Goal: Information Seeking & Learning: Learn about a topic

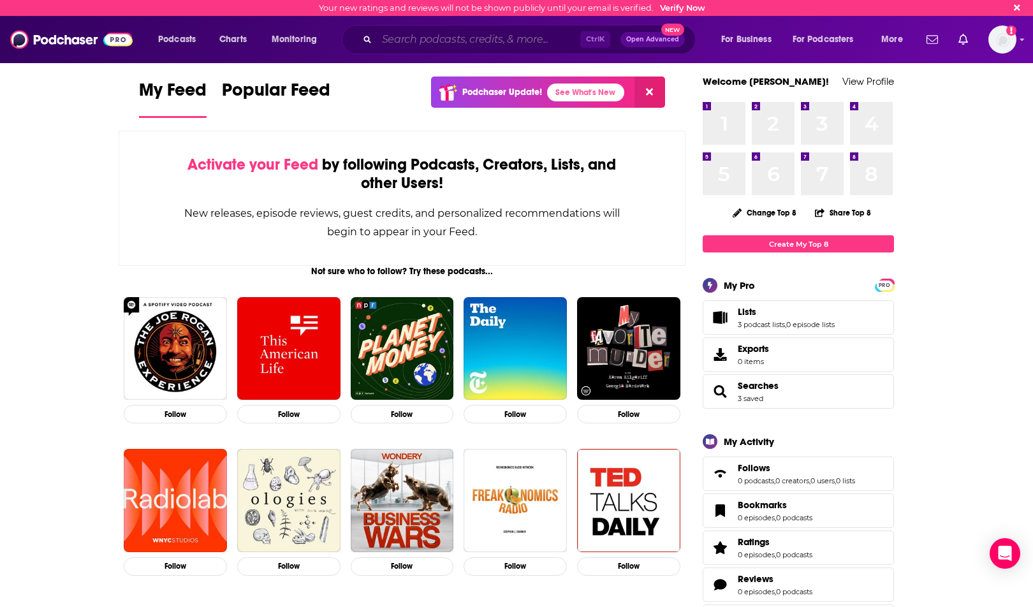
click at [488, 33] on input "Search podcasts, credits, & more..." at bounding box center [478, 39] width 203 height 20
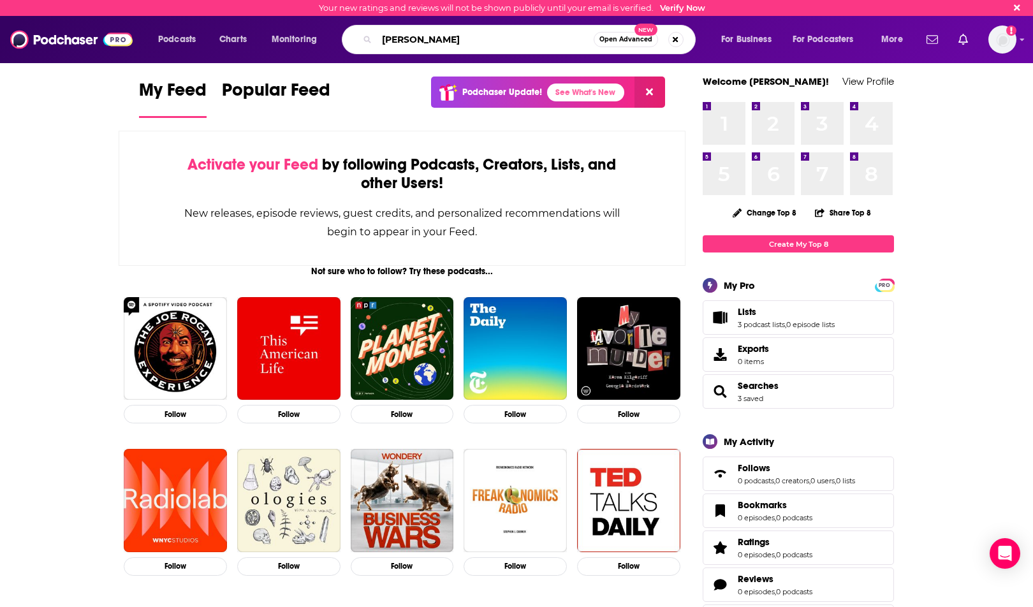
type input "jane austen"
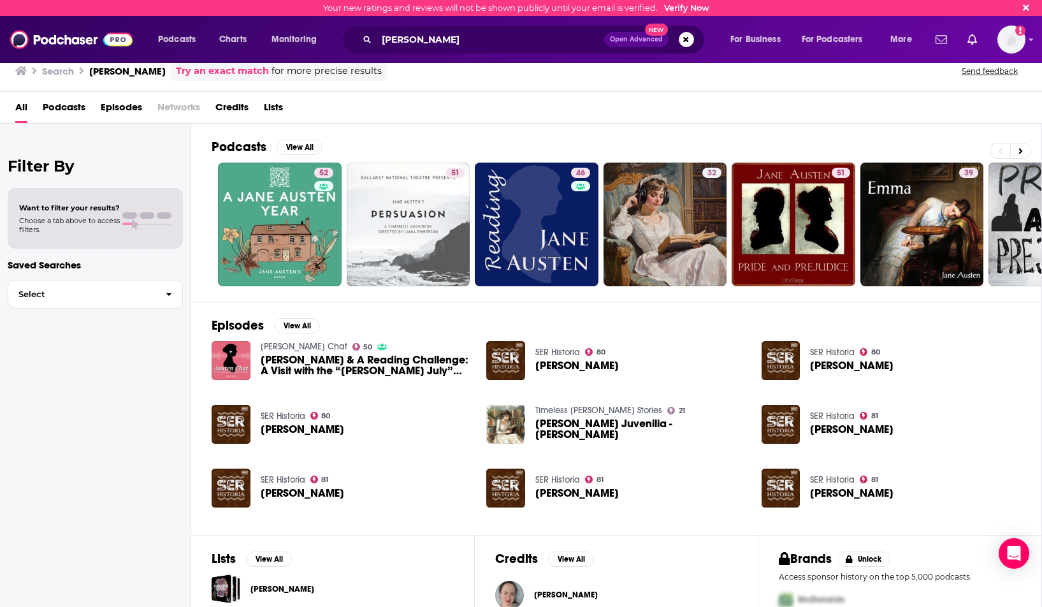
click at [349, 374] on span "Jane Austen & A Reading Challenge: A Visit with the “Jane Austen July” Hosts" at bounding box center [366, 365] width 211 height 22
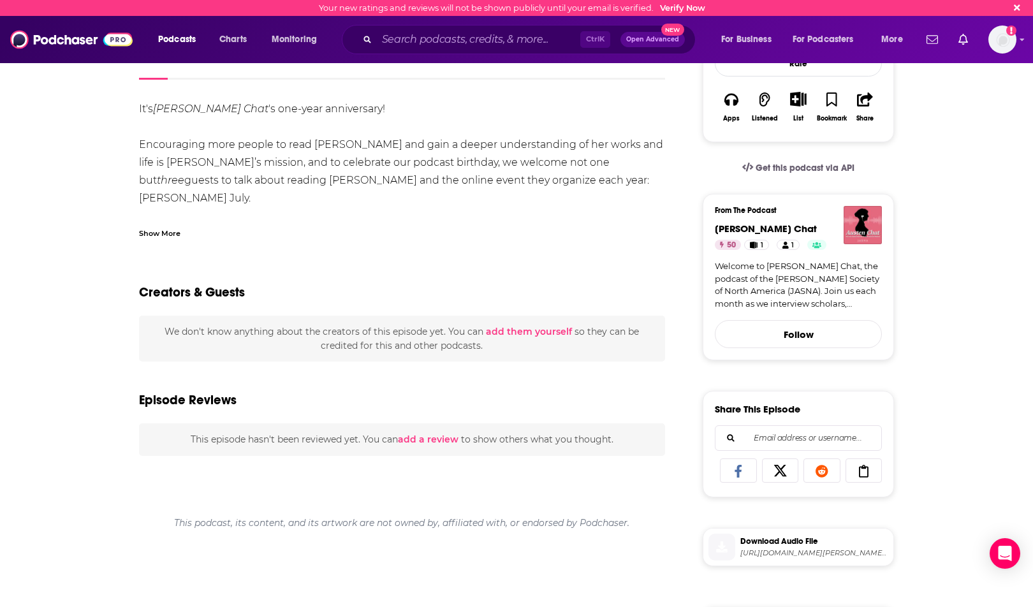
scroll to position [64, 0]
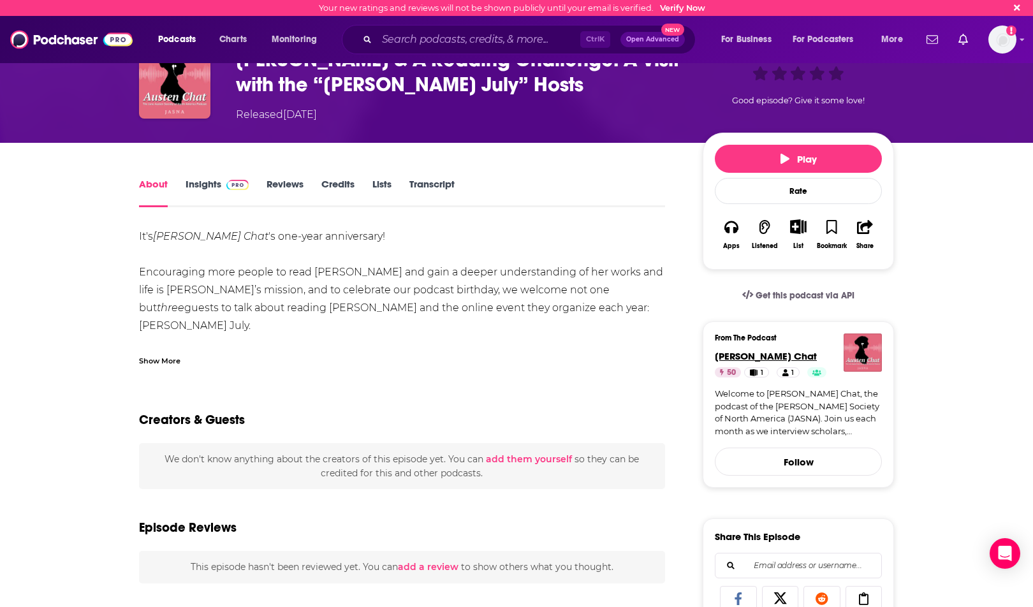
click at [728, 356] on span "Austen Chat" at bounding box center [766, 356] width 102 height 12
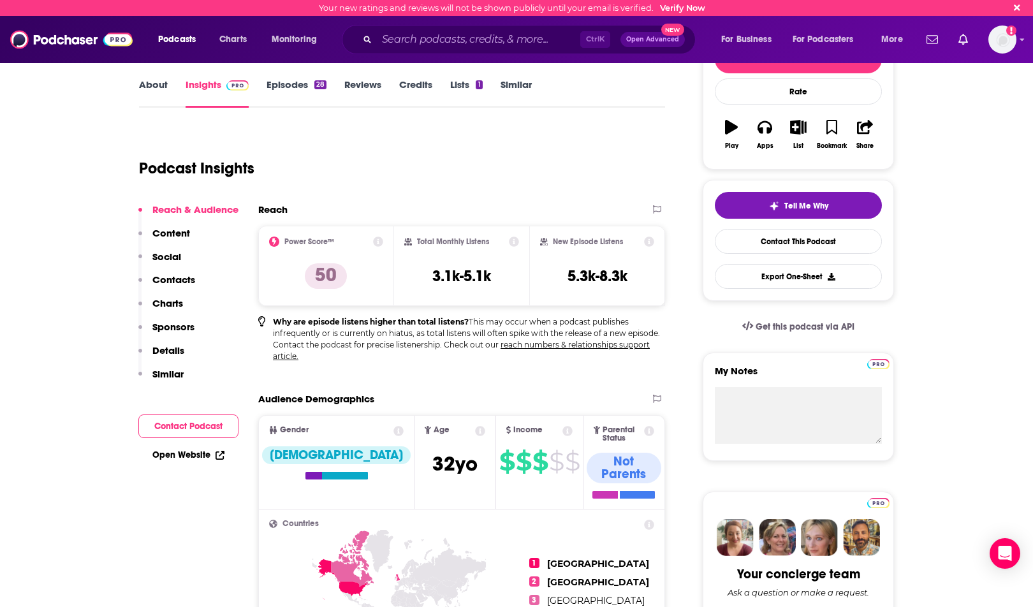
scroll to position [128, 0]
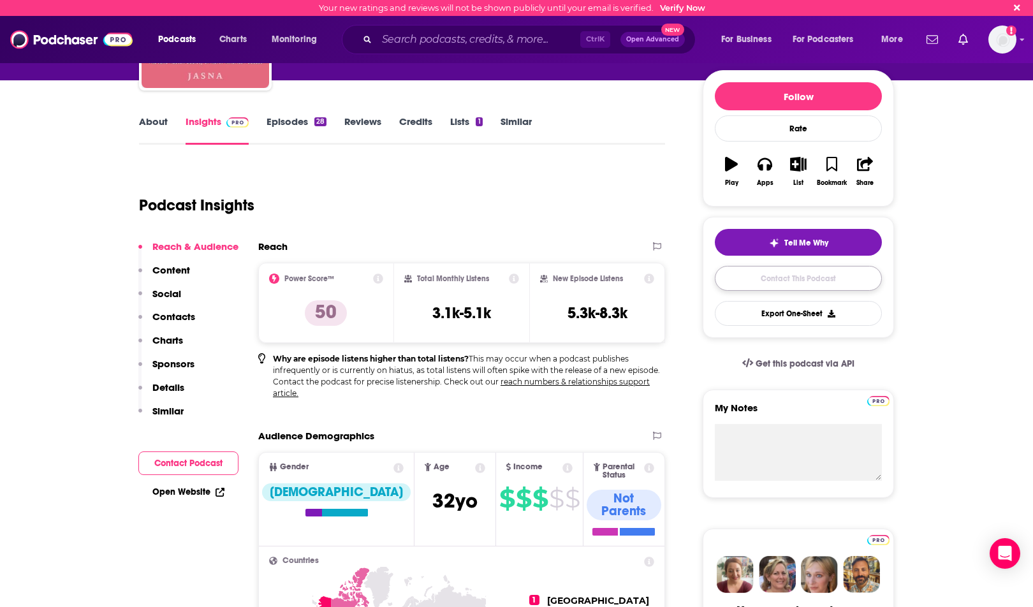
click at [759, 267] on link "Contact This Podcast" at bounding box center [798, 278] width 167 height 25
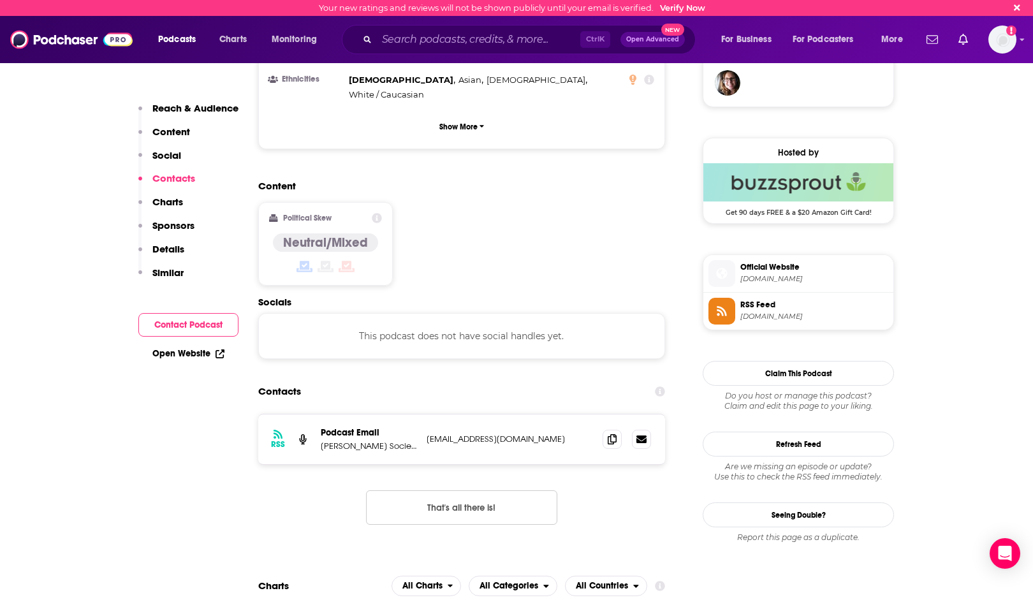
scroll to position [915, 0]
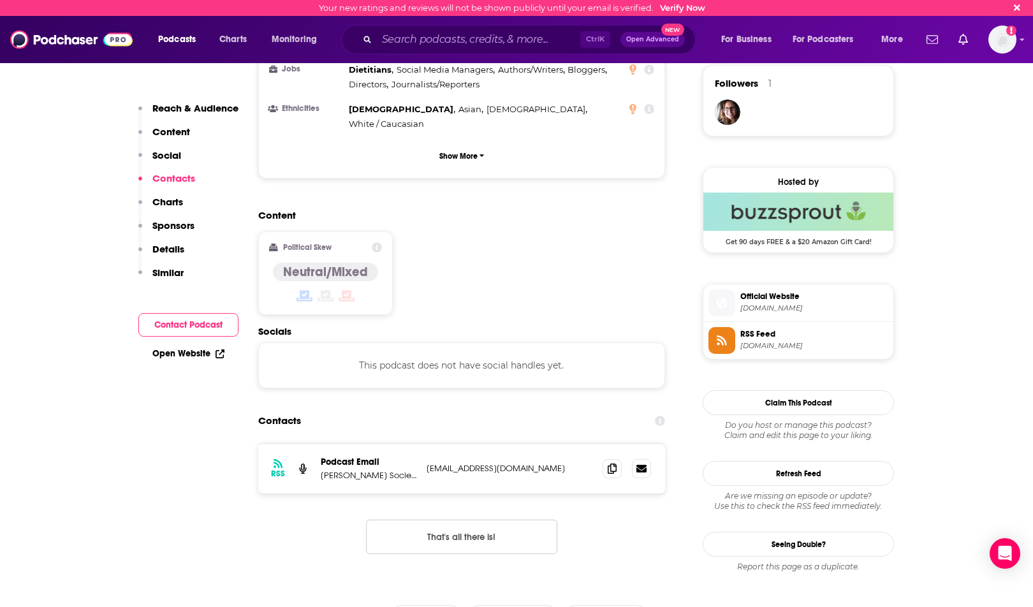
click at [372, 470] on p "Jane Austen Society of North America" at bounding box center [369, 475] width 96 height 11
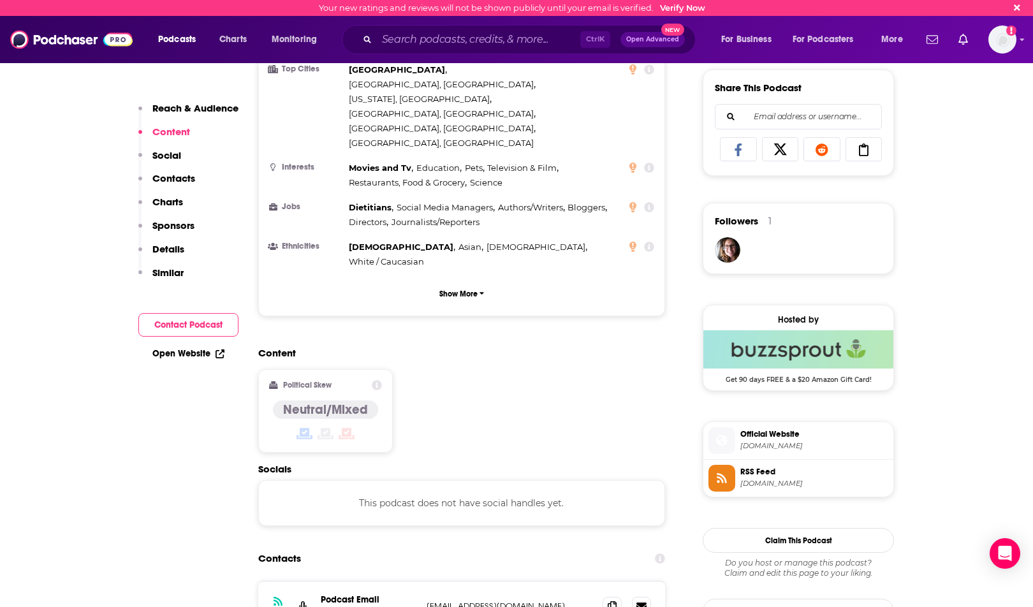
scroll to position [851, 0]
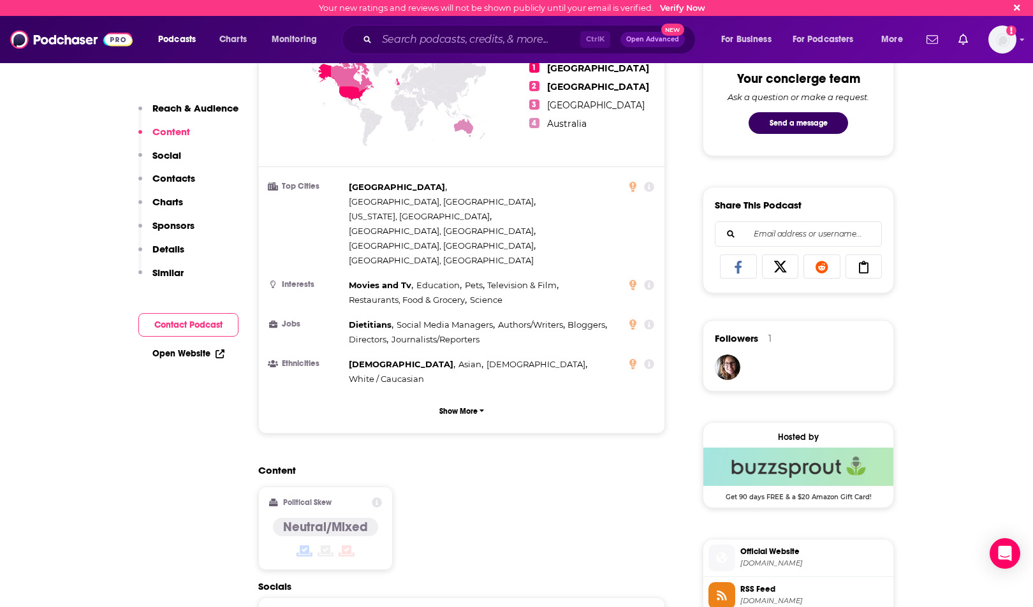
click at [453, 464] on div "Content Political Skew Neutral/Mixed" at bounding box center [461, 522] width 407 height 116
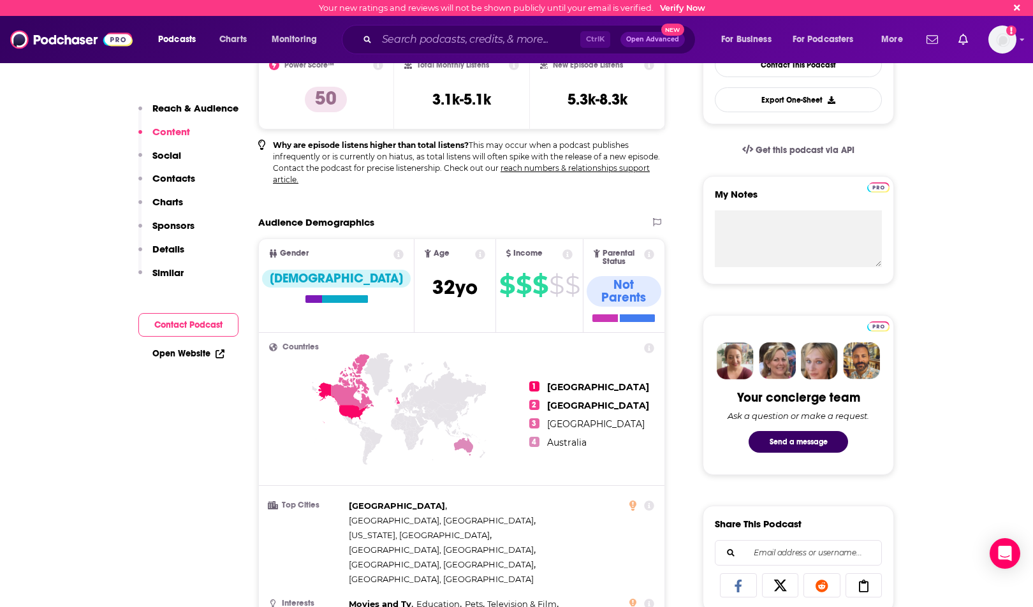
scroll to position [22, 0]
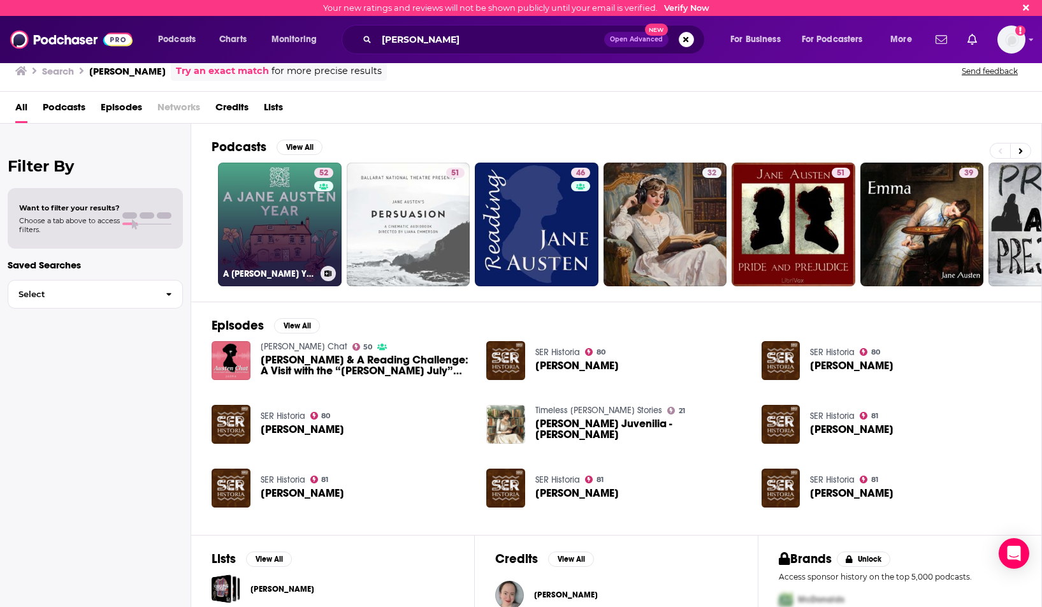
click at [261, 210] on link "52 A Jane Austen Year" at bounding box center [280, 225] width 124 height 124
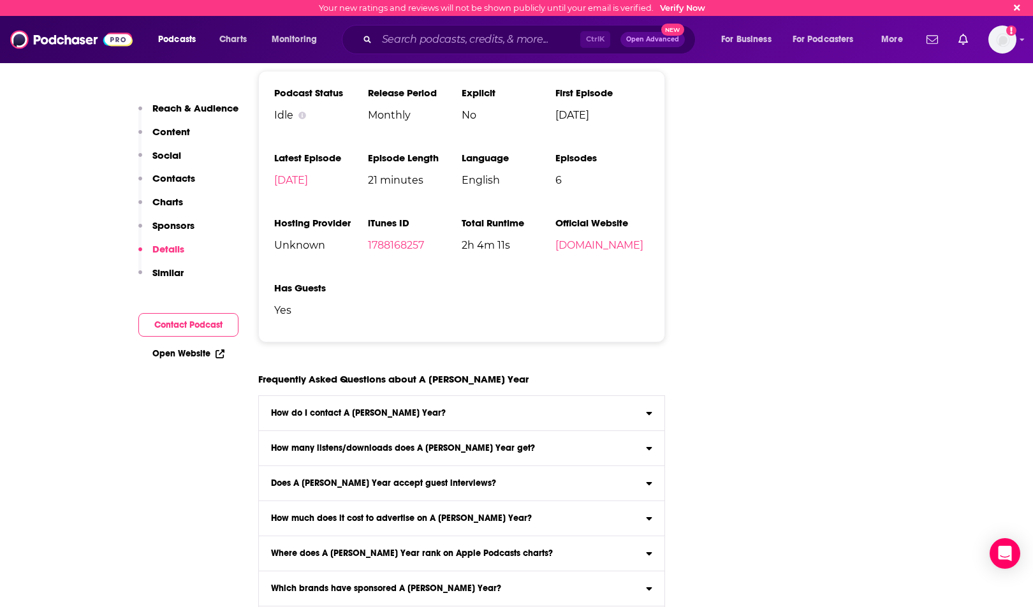
scroll to position [1403, 0]
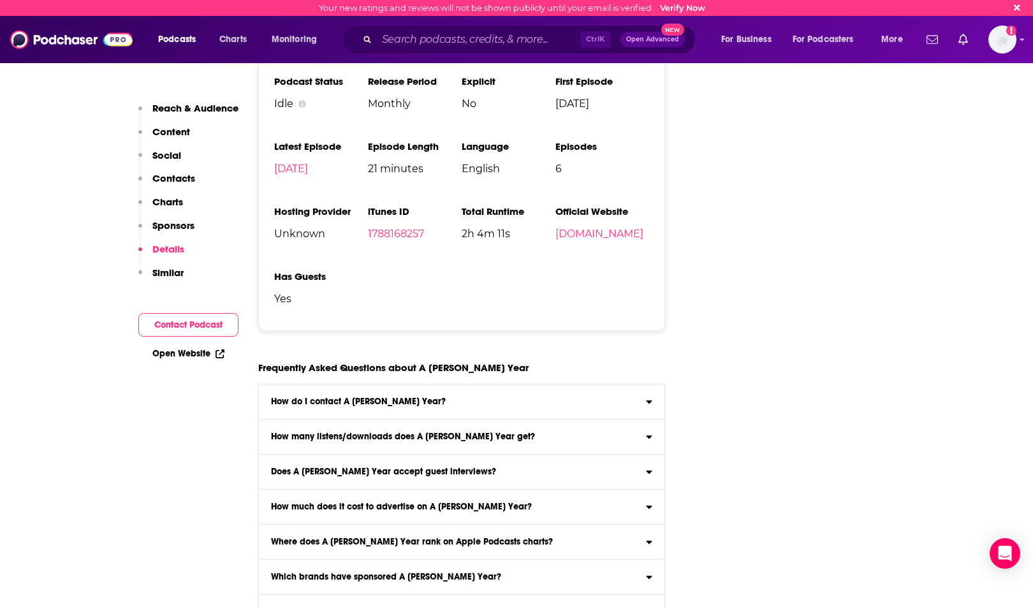
click at [391, 405] on h3 "How do I contact A Jane Austen Year?" at bounding box center [358, 401] width 175 height 9
click at [0, 0] on input "How do I contact A Jane Austen Year? Click here to view contact information for…" at bounding box center [0, 0] width 0 height 0
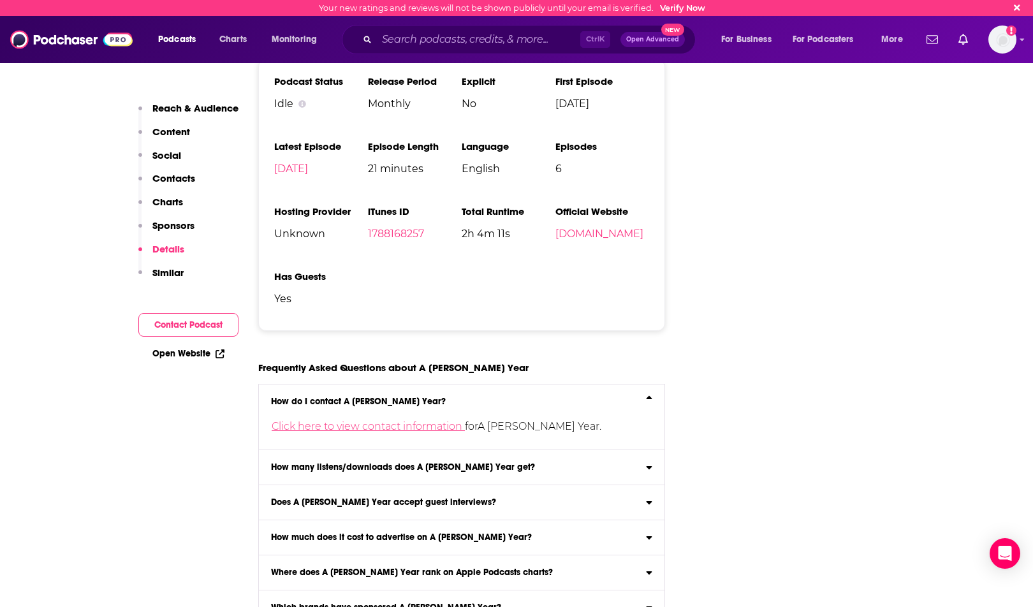
click at [378, 428] on link "Click here to view contact information" at bounding box center [368, 426] width 193 height 12
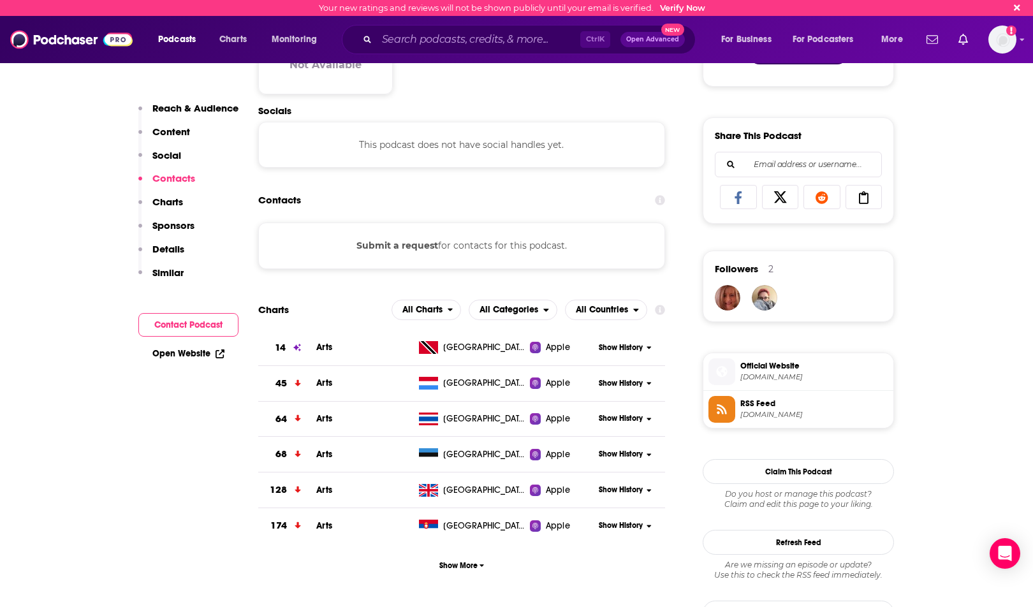
scroll to position [726, 0]
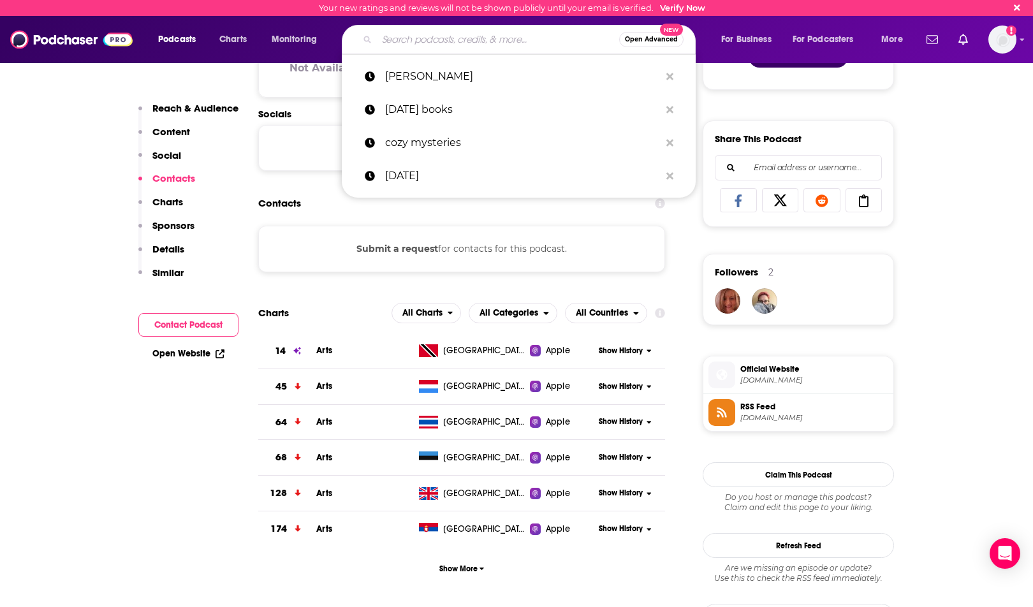
click at [408, 44] on input "Search podcasts, credits, & more..." at bounding box center [498, 39] width 242 height 20
click at [427, 71] on p "jane austen" at bounding box center [522, 76] width 275 height 33
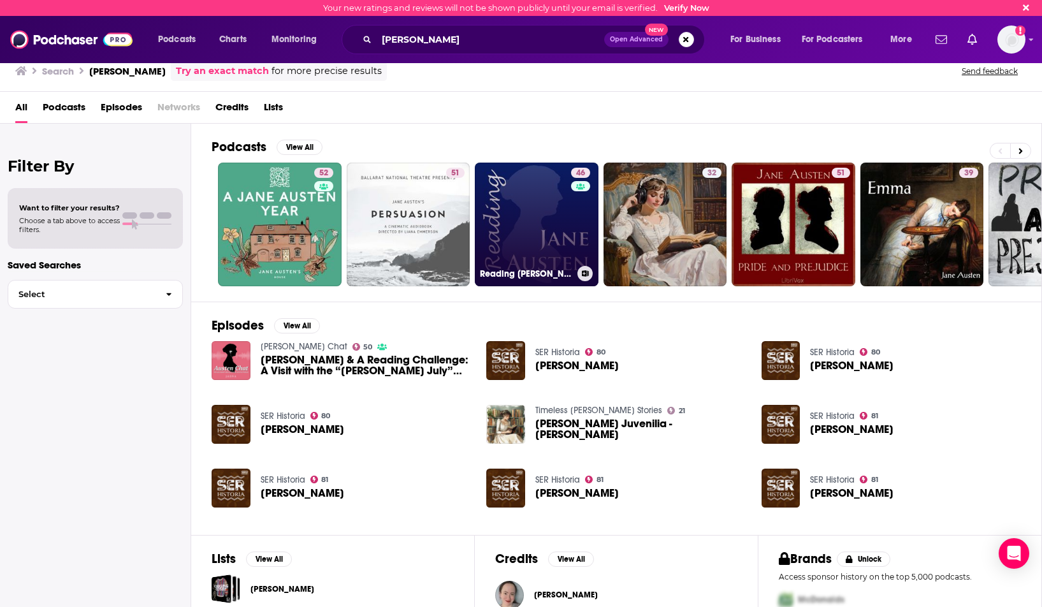
click at [541, 262] on link "46 Reading Jane Austen" at bounding box center [537, 225] width 124 height 124
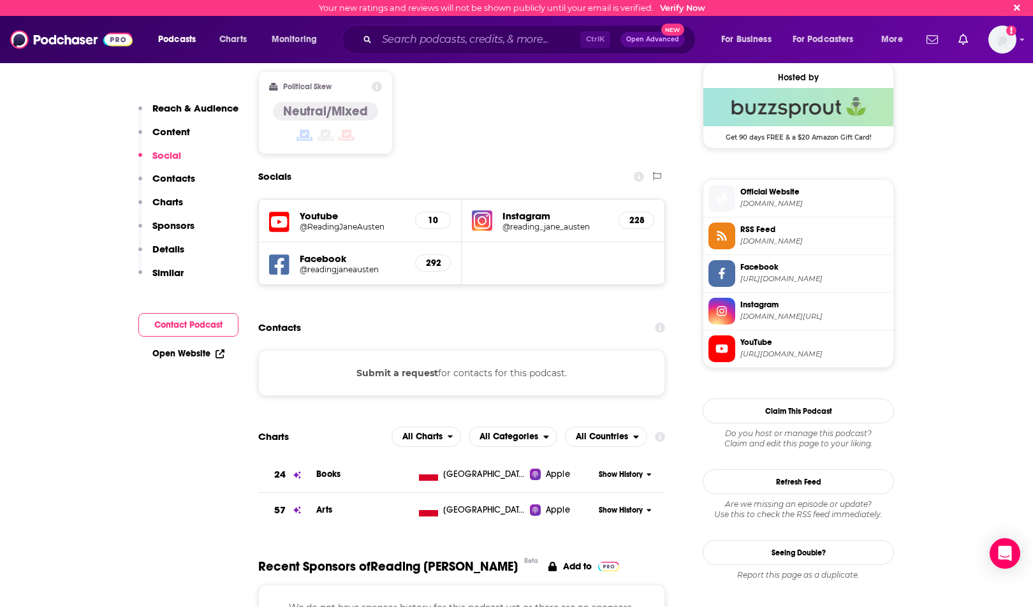
scroll to position [1020, 0]
click at [411, 365] on button "Submit a request" at bounding box center [397, 372] width 82 height 14
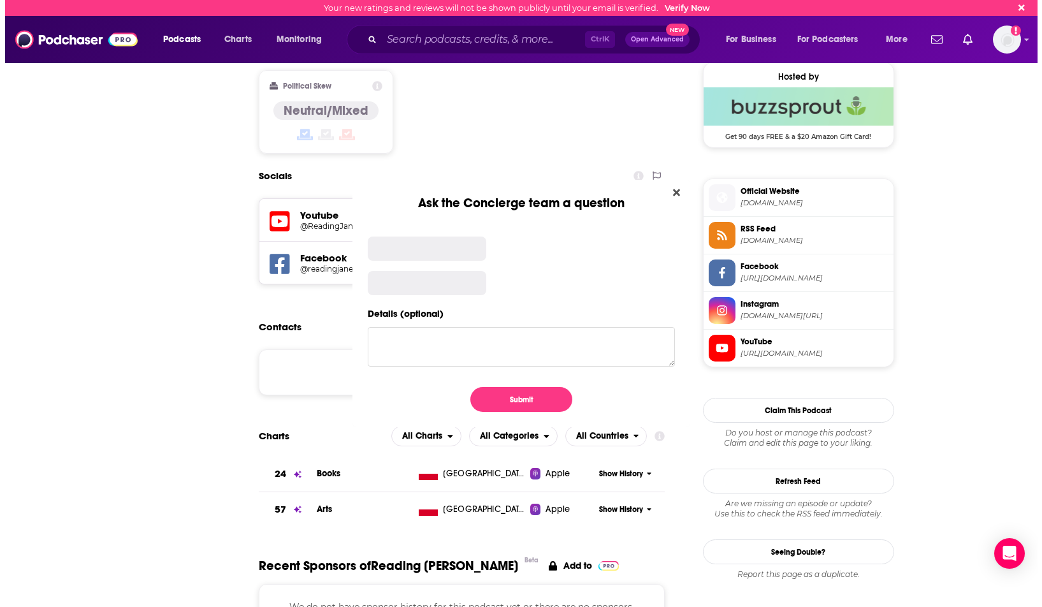
scroll to position [0, 0]
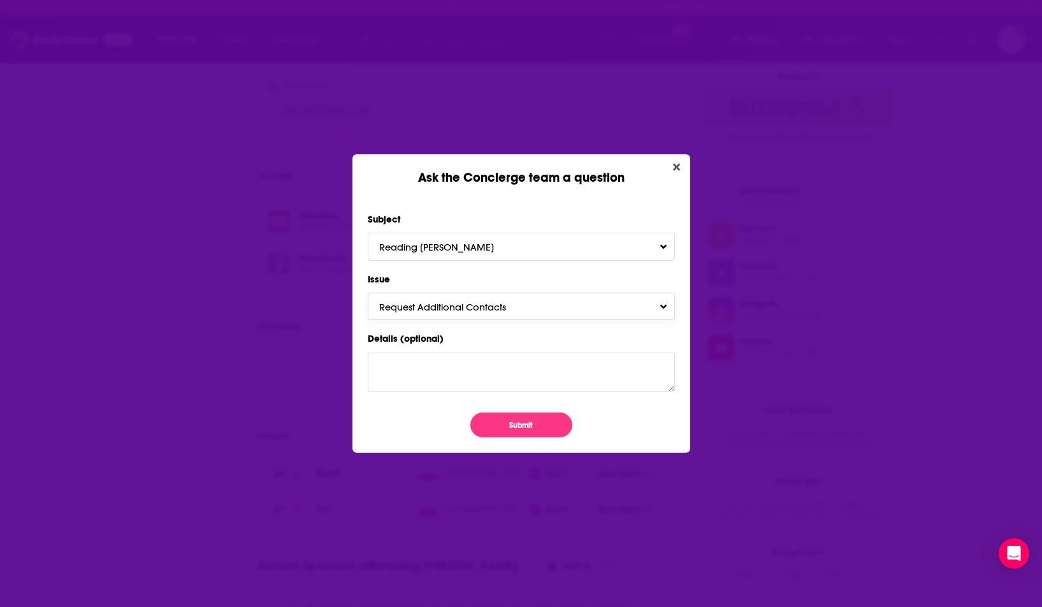
click at [507, 300] on button "Request Additional Contacts" at bounding box center [521, 306] width 307 height 27
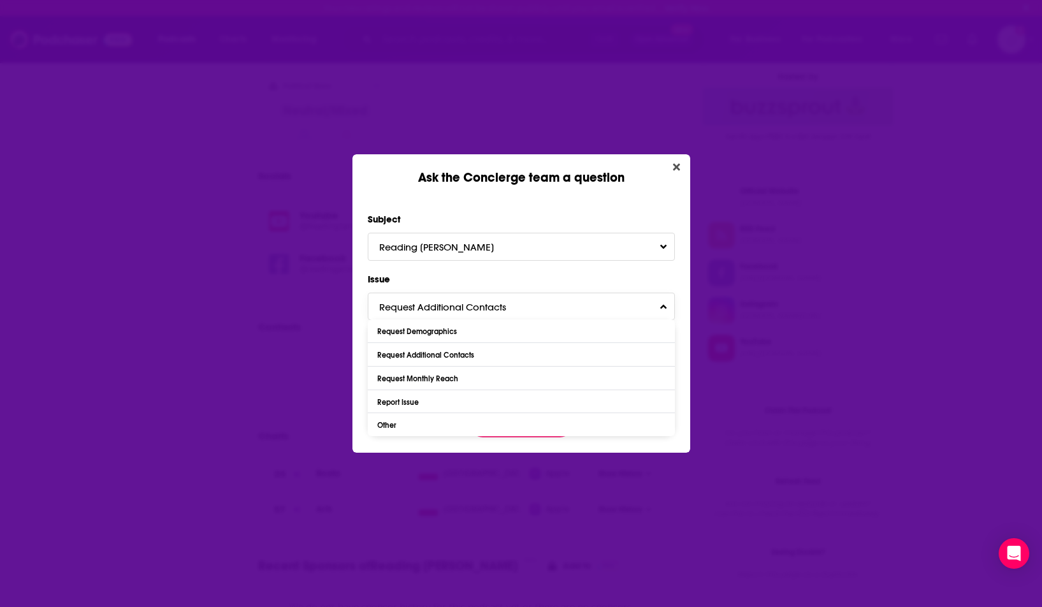
click at [506, 300] on button "Request Additional Contacts" at bounding box center [521, 306] width 307 height 27
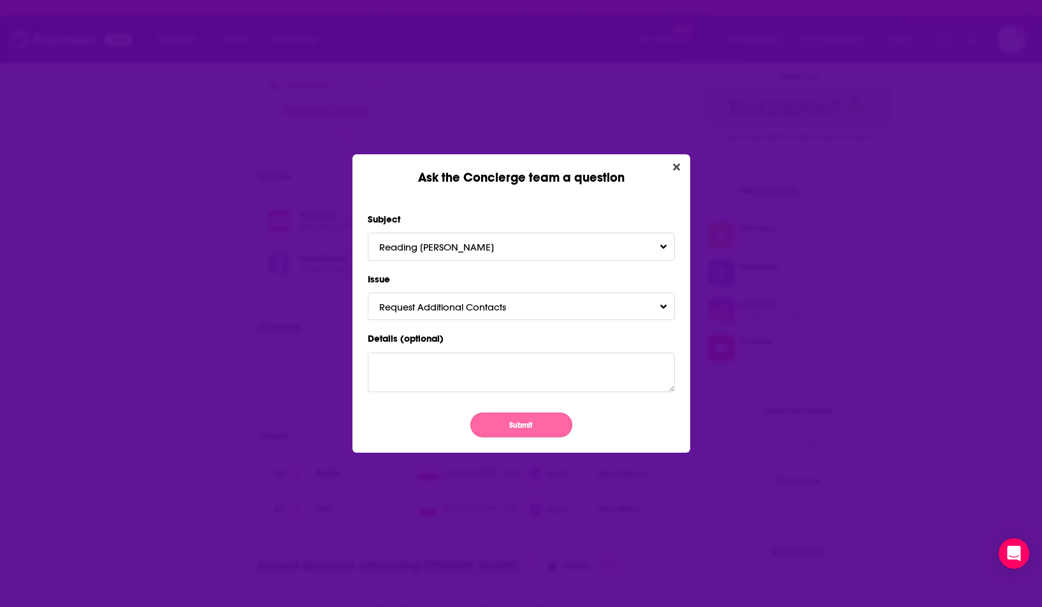
click at [507, 418] on button "Submit" at bounding box center [521, 424] width 102 height 25
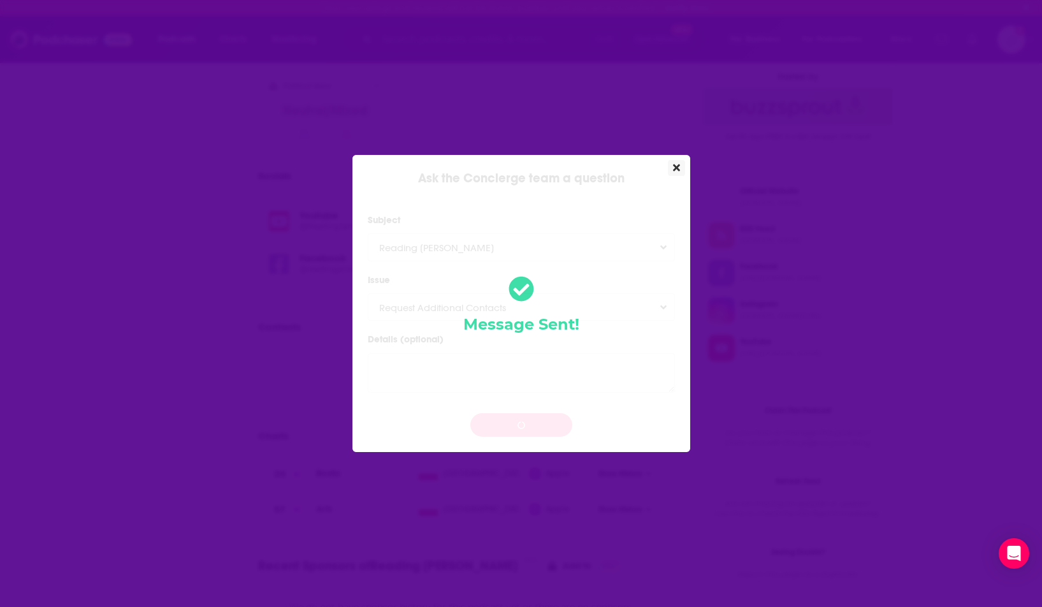
click at [671, 172] on button "Close" at bounding box center [676, 168] width 17 height 16
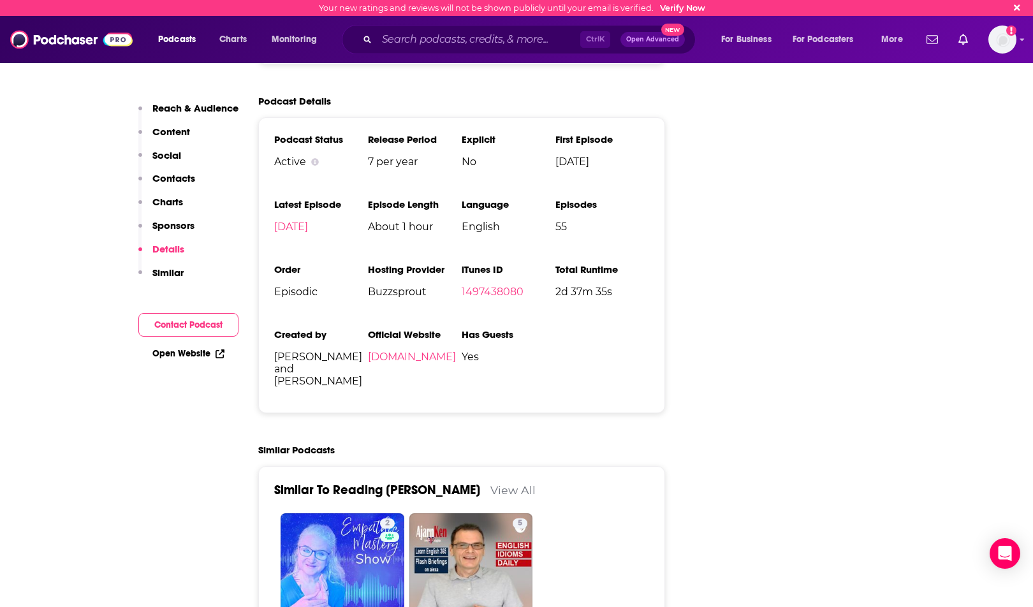
scroll to position [1658, 0]
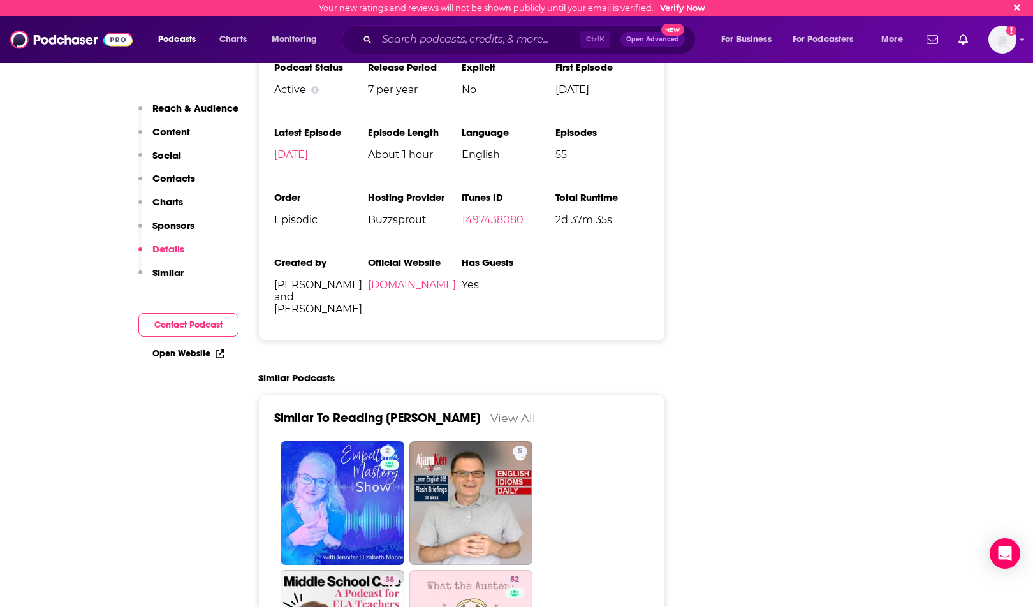
click at [455, 279] on link "readingjaneausten.com" at bounding box center [412, 285] width 88 height 12
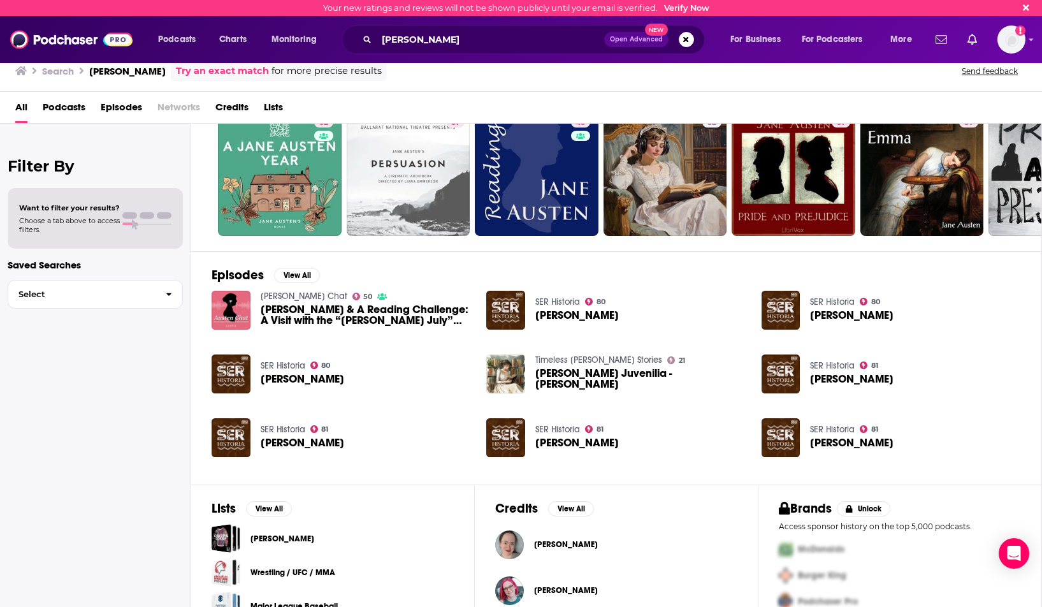
scroll to position [113, 0]
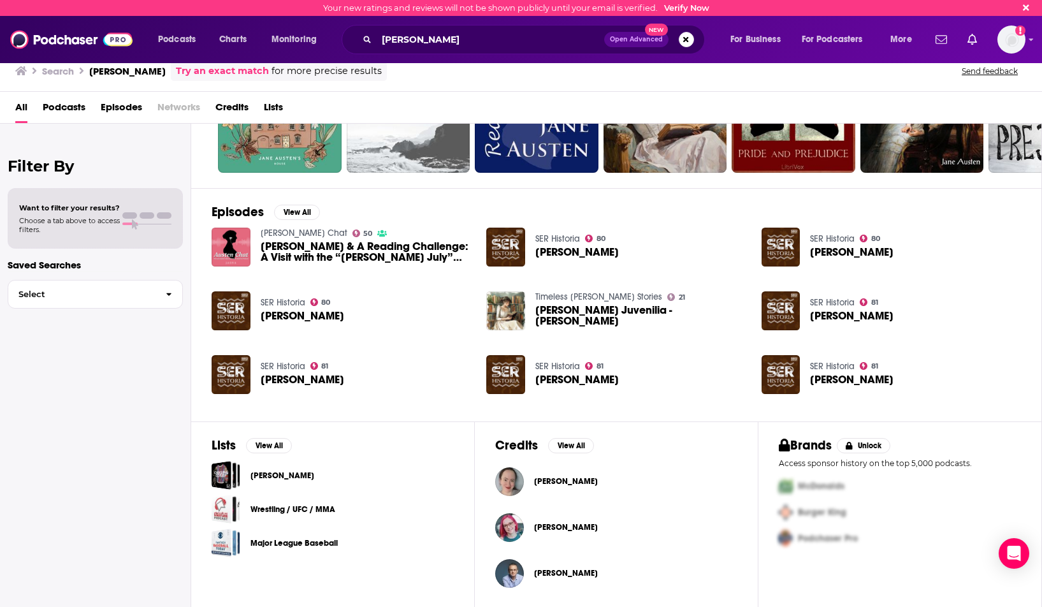
click at [152, 340] on div "Filter By Want to filter your results? Choose a tab above to access filters. Sa…" at bounding box center [95, 427] width 191 height 607
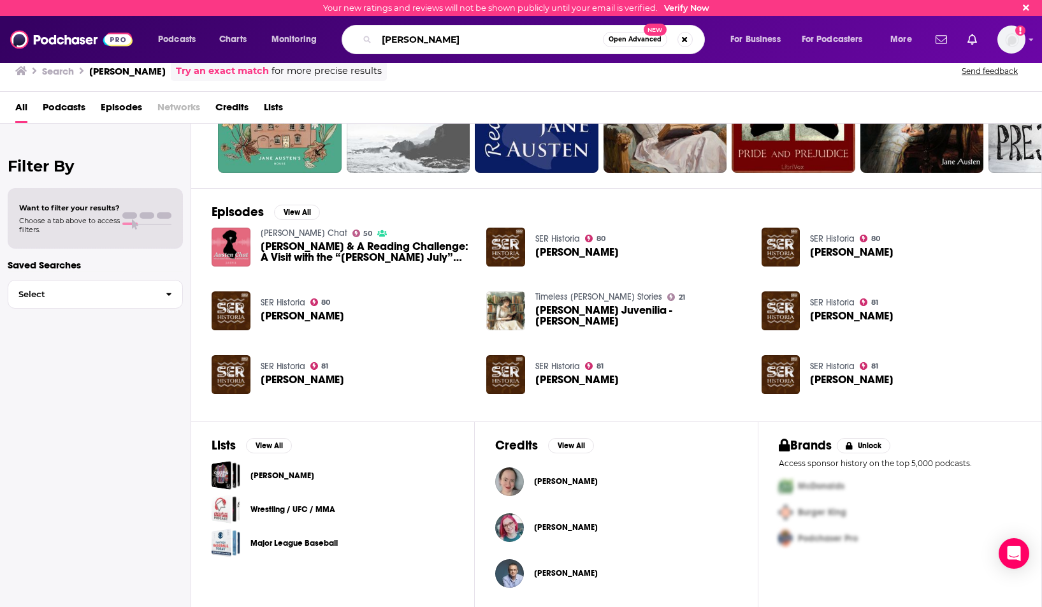
click at [518, 43] on input "jane austen" at bounding box center [490, 39] width 226 height 20
click at [636, 39] on span "Open Advanced" at bounding box center [635, 39] width 53 height 6
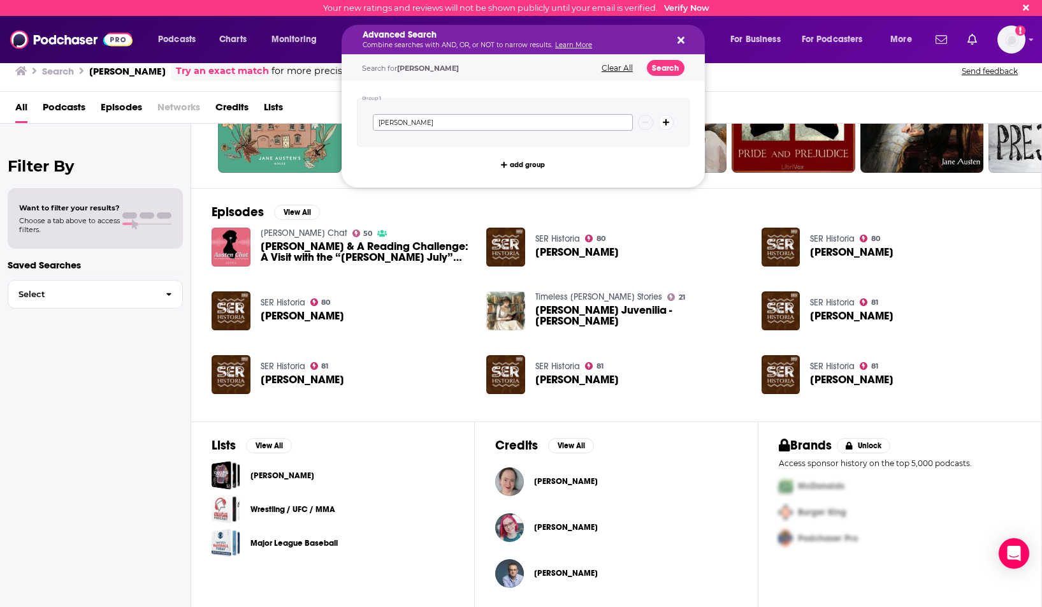
click at [531, 120] on input "jane austen" at bounding box center [503, 122] width 260 height 17
click at [59, 321] on div "Filter By Want to filter your results? Choose a tab above to access filters. Sa…" at bounding box center [95, 427] width 191 height 607
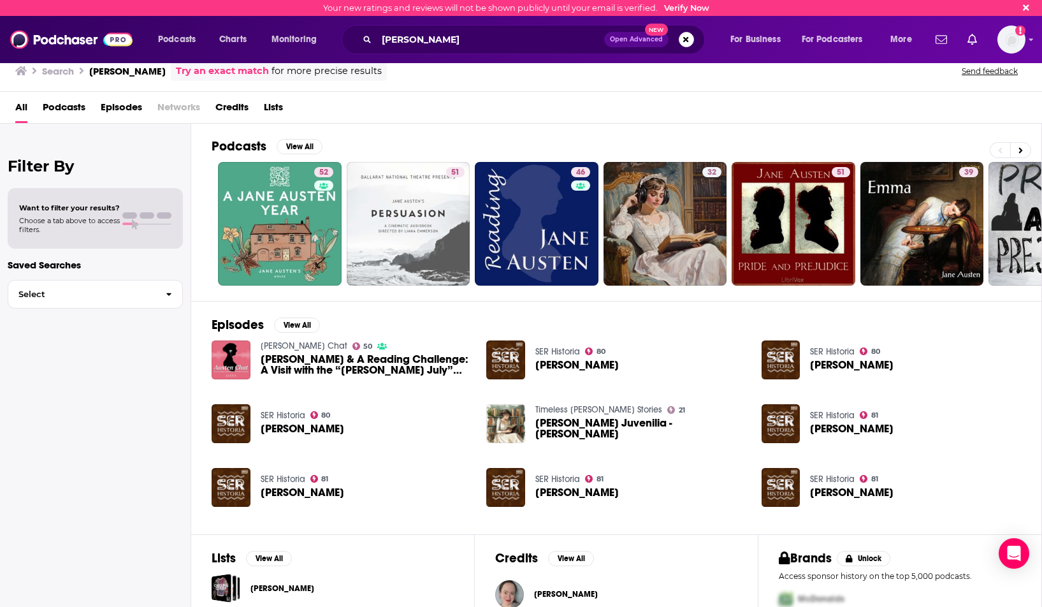
scroll to position [0, 0]
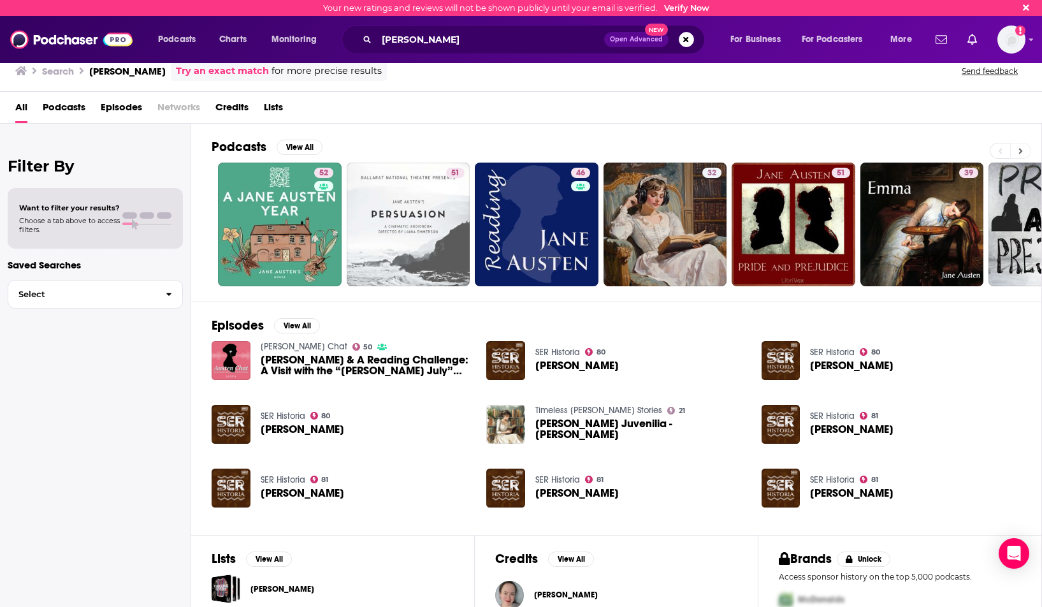
click at [1027, 151] on button at bounding box center [1020, 151] width 21 height 16
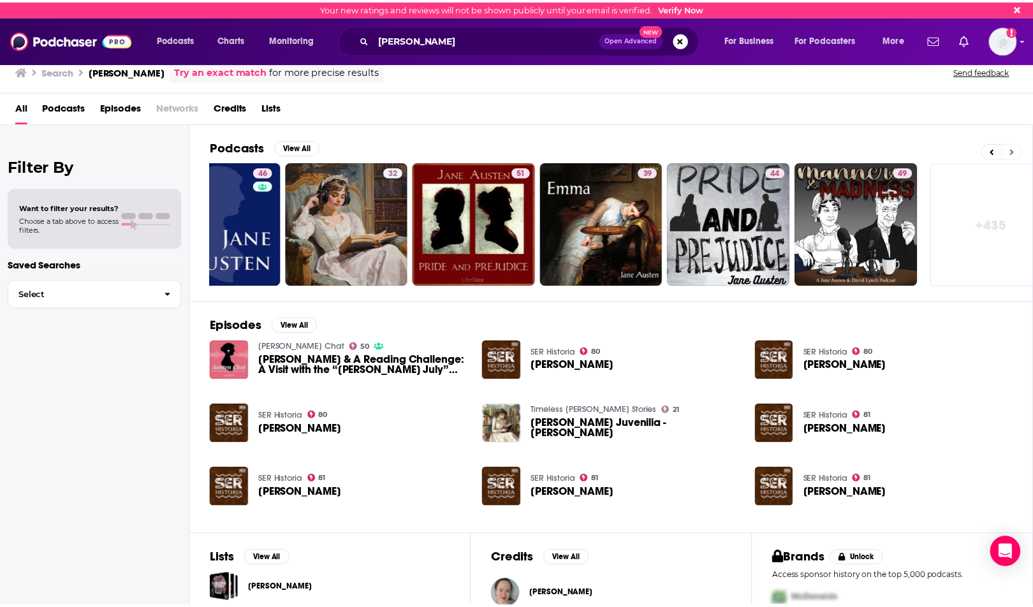
scroll to position [0, 340]
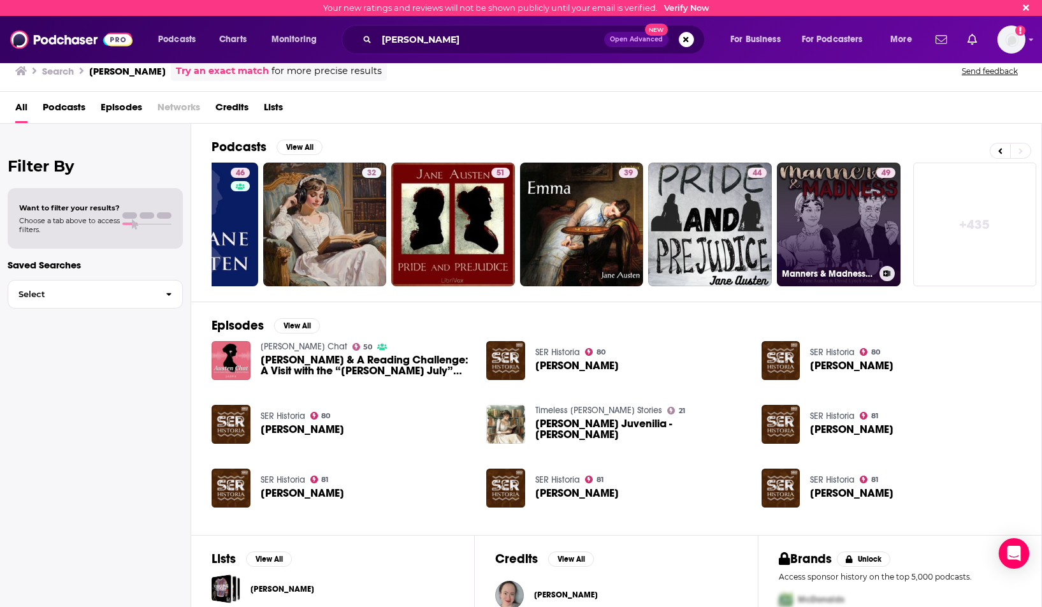
click at [864, 198] on link "49 Manners & Madness: A Jane Austen & David Lynch Podcast" at bounding box center [839, 225] width 124 height 124
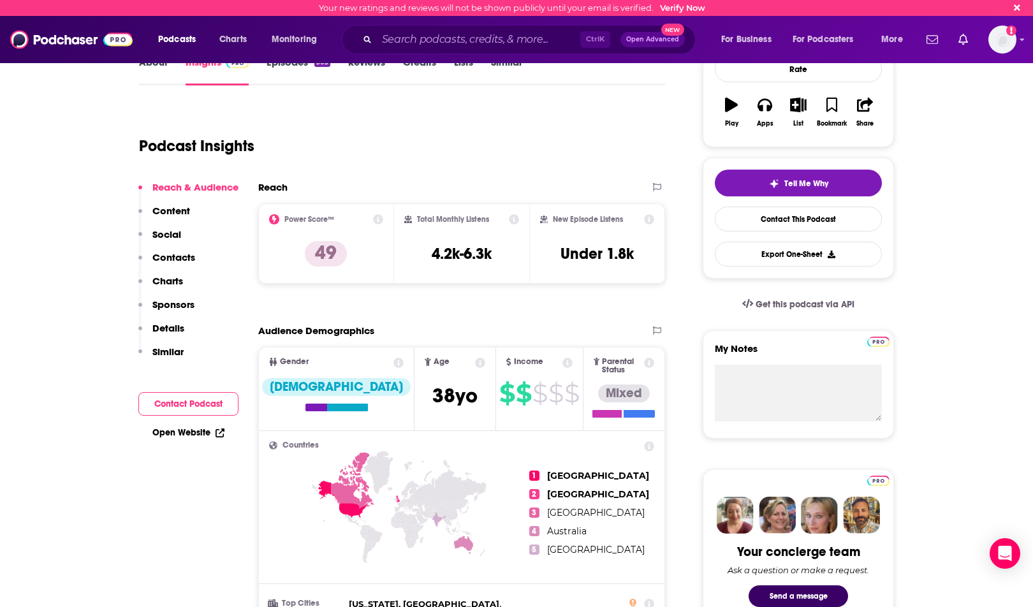
scroll to position [64, 0]
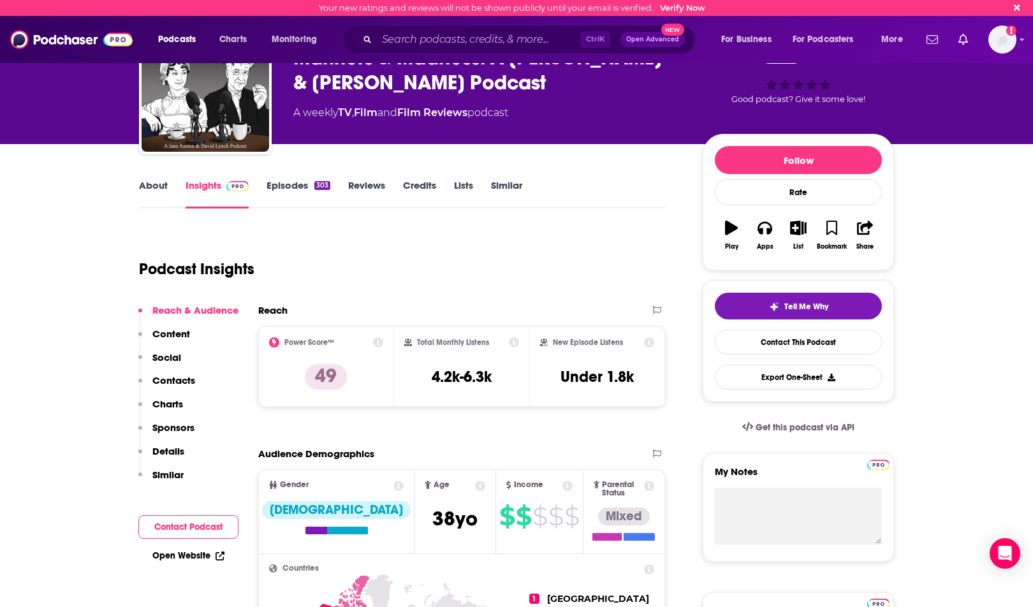
click at [298, 189] on link "Episodes 303" at bounding box center [298, 193] width 64 height 29
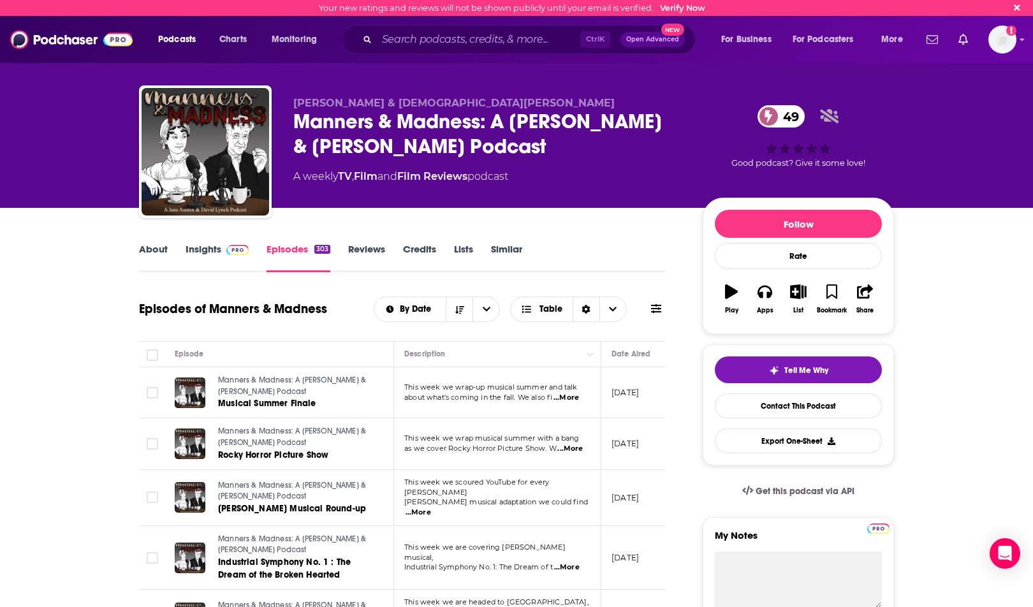
click at [569, 446] on span "...More" at bounding box center [570, 449] width 26 height 10
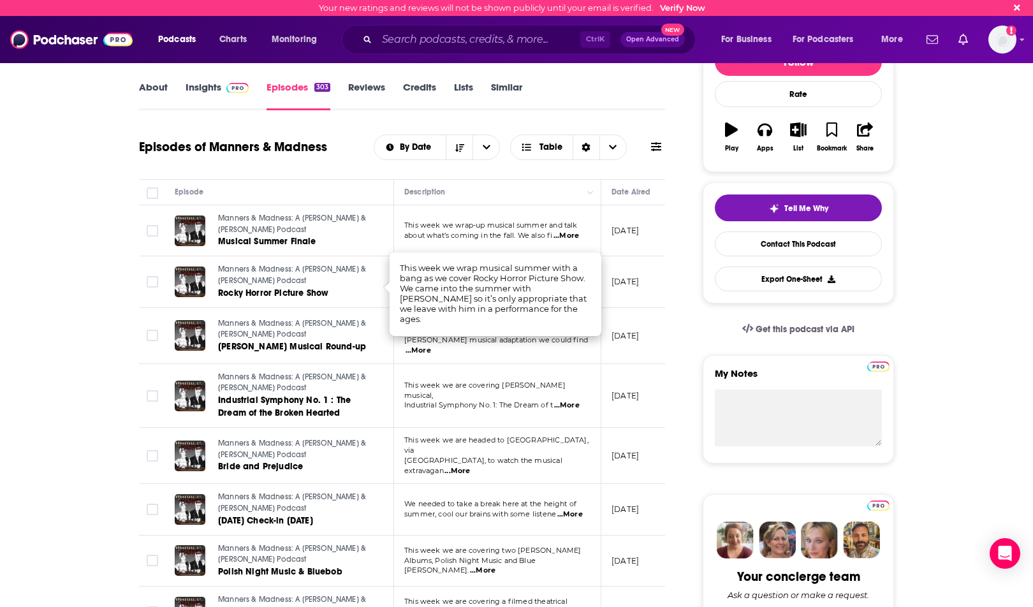
scroll to position [191, 0]
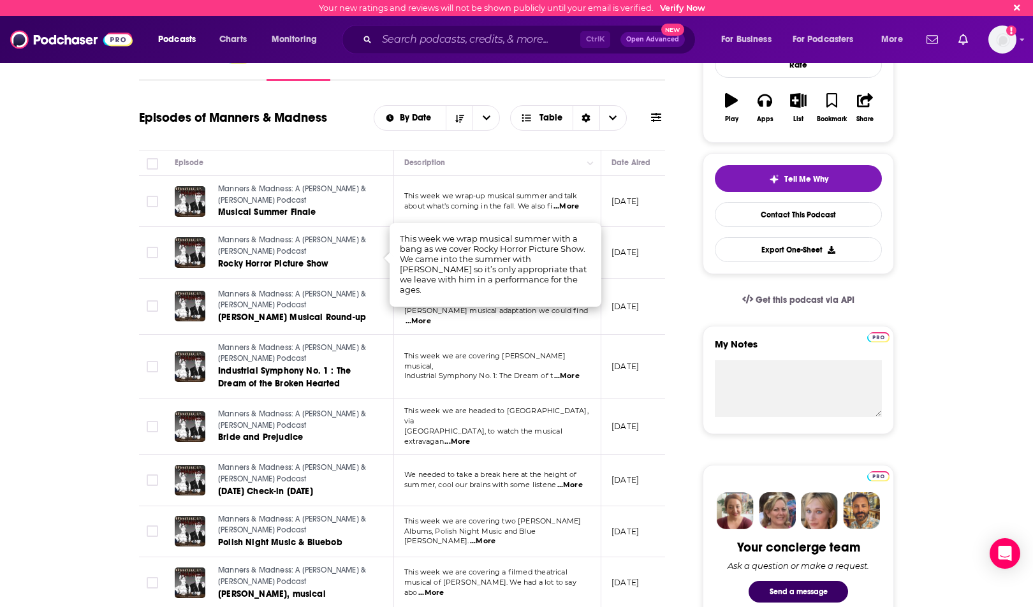
click at [567, 480] on span "...More" at bounding box center [570, 485] width 26 height 10
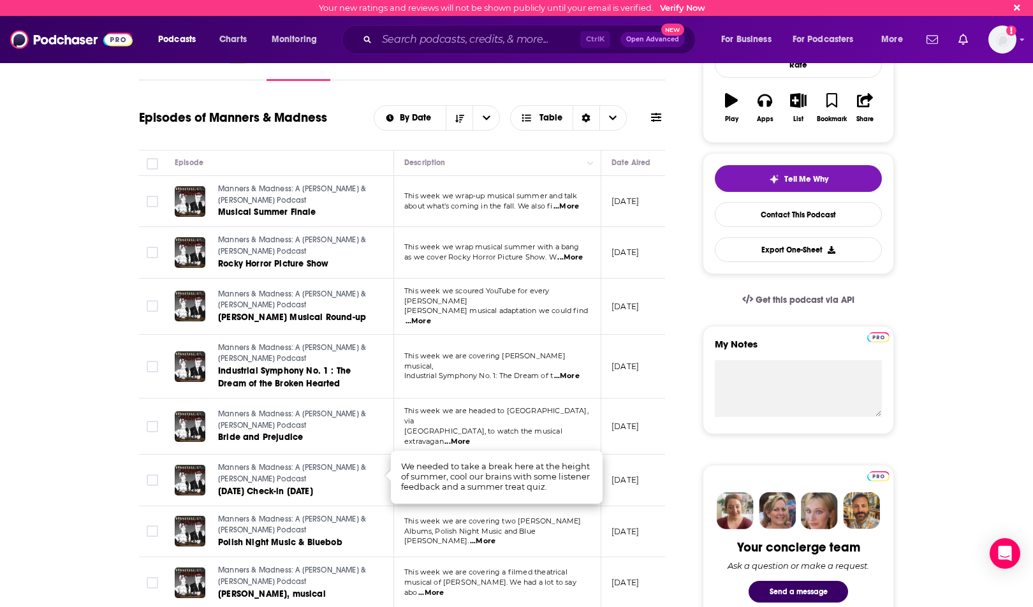
scroll to position [255, 0]
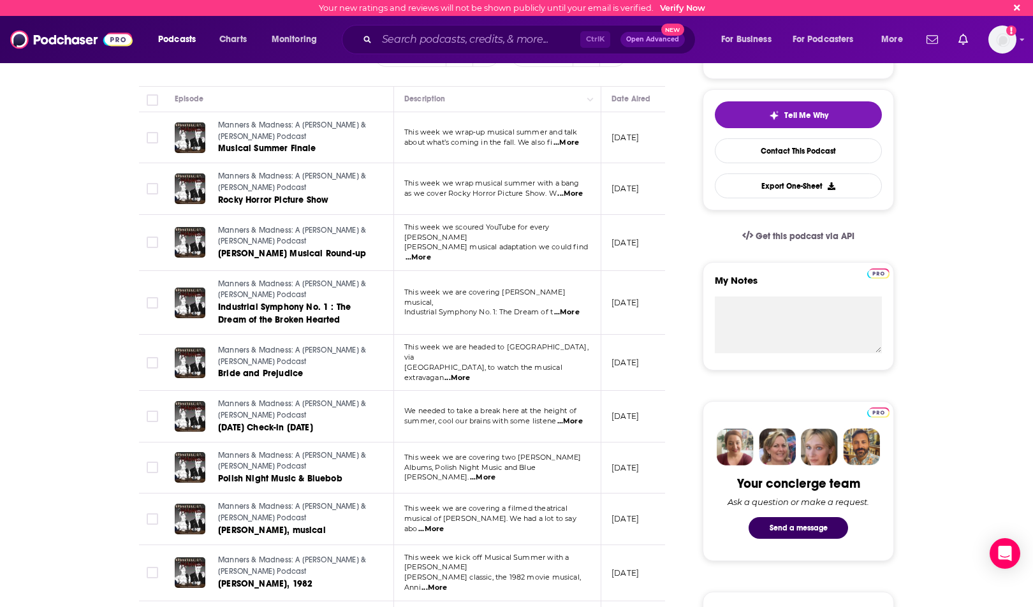
click at [495, 472] on span "...More" at bounding box center [483, 477] width 26 height 10
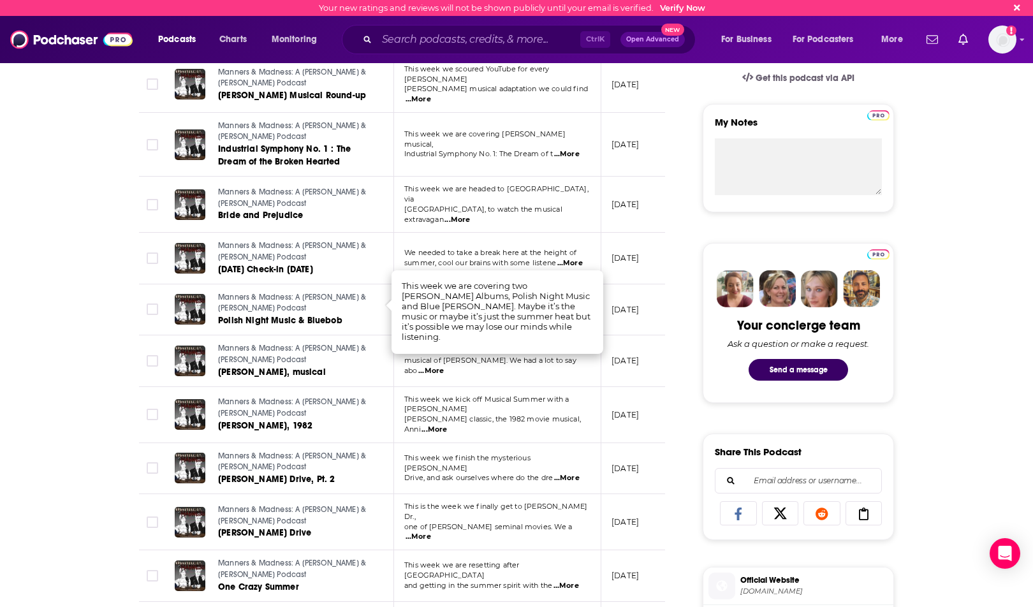
scroll to position [446, 0]
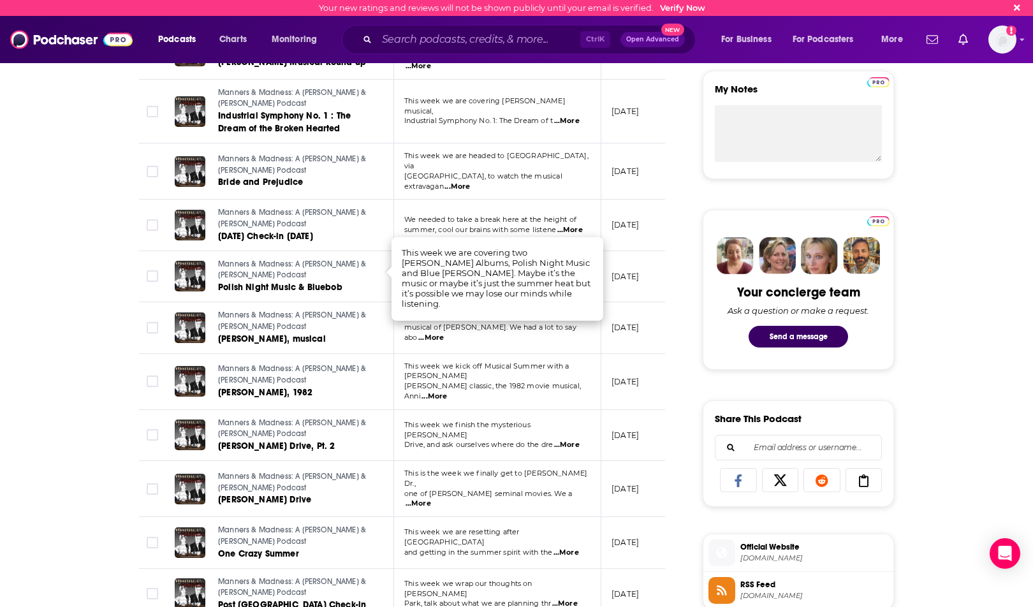
click at [571, 440] on span "...More" at bounding box center [567, 445] width 26 height 10
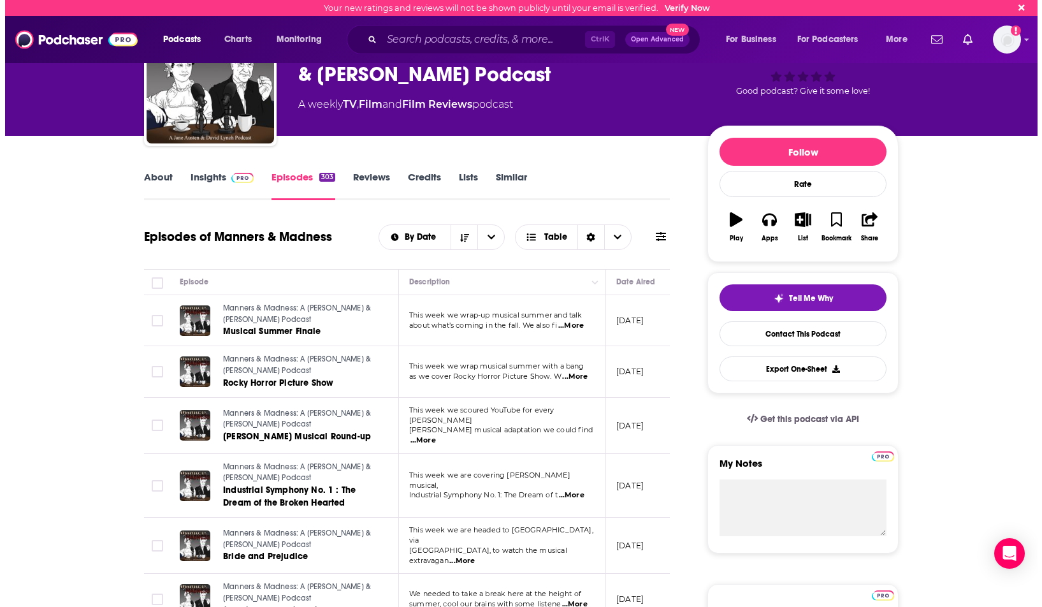
scroll to position [0, 0]
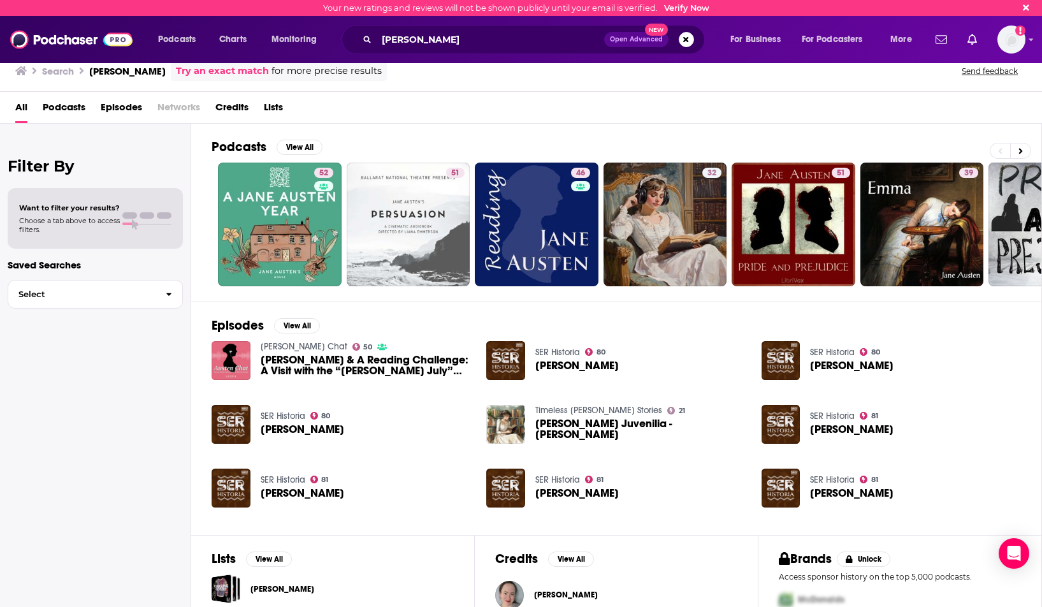
click at [61, 108] on span "Podcasts" at bounding box center [64, 110] width 43 height 26
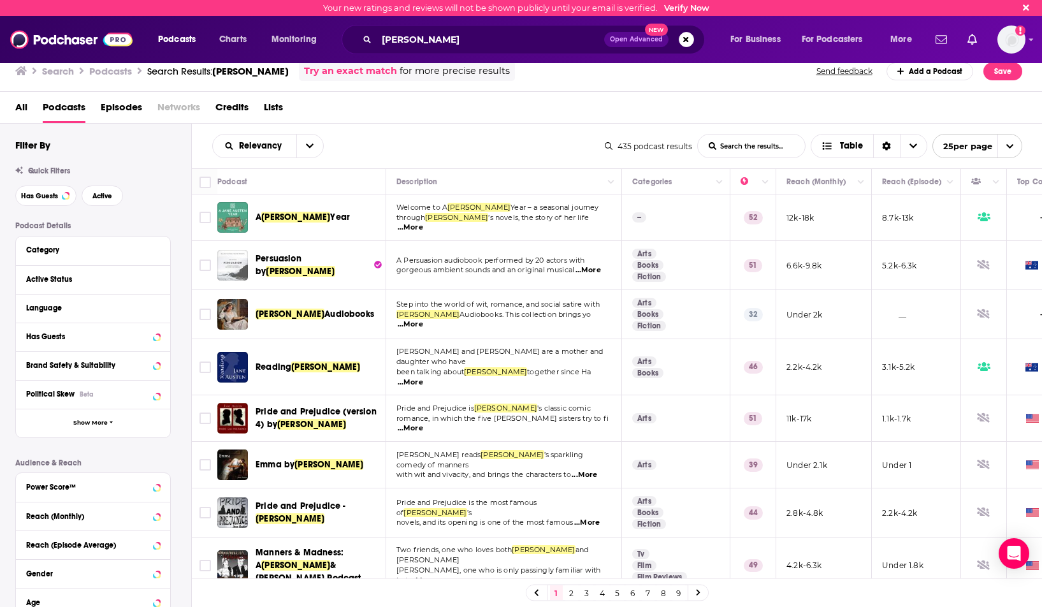
click at [592, 470] on span "...More" at bounding box center [585, 475] width 26 height 10
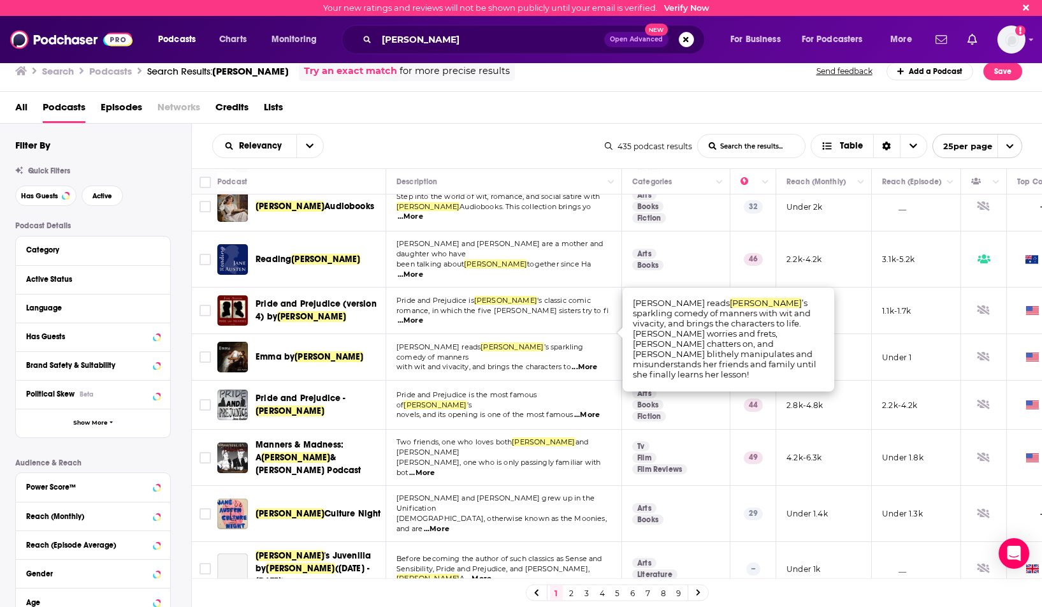
scroll to position [128, 0]
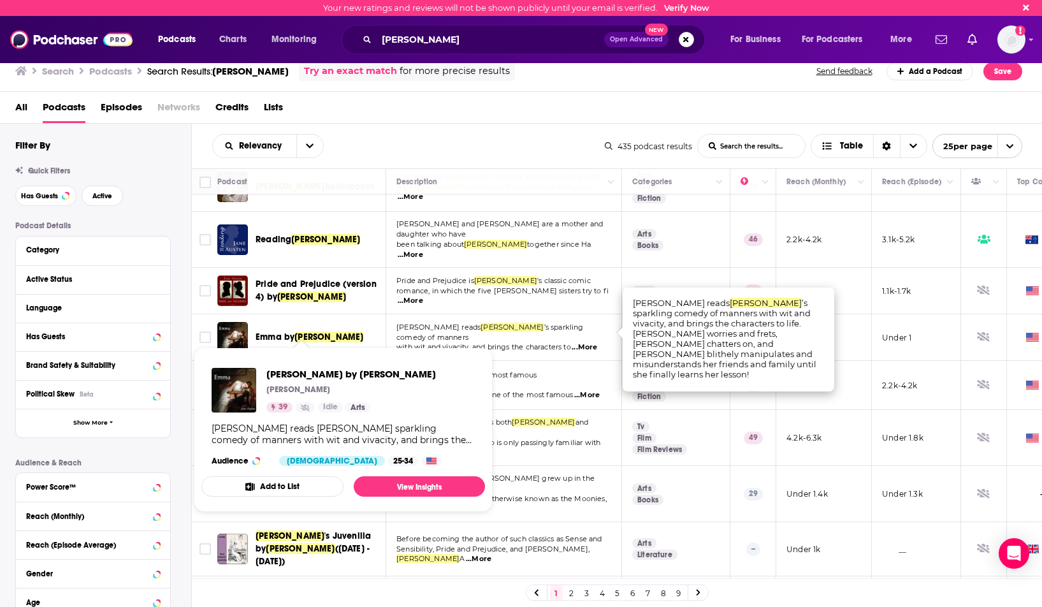
click at [281, 332] on span "Emma by" at bounding box center [275, 337] width 39 height 11
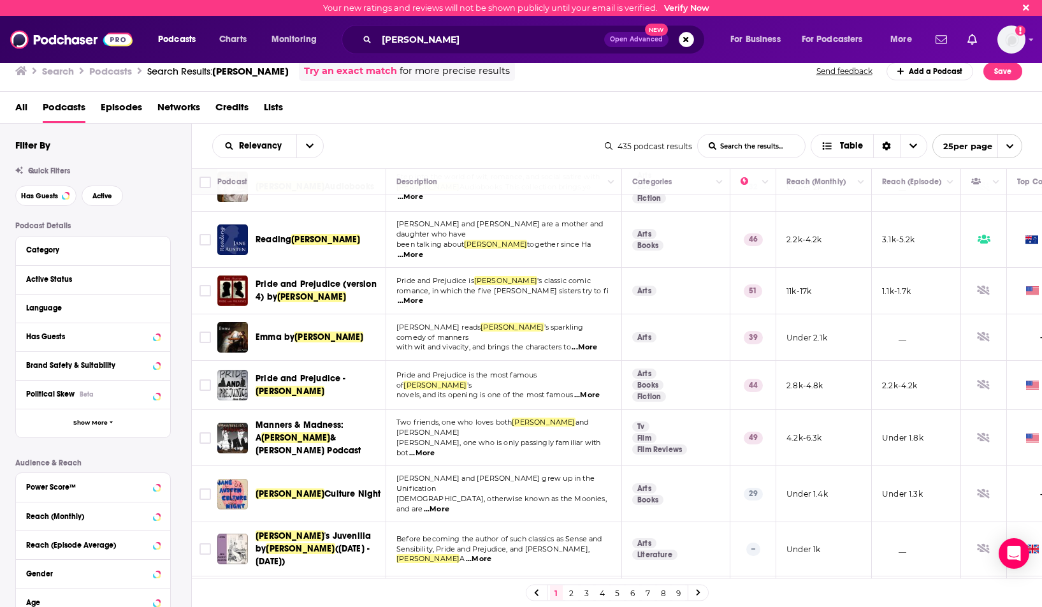
scroll to position [191, 0]
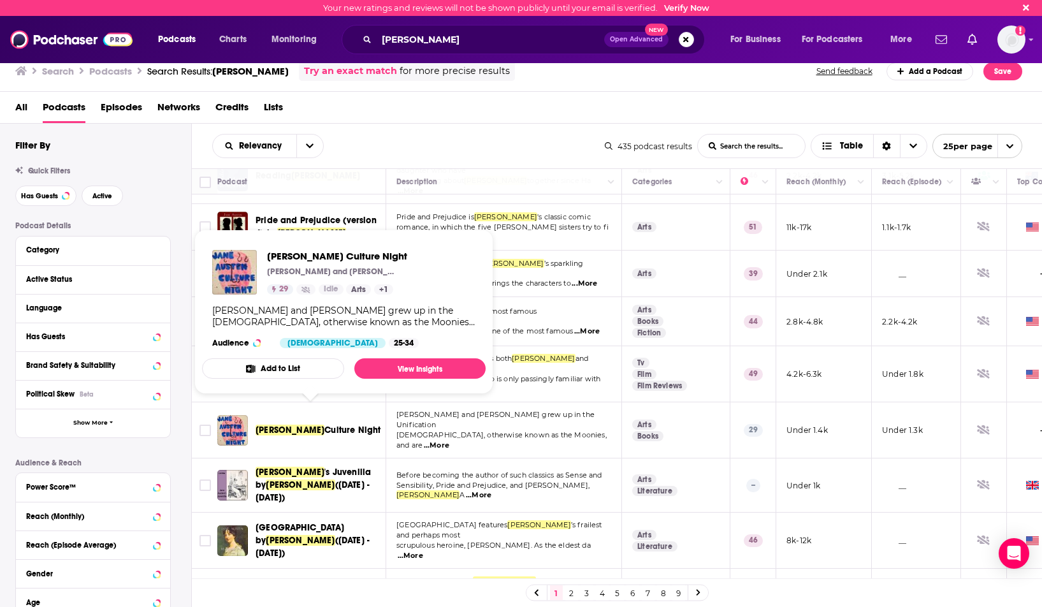
click at [303, 425] on span "Jane Austen" at bounding box center [290, 430] width 69 height 11
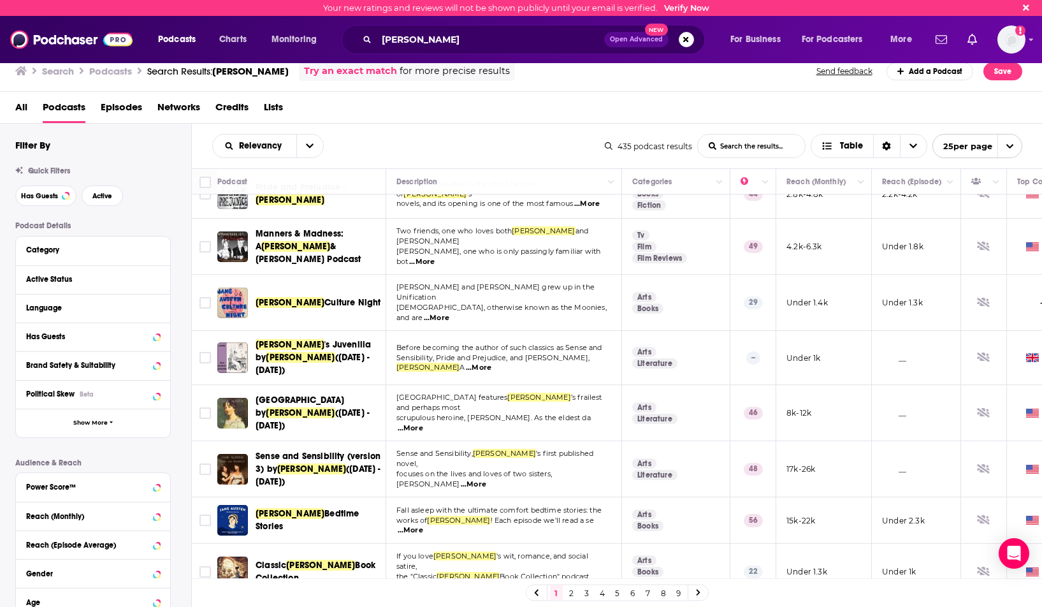
scroll to position [383, 0]
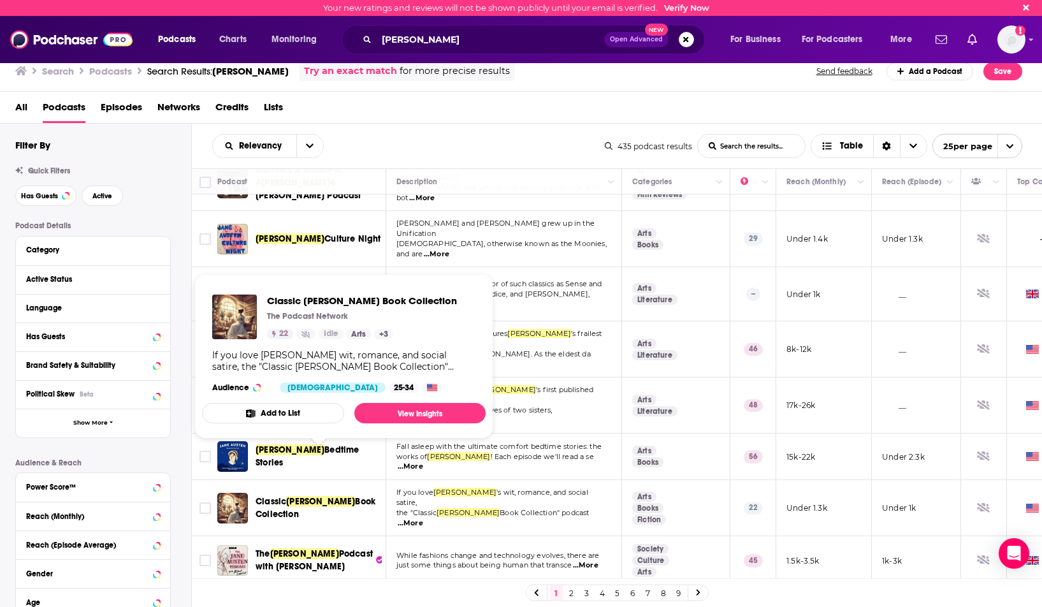
click at [324, 496] on span "Jane Austen" at bounding box center [320, 501] width 69 height 11
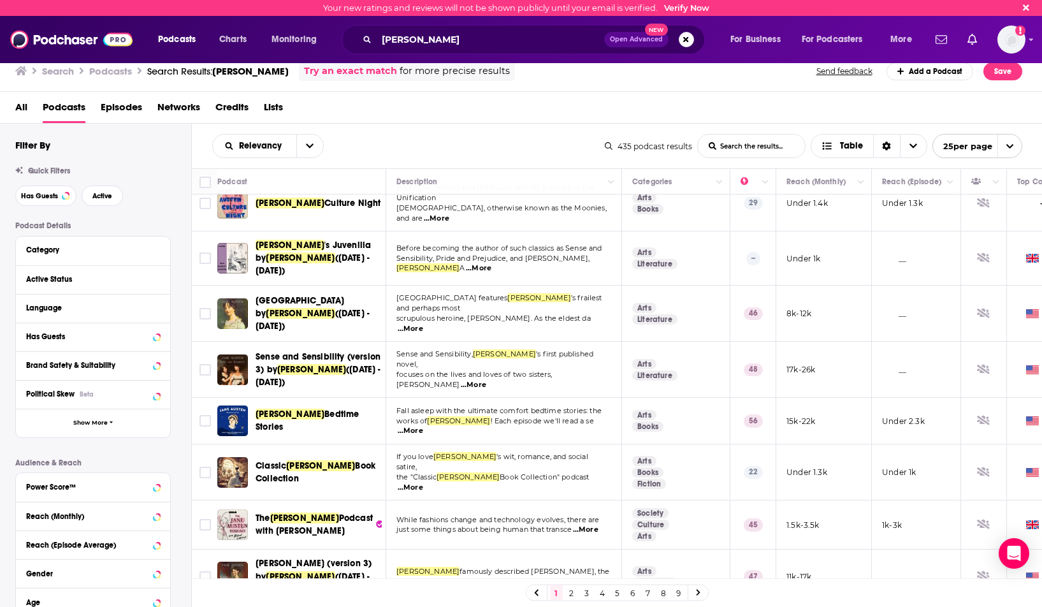
scroll to position [446, 0]
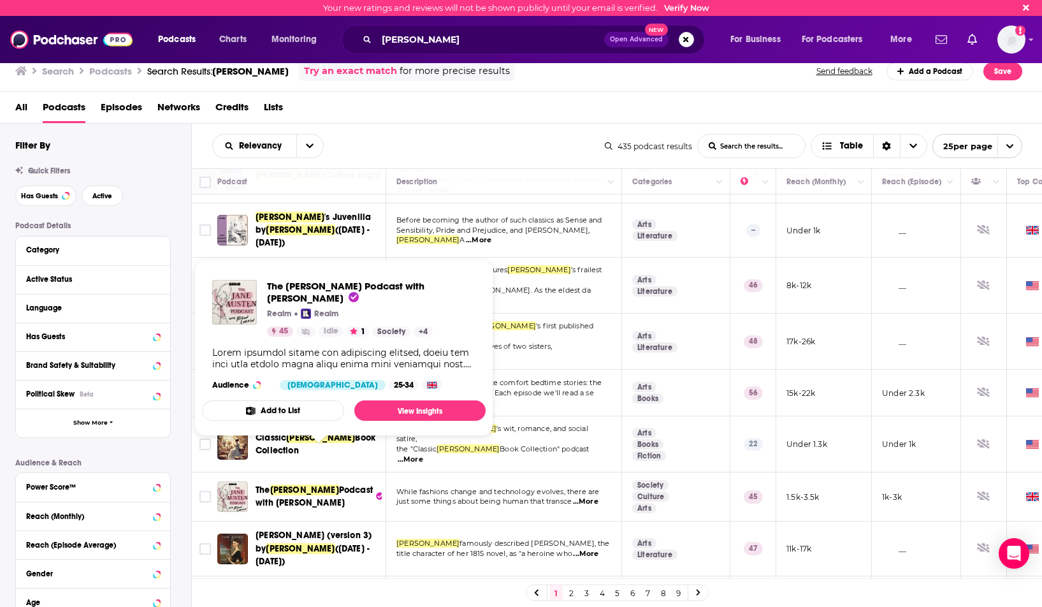
click at [328, 484] on span "The Jane Austen Podcast with Alison Larkin" at bounding box center [314, 497] width 117 height 26
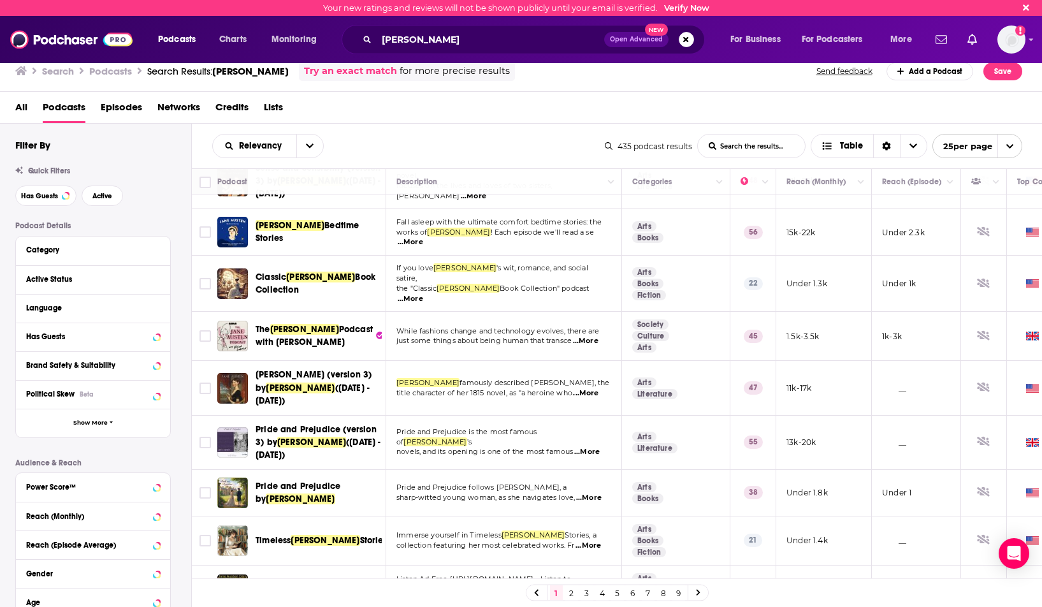
scroll to position [638, 0]
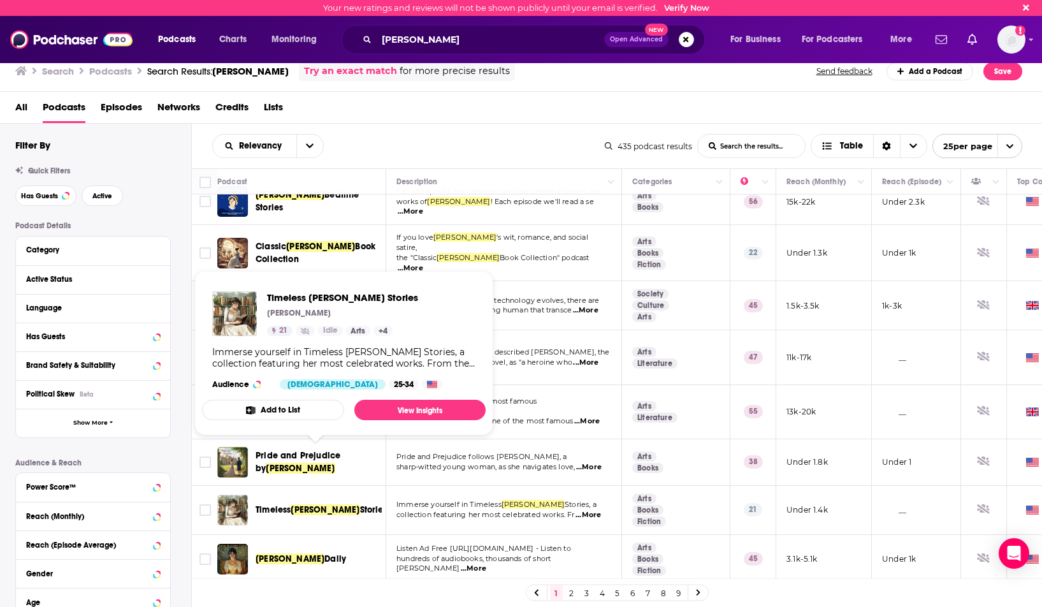
click at [330, 504] on span "Jane Austen" at bounding box center [325, 509] width 69 height 11
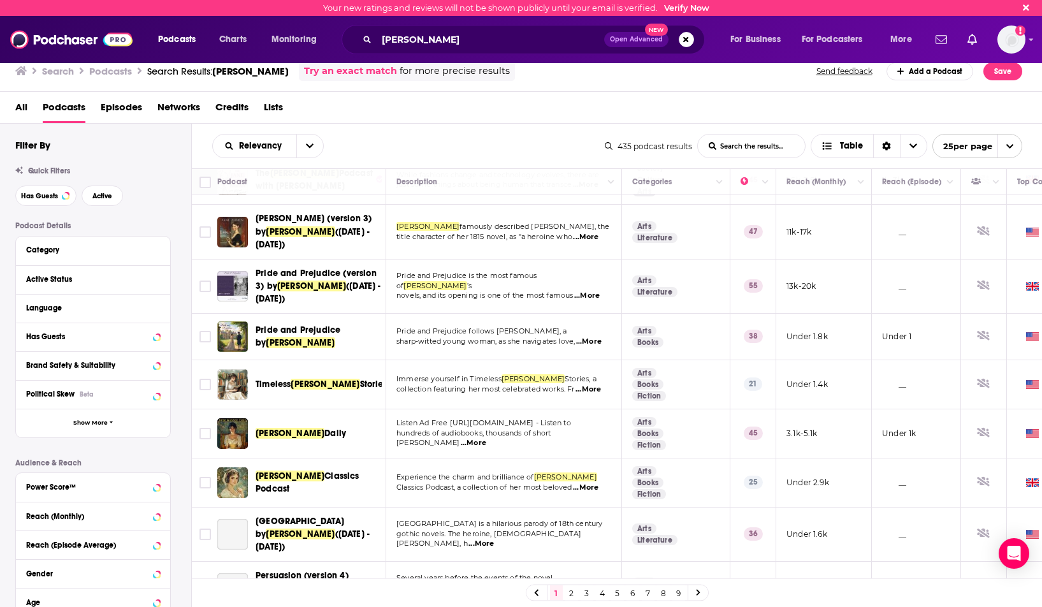
scroll to position [765, 0]
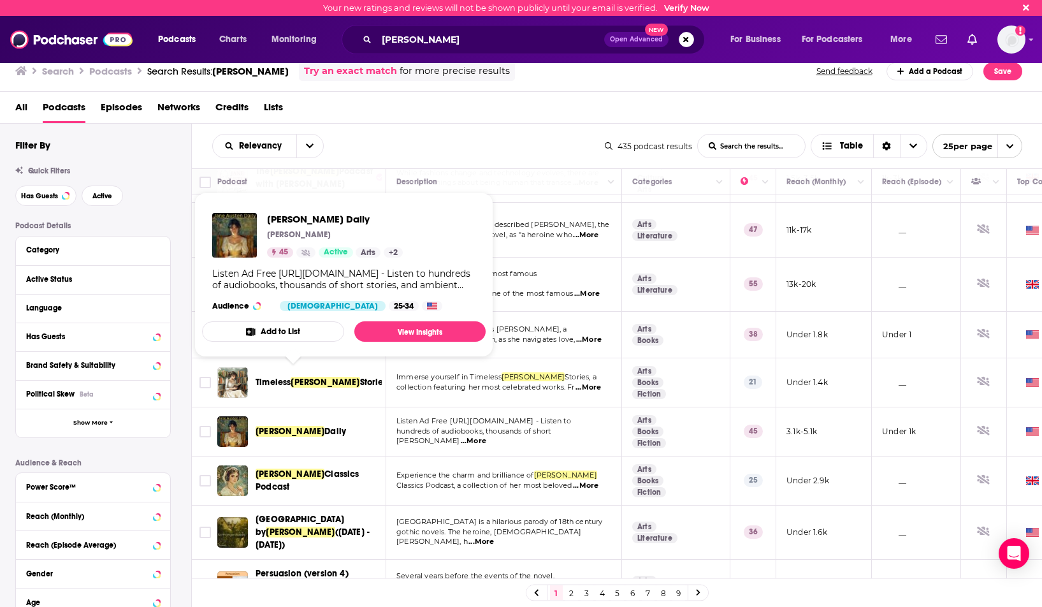
click at [307, 426] on span "Jane Austen" at bounding box center [290, 431] width 69 height 11
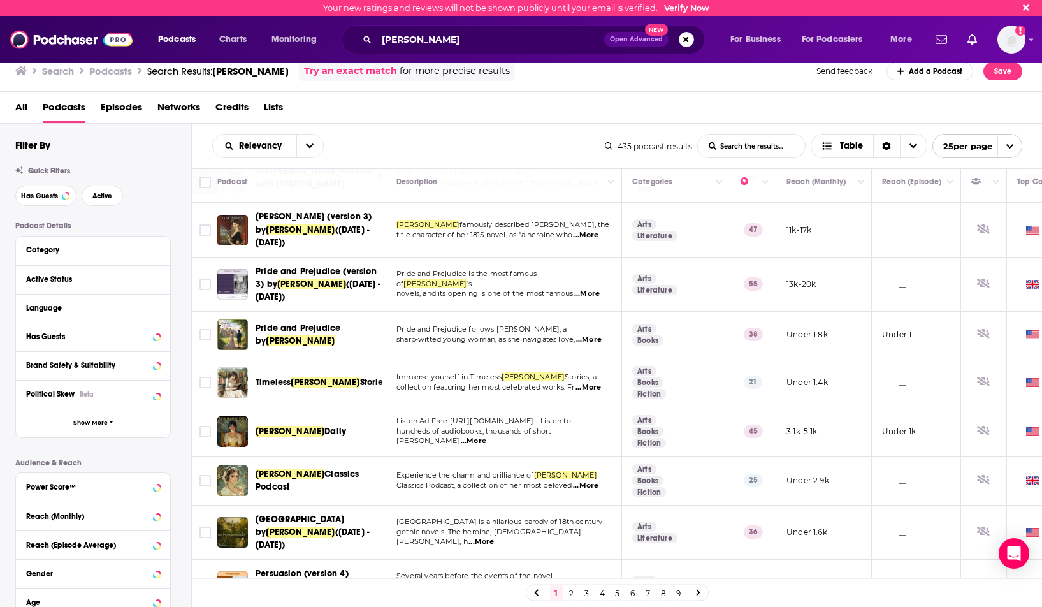
click at [303, 469] on span "Jane Austen" at bounding box center [290, 474] width 69 height 11
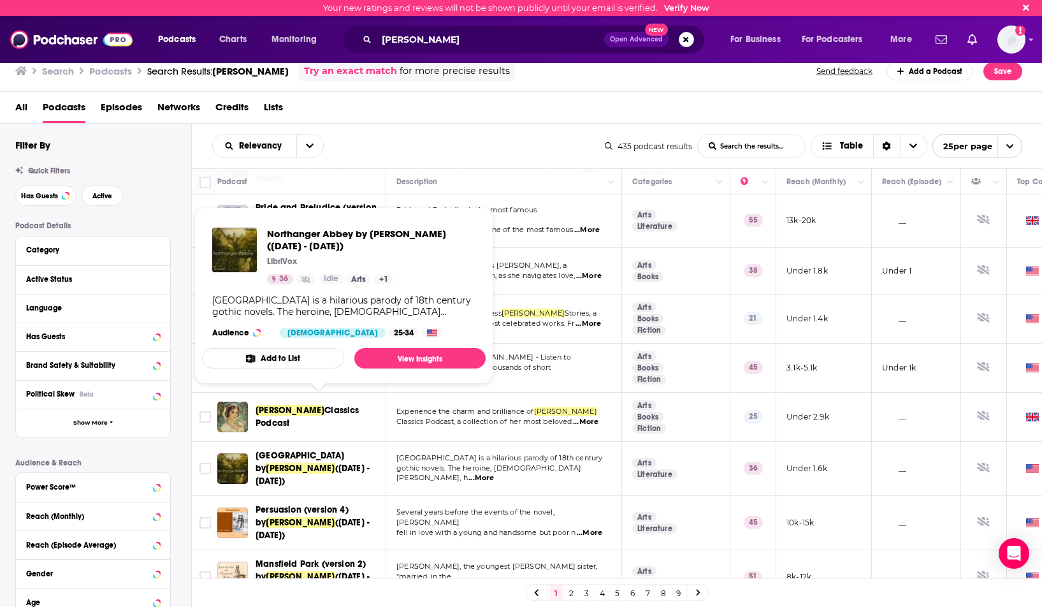
scroll to position [829, 0]
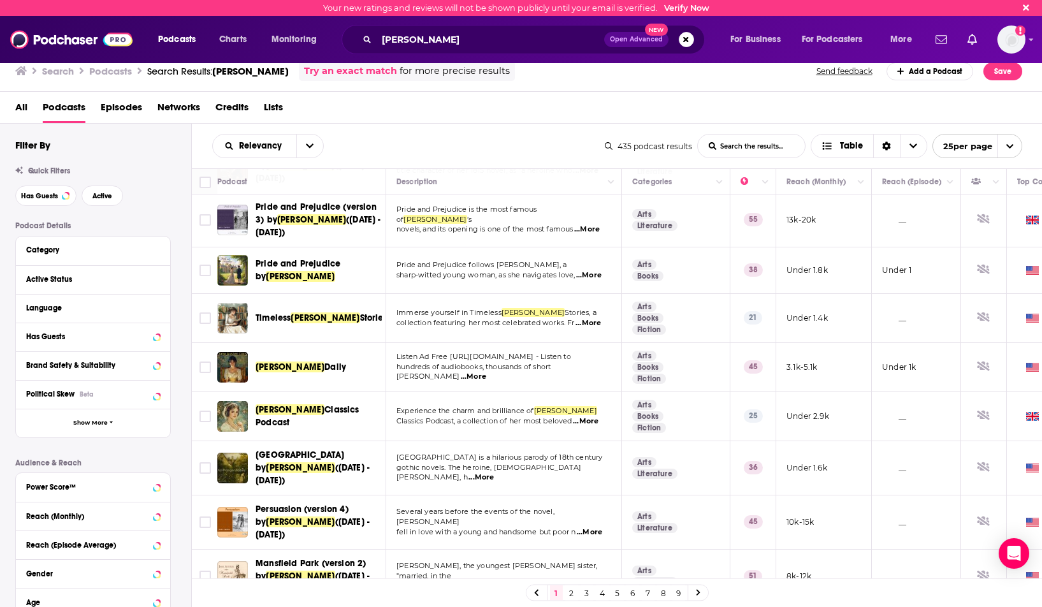
click at [696, 592] on icon at bounding box center [698, 593] width 5 height 8
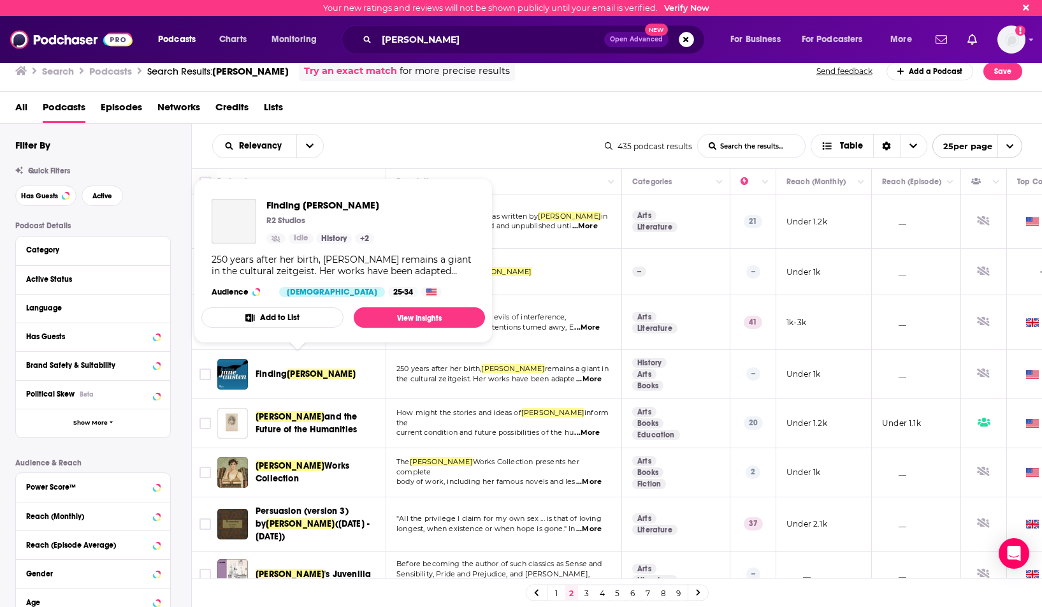
click at [309, 368] on span "Jane Austen" at bounding box center [321, 373] width 69 height 11
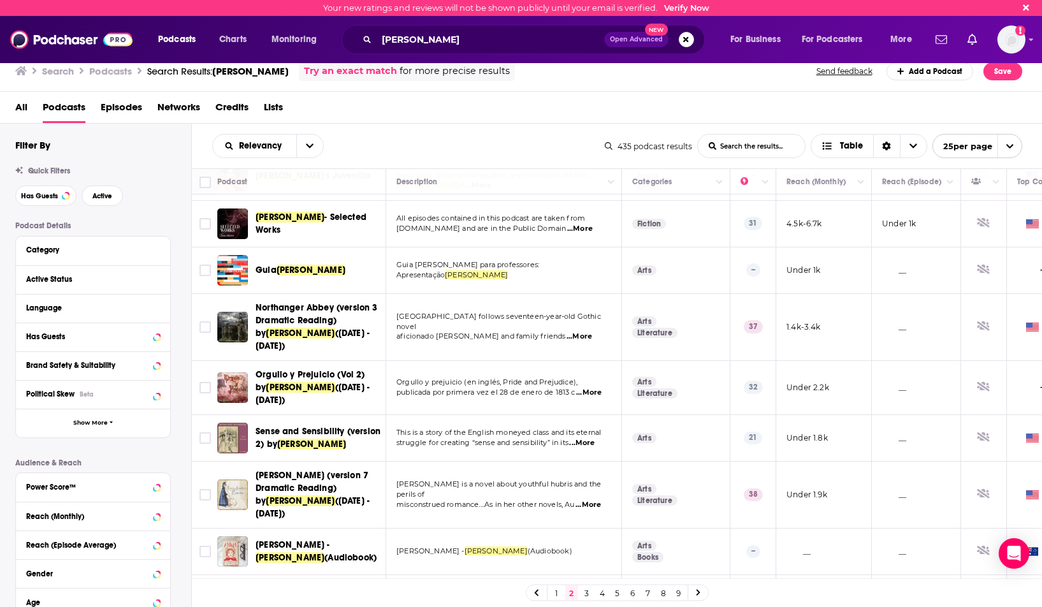
scroll to position [510, 0]
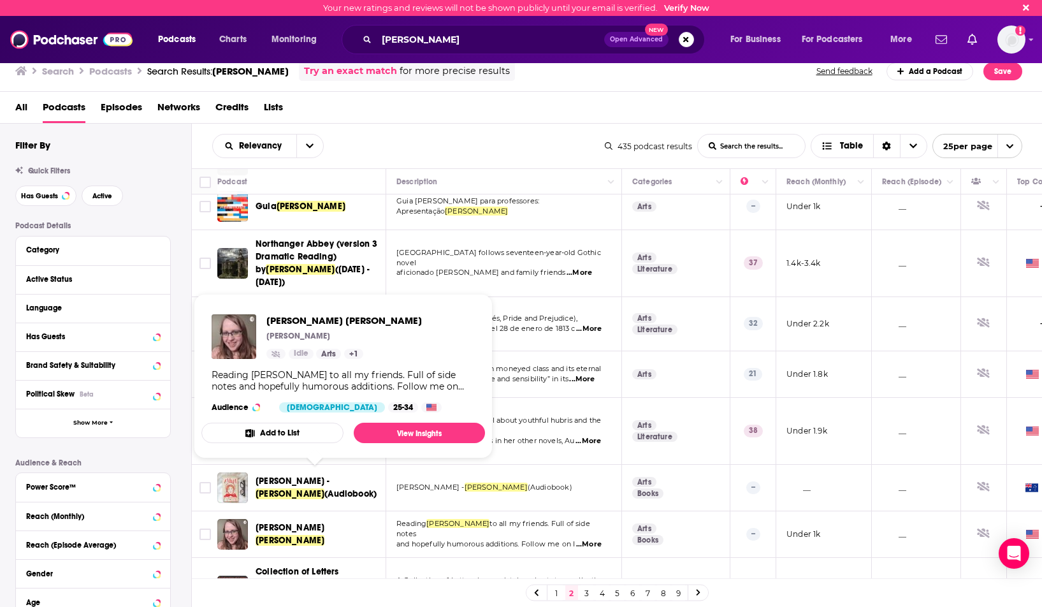
click at [324, 535] on span "Jane Austen" at bounding box center [290, 540] width 69 height 11
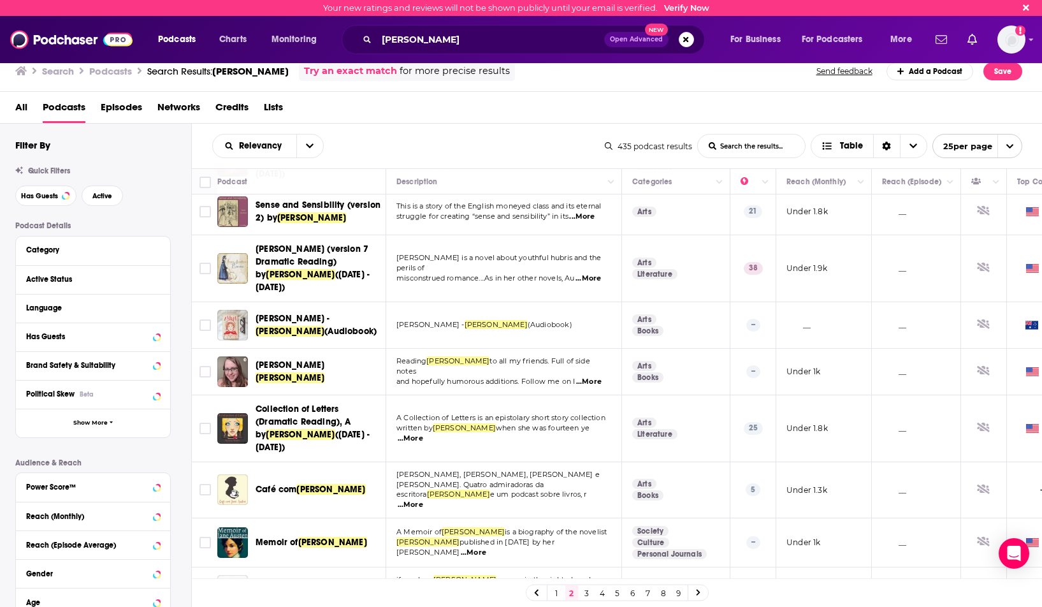
scroll to position [701, 0]
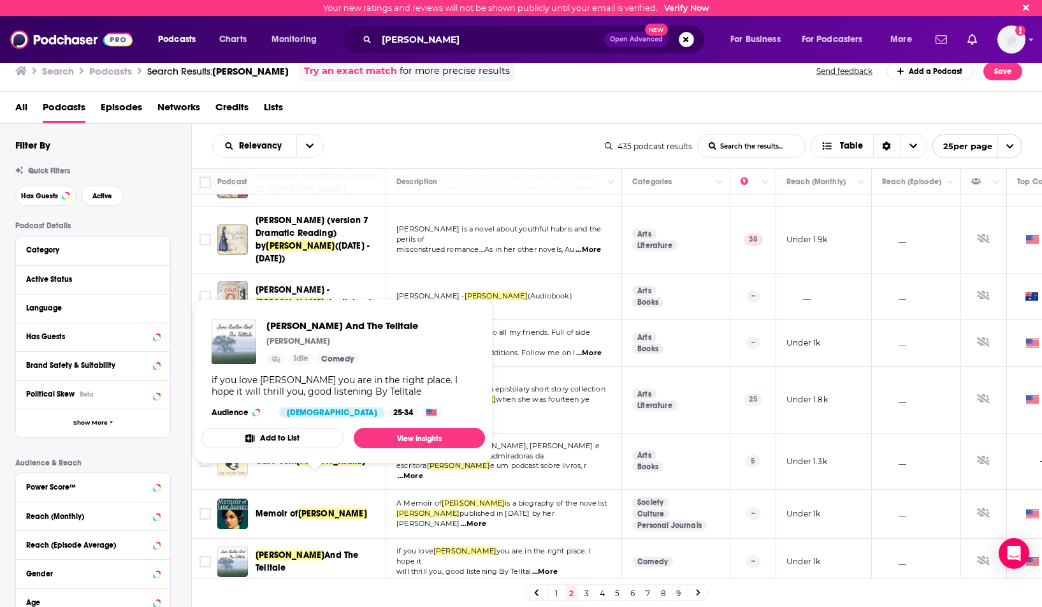
click at [348, 550] on span "And The Telltale" at bounding box center [307, 562] width 103 height 24
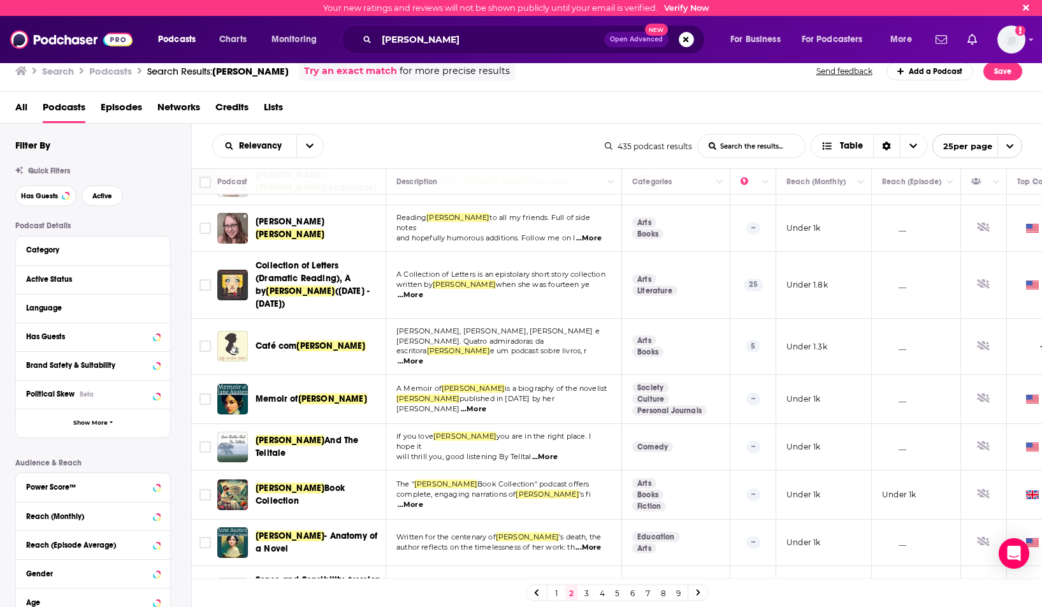
scroll to position [829, 0]
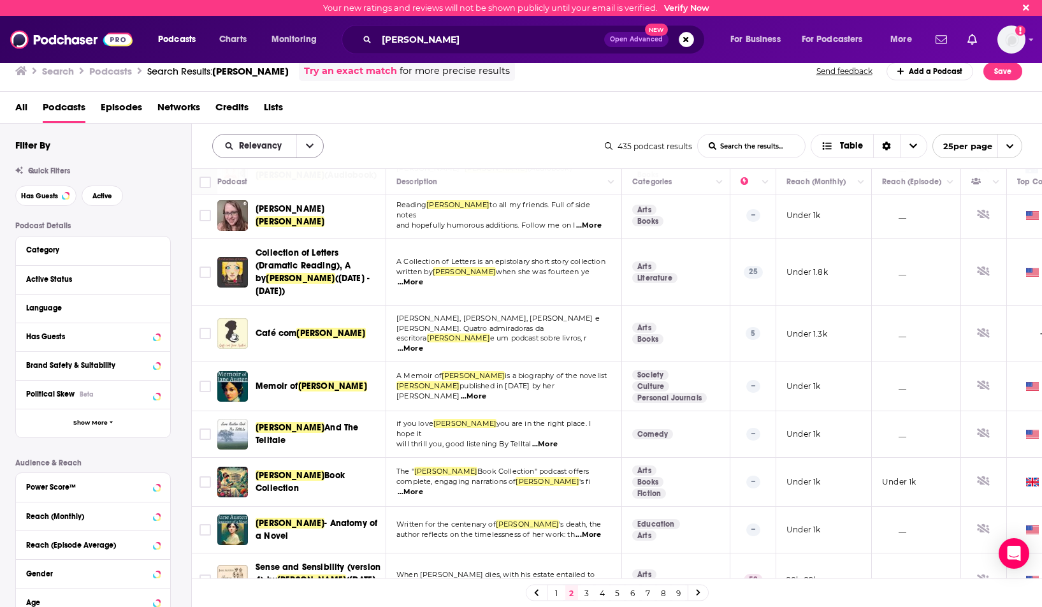
click at [266, 149] on span "Relevancy" at bounding box center [262, 146] width 47 height 9
click at [282, 147] on span "Relevancy" at bounding box center [262, 146] width 47 height 9
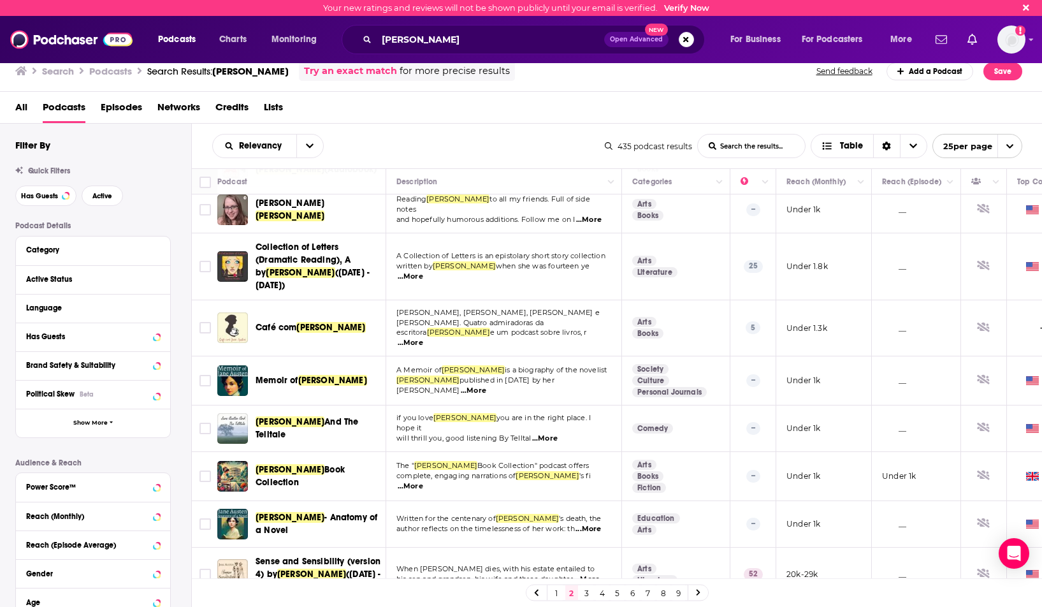
click at [583, 597] on link "3" at bounding box center [587, 592] width 13 height 15
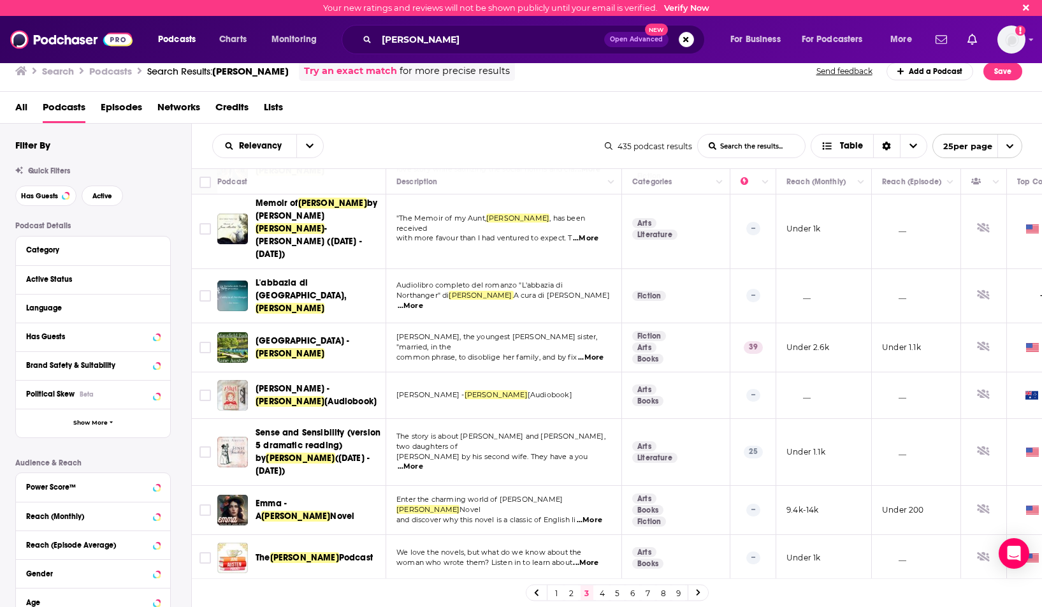
scroll to position [255, 0]
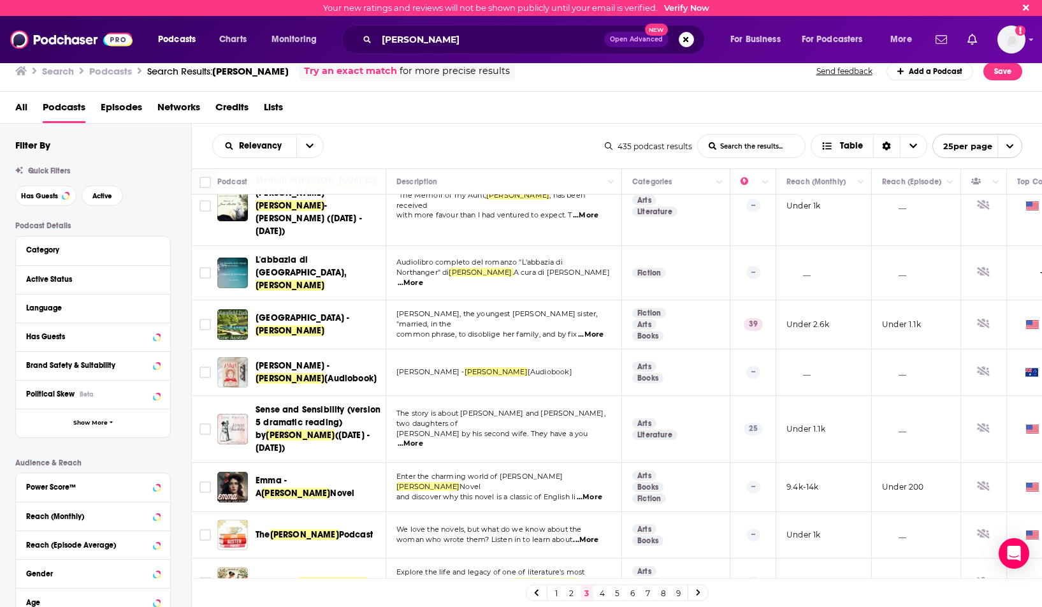
click at [339, 529] on span "Podcast" at bounding box center [356, 534] width 34 height 11
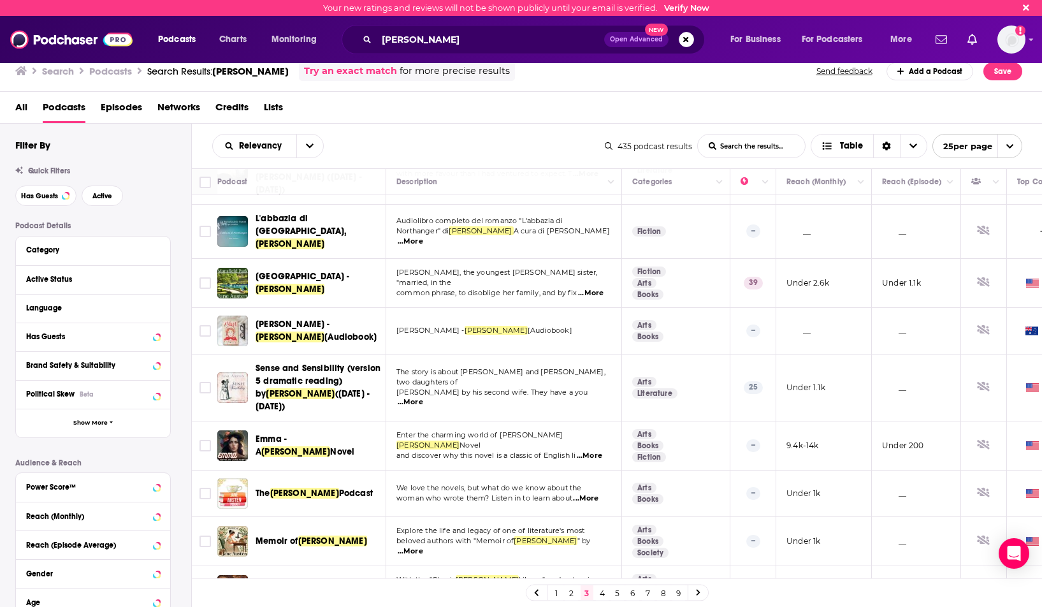
scroll to position [319, 0]
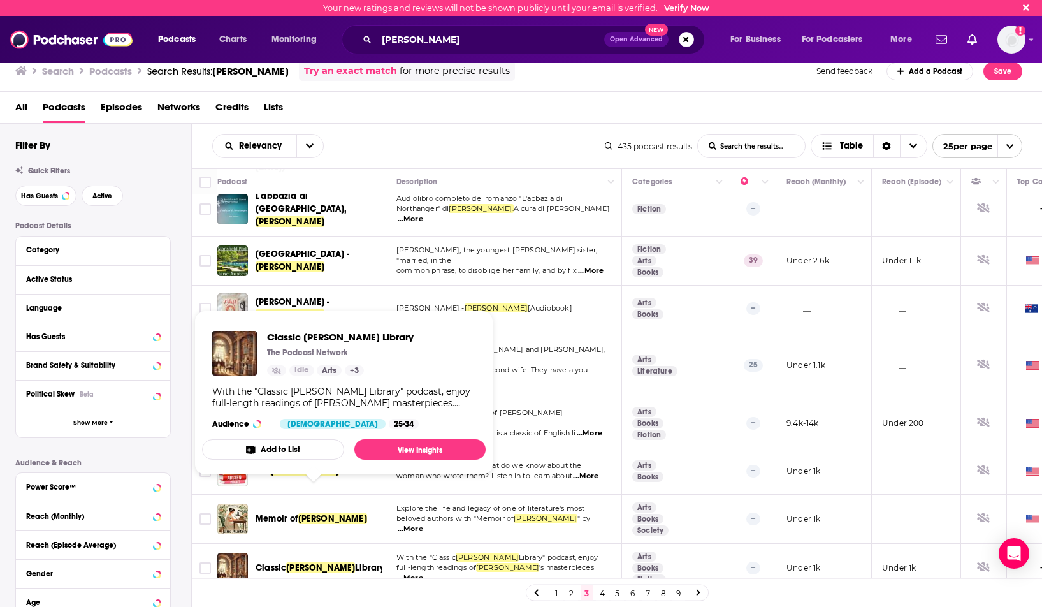
click at [324, 562] on span "Jane Austen" at bounding box center [320, 567] width 69 height 11
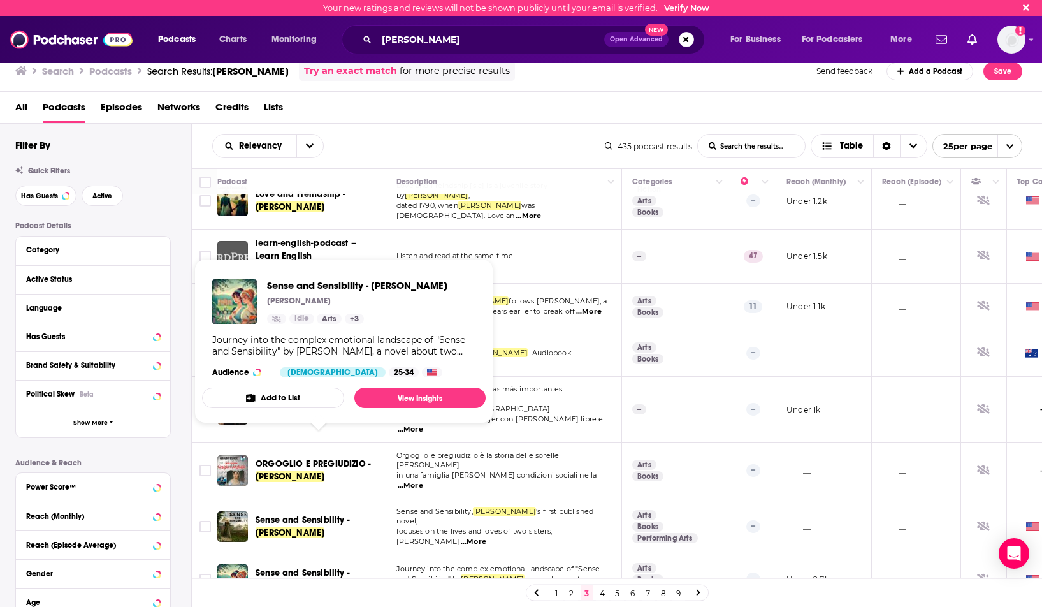
scroll to position [847, 0]
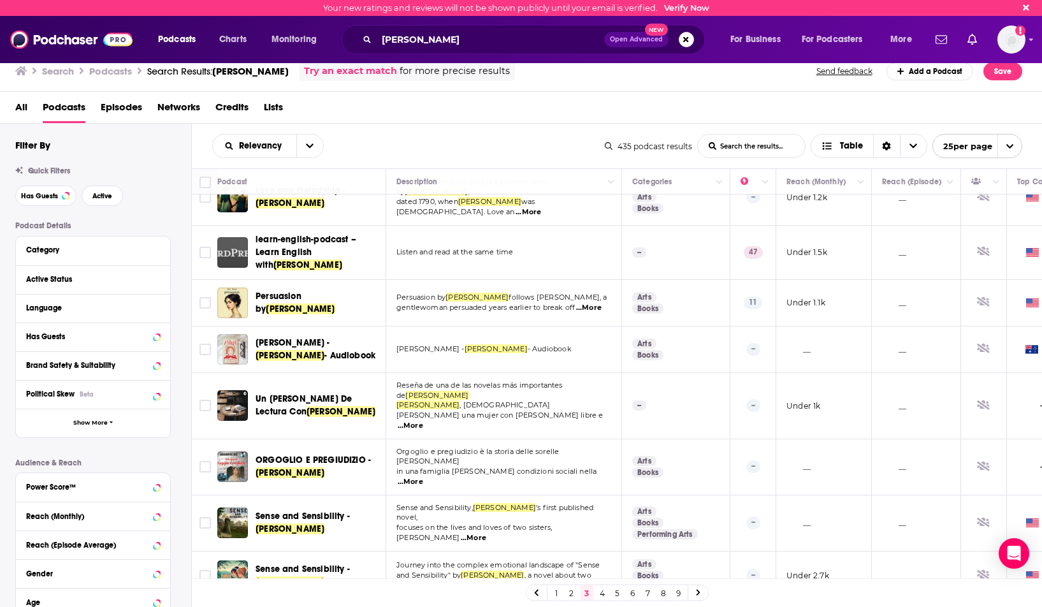
click at [596, 594] on link "4" at bounding box center [602, 592] width 13 height 15
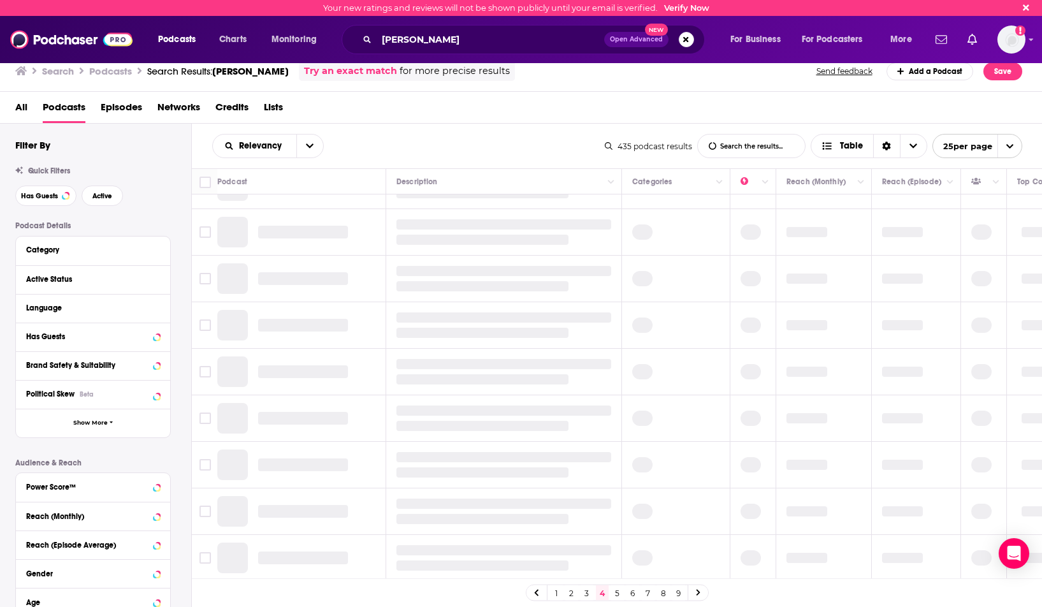
scroll to position [446, 0]
click at [597, 594] on link "4" at bounding box center [602, 592] width 13 height 15
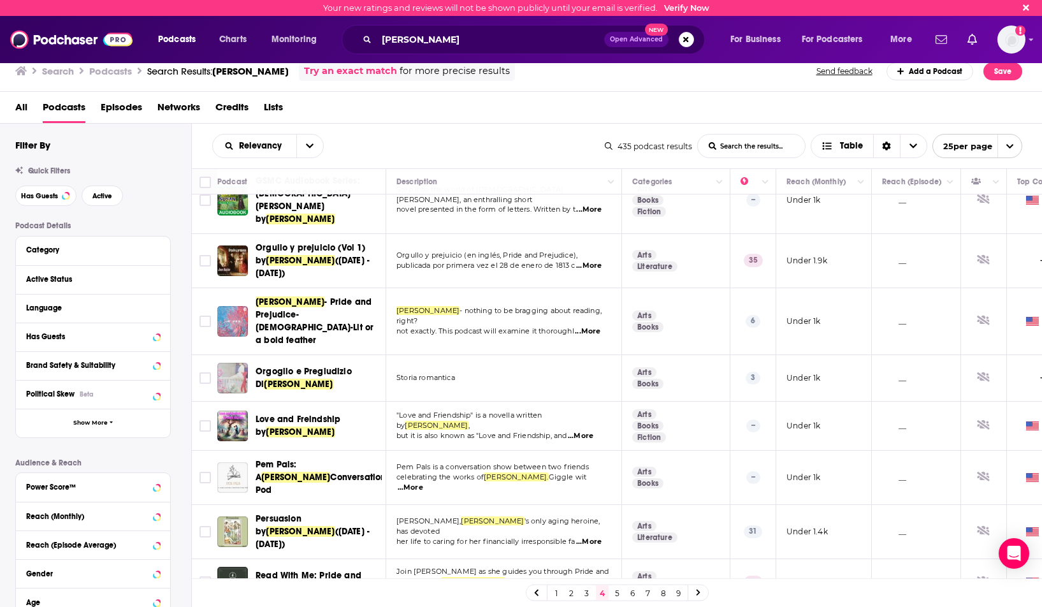
scroll to position [319, 0]
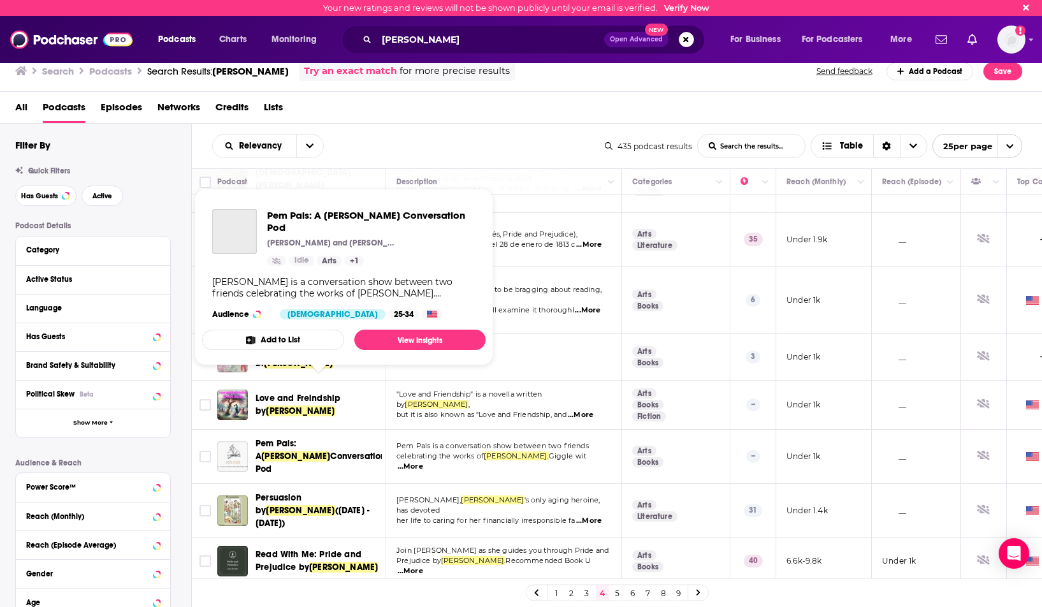
click at [297, 438] on span "Pem Pals: A" at bounding box center [276, 450] width 41 height 24
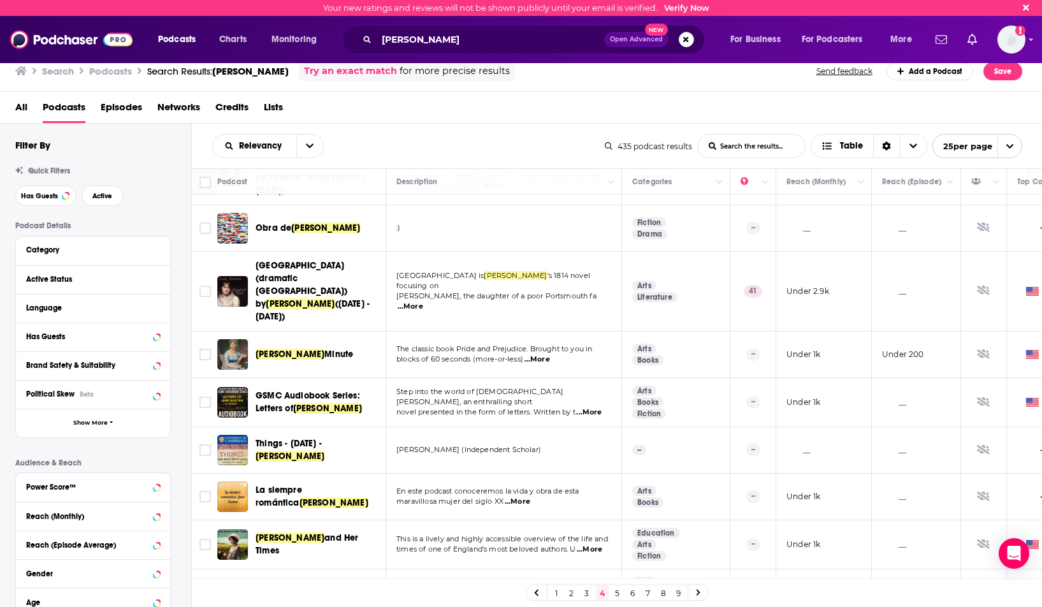
scroll to position [817, 0]
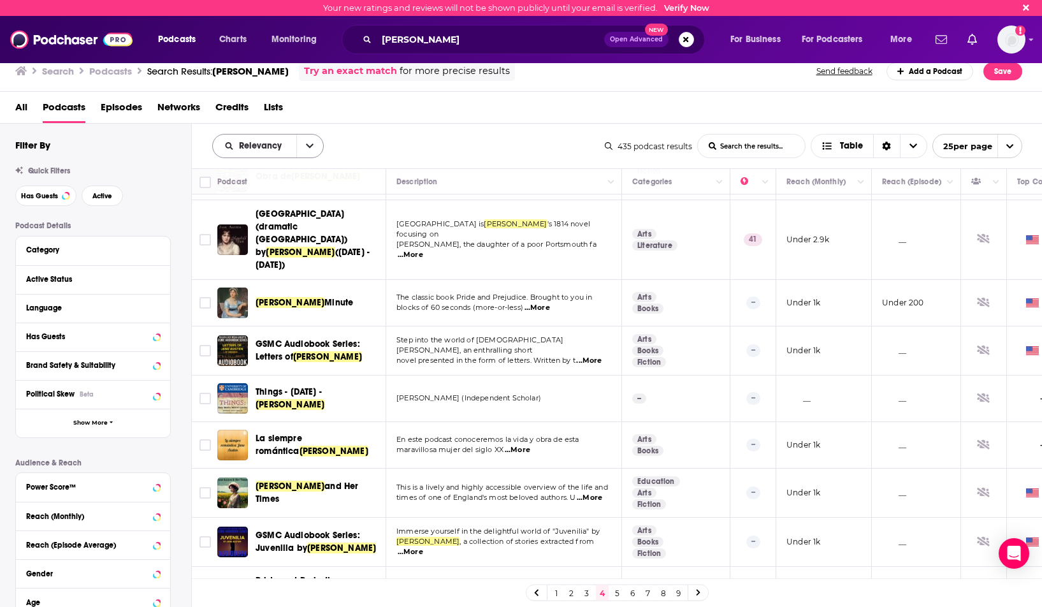
click at [309, 145] on icon "open menu" at bounding box center [310, 146] width 8 height 9
click at [309, 145] on icon "close menu" at bounding box center [310, 146] width 8 height 4
click at [48, 201] on button "Has Guests" at bounding box center [45, 196] width 61 height 20
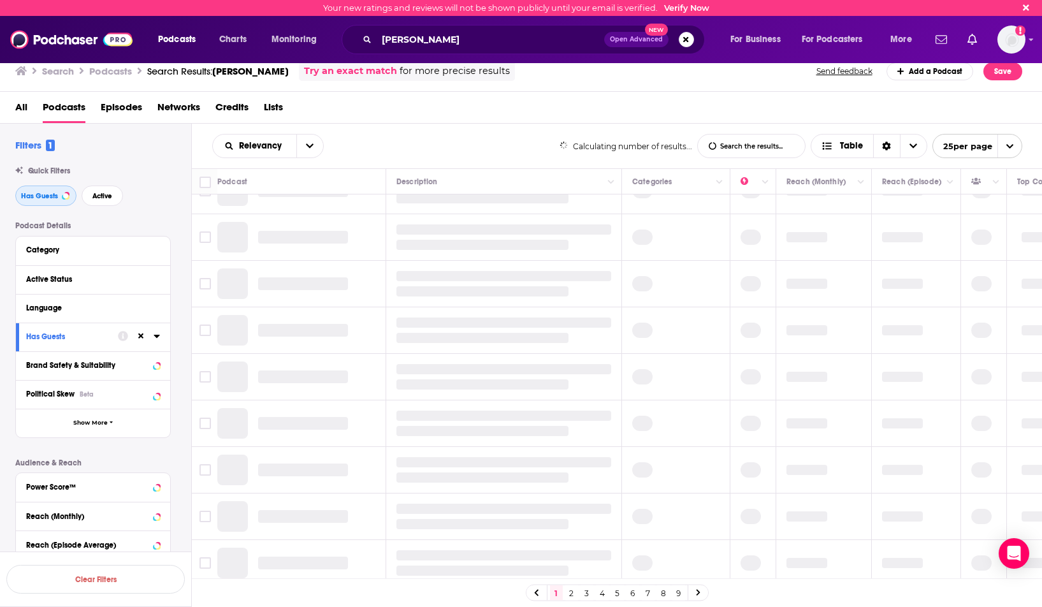
scroll to position [101, 0]
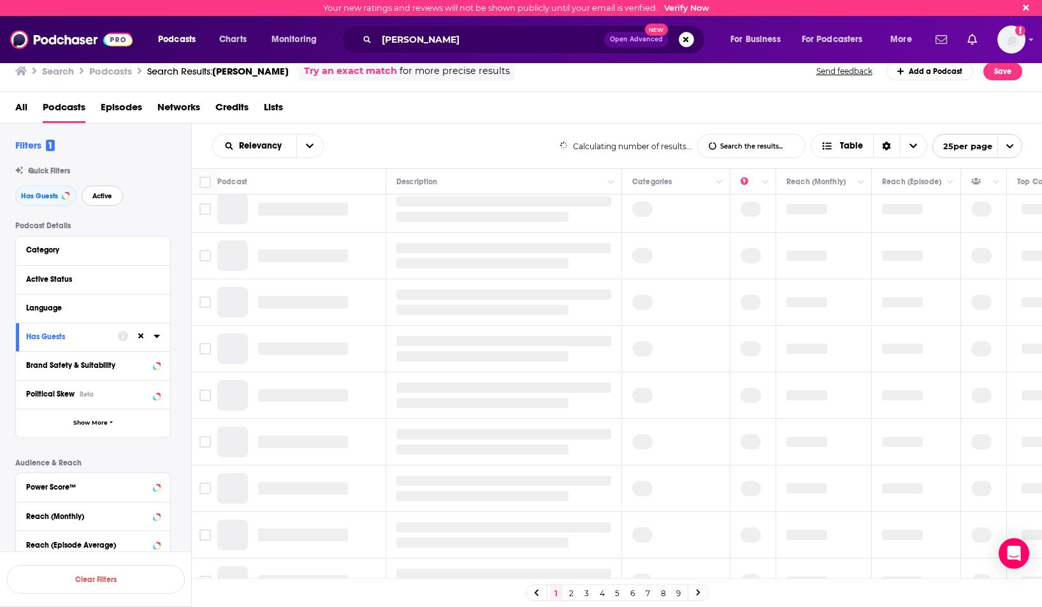
click at [101, 196] on span "Active" at bounding box center [102, 196] width 20 height 7
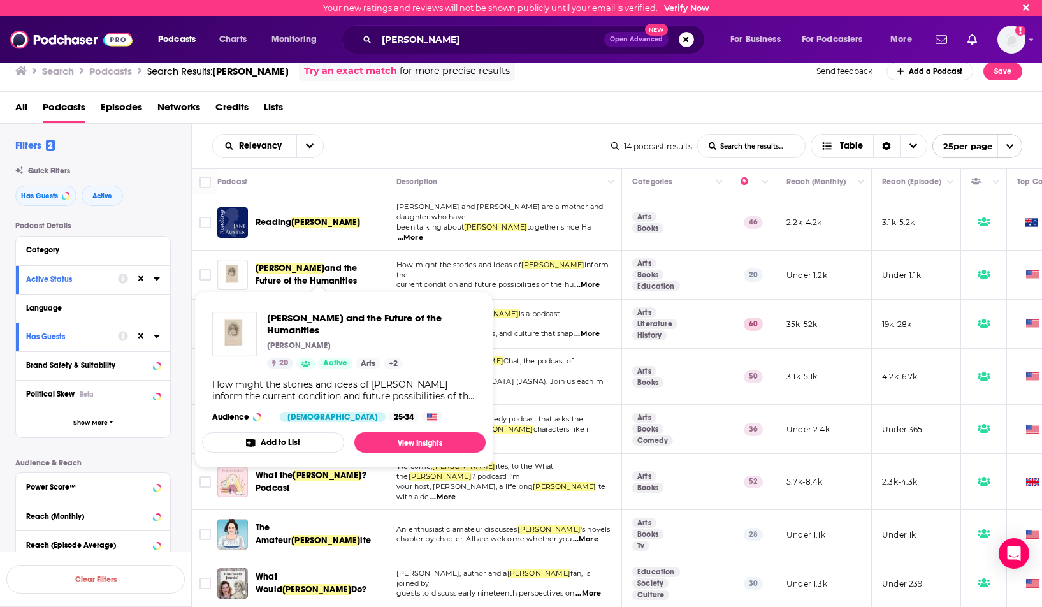
click at [296, 264] on span "Jane Austen and the Future of the Humanities" at bounding box center [319, 275] width 126 height 26
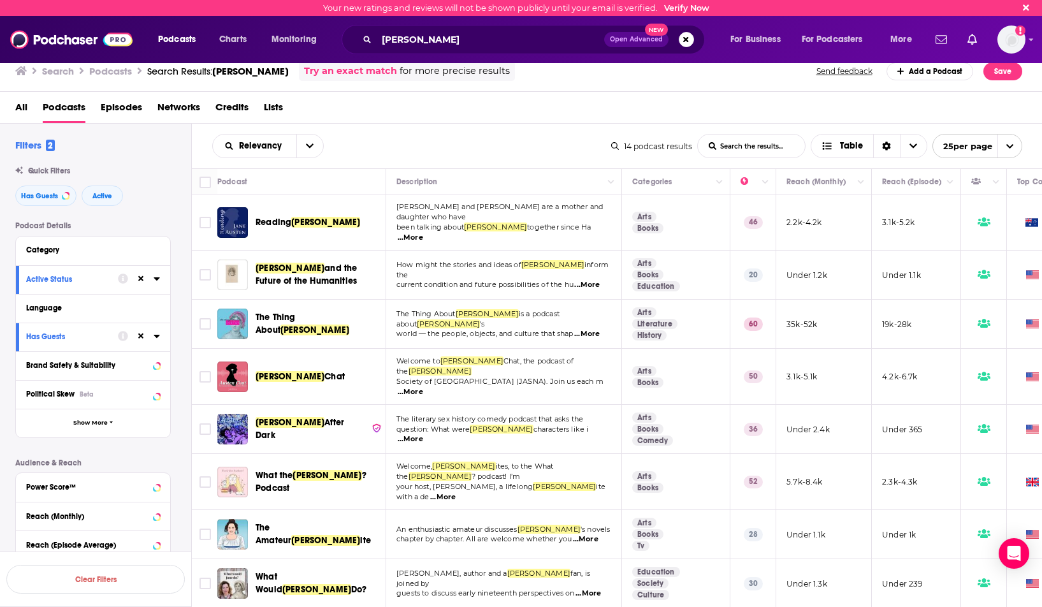
scroll to position [128, 0]
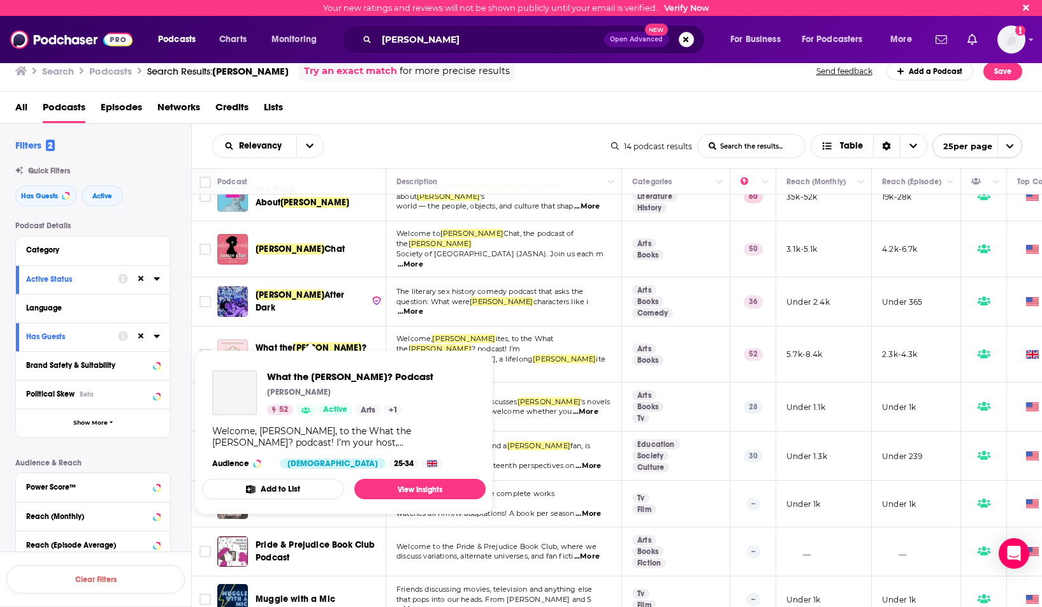
click at [330, 342] on span "? Podcast" at bounding box center [311, 354] width 111 height 24
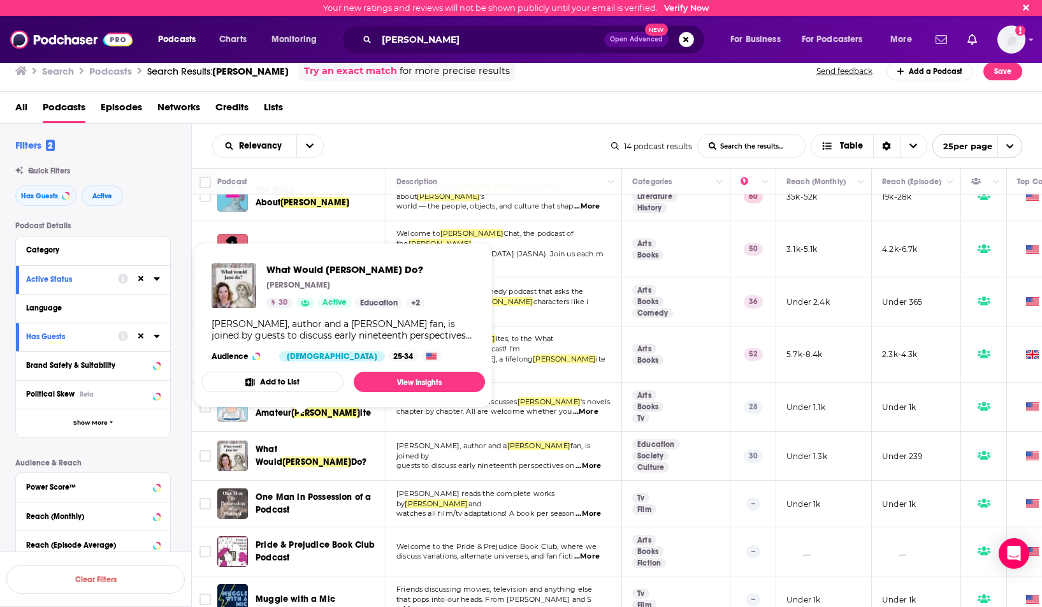
click at [282, 444] on span "What Would" at bounding box center [269, 456] width 27 height 24
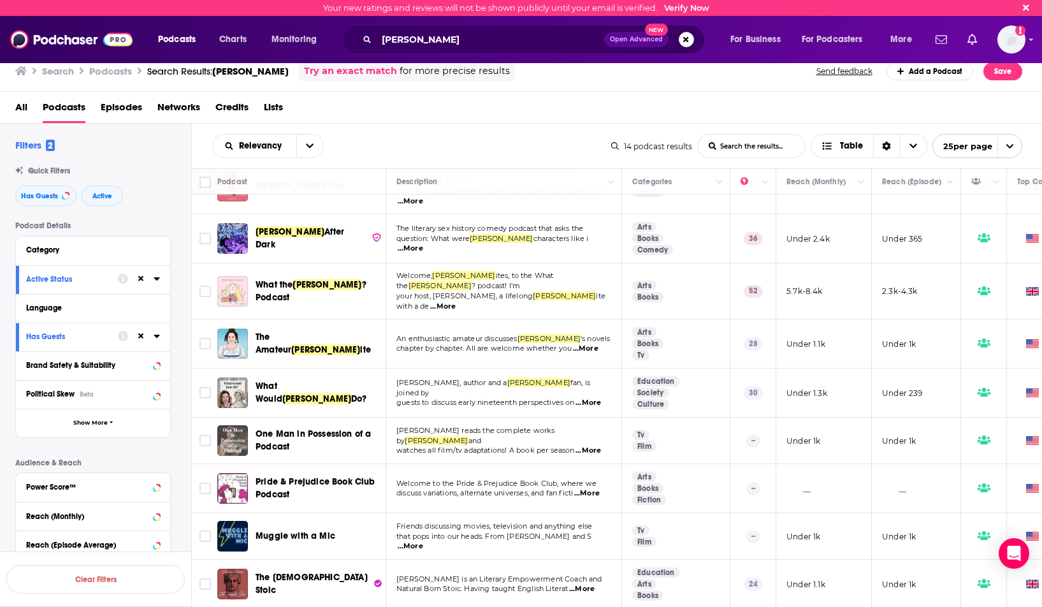
scroll to position [191, 0]
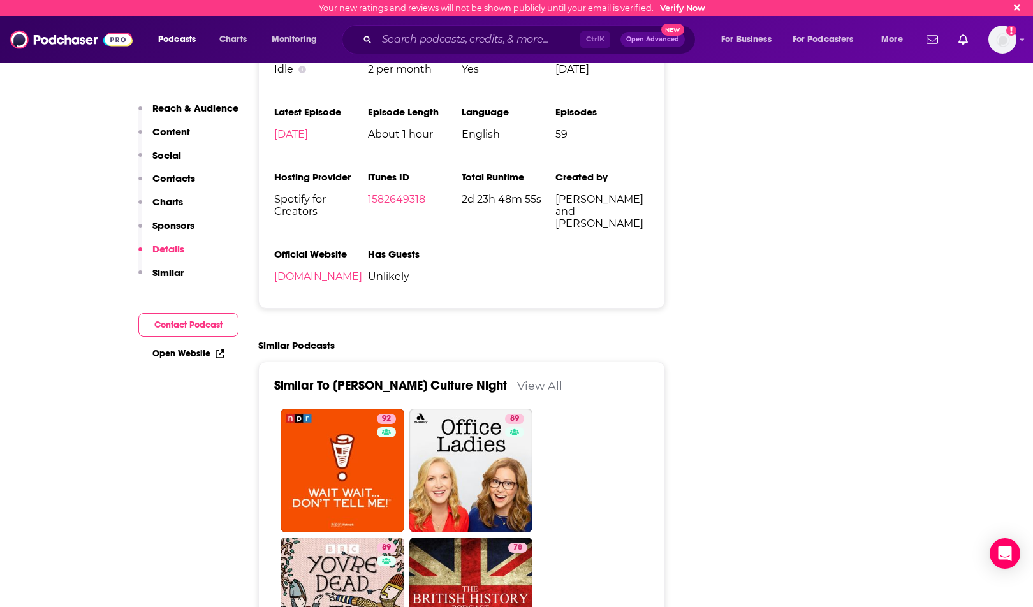
scroll to position [1339, 0]
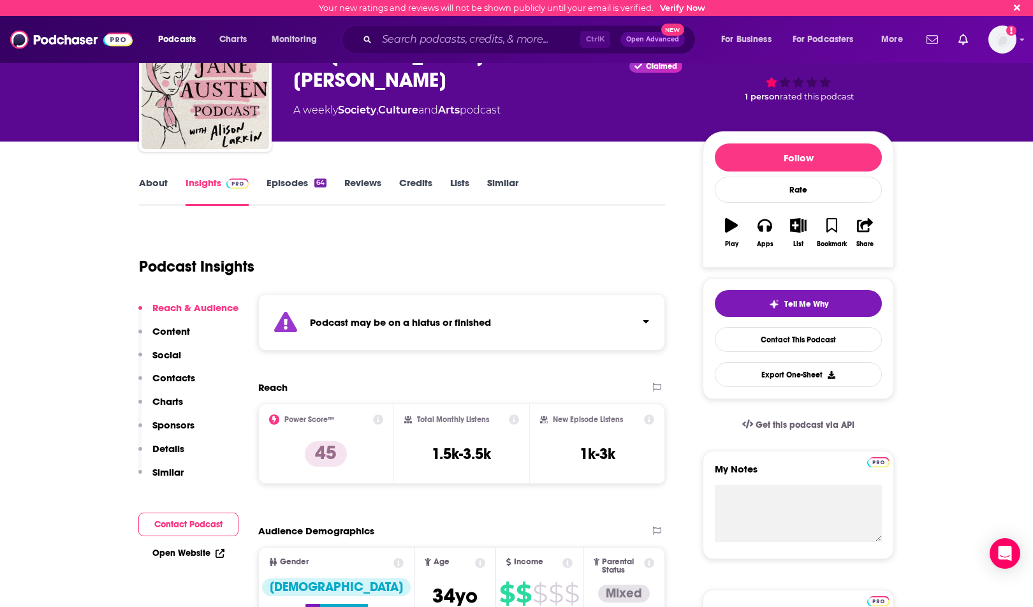
scroll to position [64, 0]
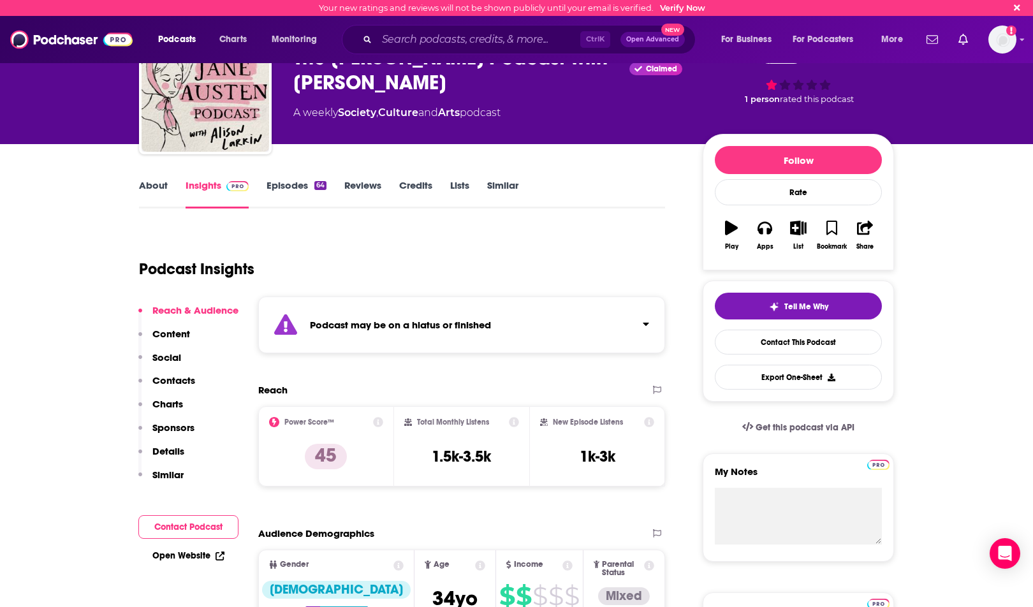
click at [281, 193] on link "Episodes 64" at bounding box center [296, 193] width 60 height 29
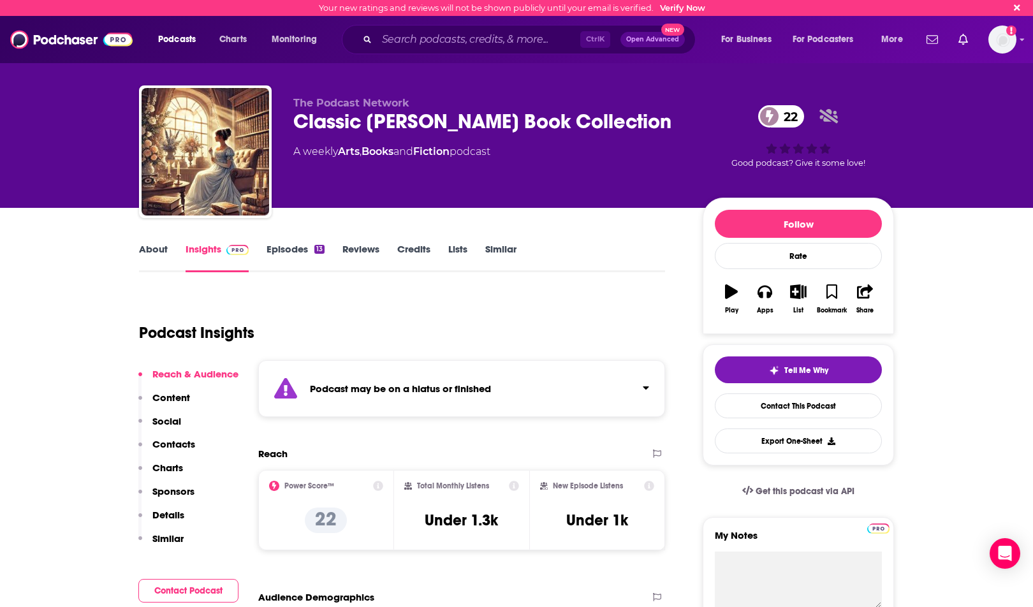
click at [281, 243] on link "Episodes 13" at bounding box center [295, 257] width 58 height 29
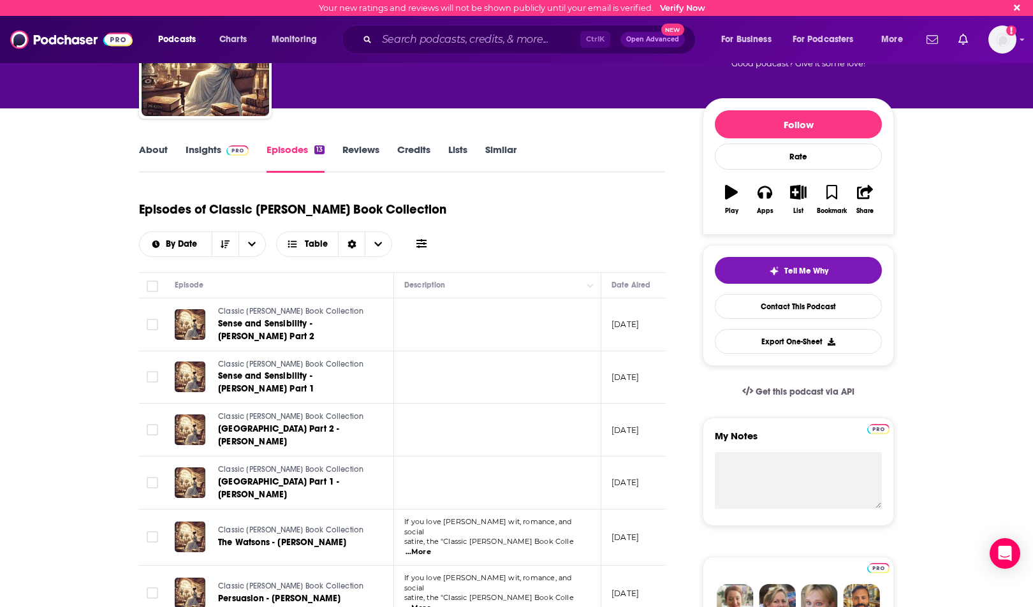
scroll to position [128, 0]
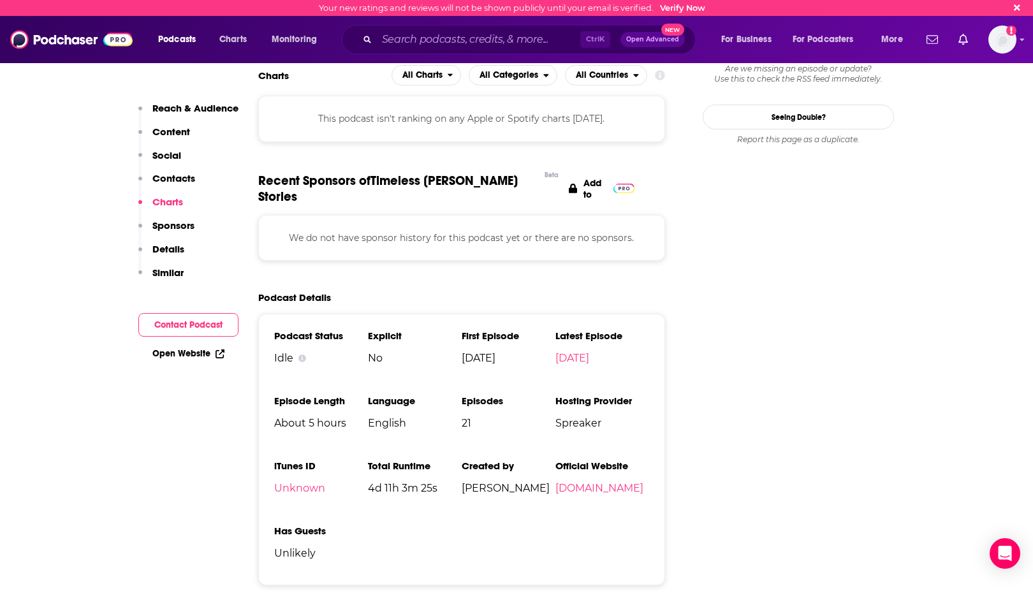
scroll to position [1339, 0]
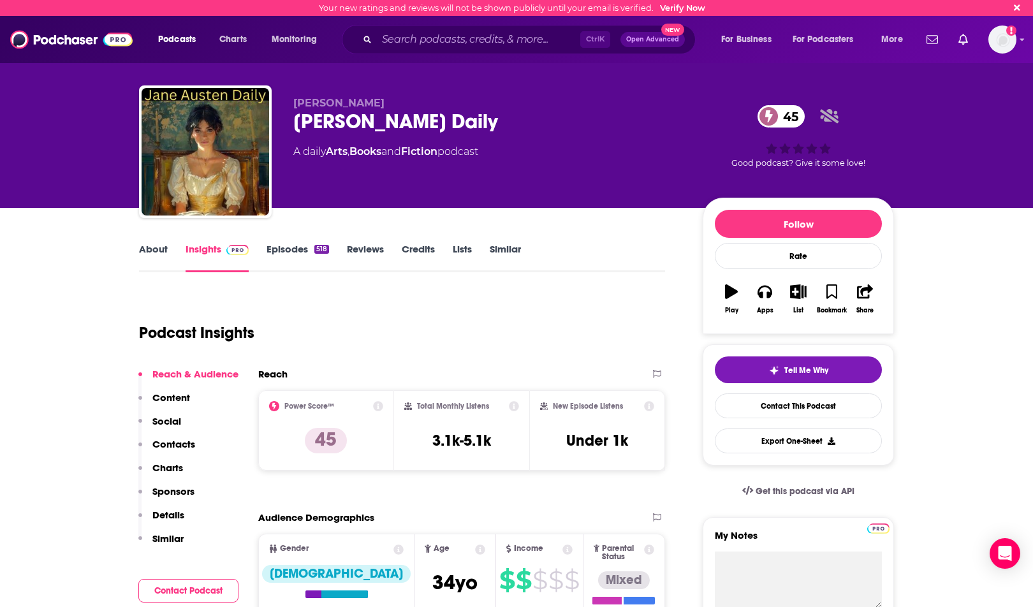
click at [302, 256] on link "Episodes 518" at bounding box center [297, 257] width 62 height 29
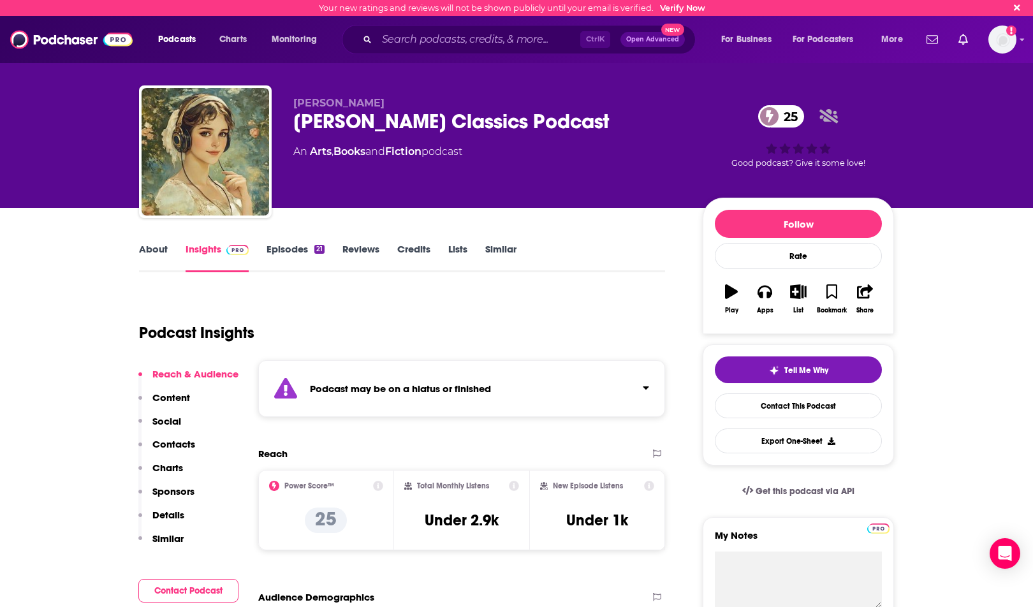
click at [298, 243] on link "Episodes 21" at bounding box center [295, 257] width 58 height 29
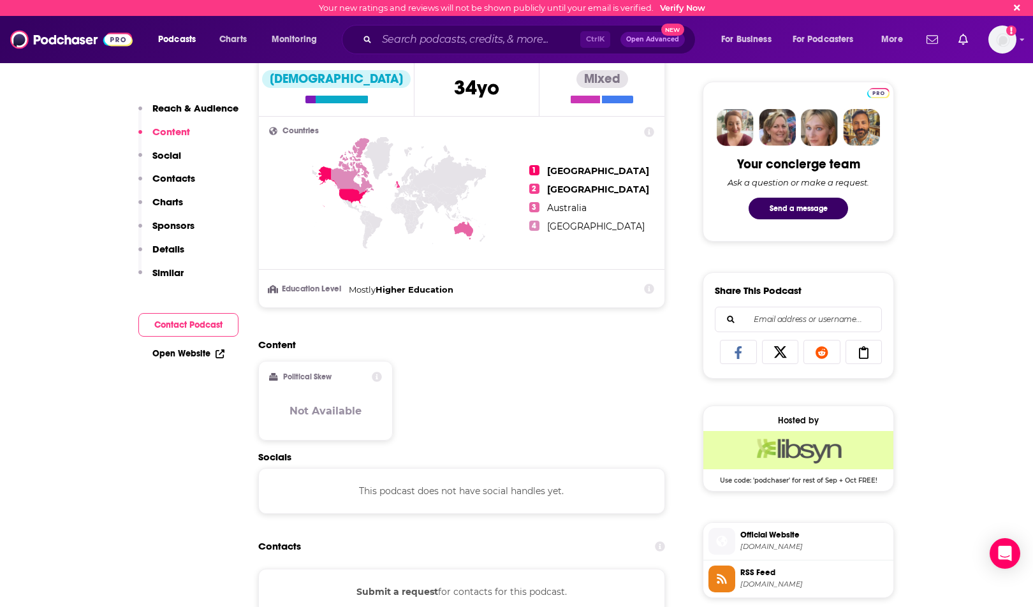
scroll to position [574, 0]
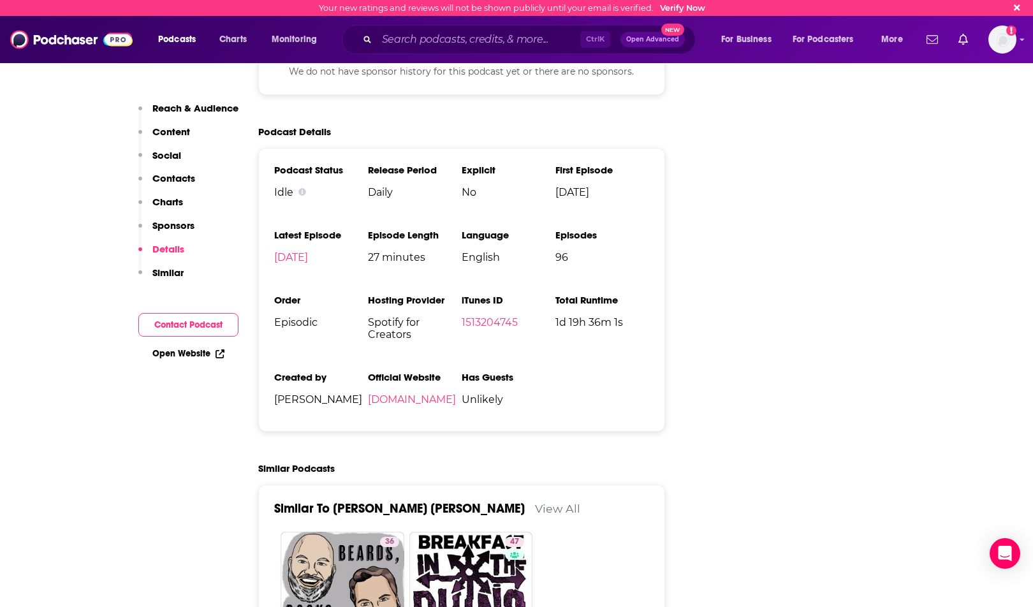
scroll to position [1594, 0]
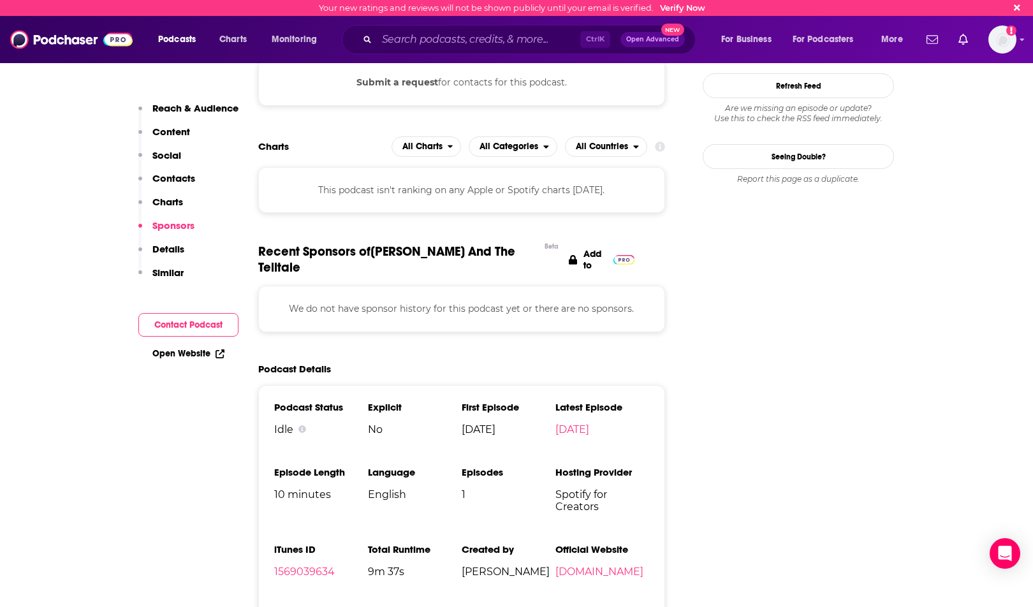
scroll to position [1148, 0]
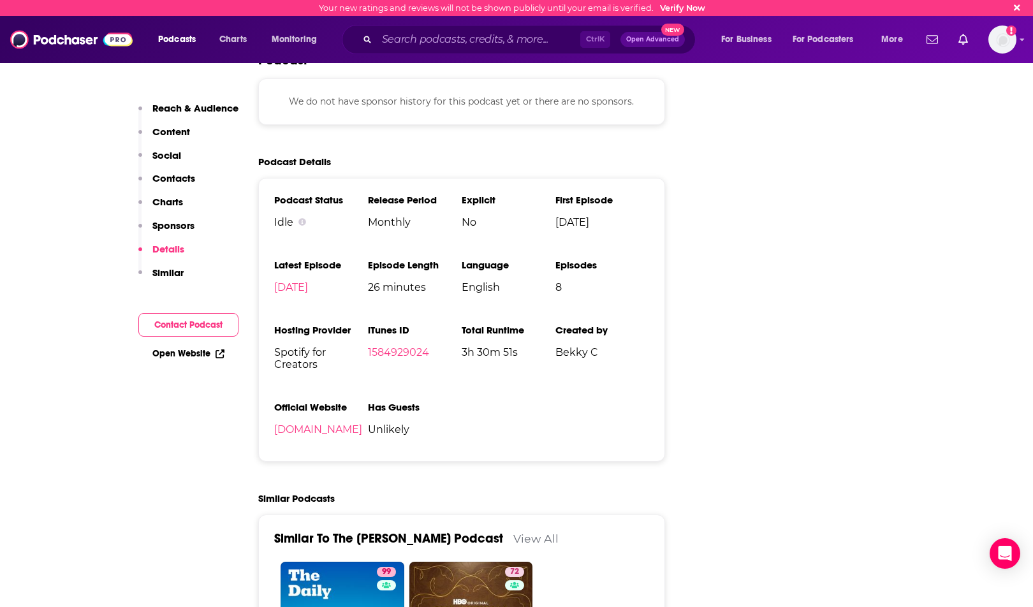
scroll to position [1403, 0]
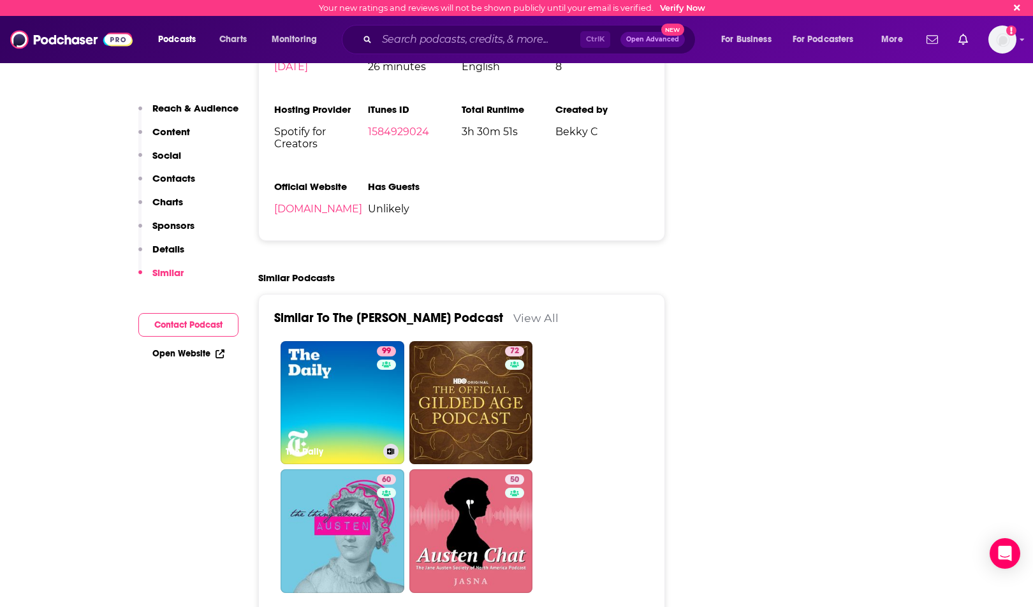
scroll to position [1658, 0]
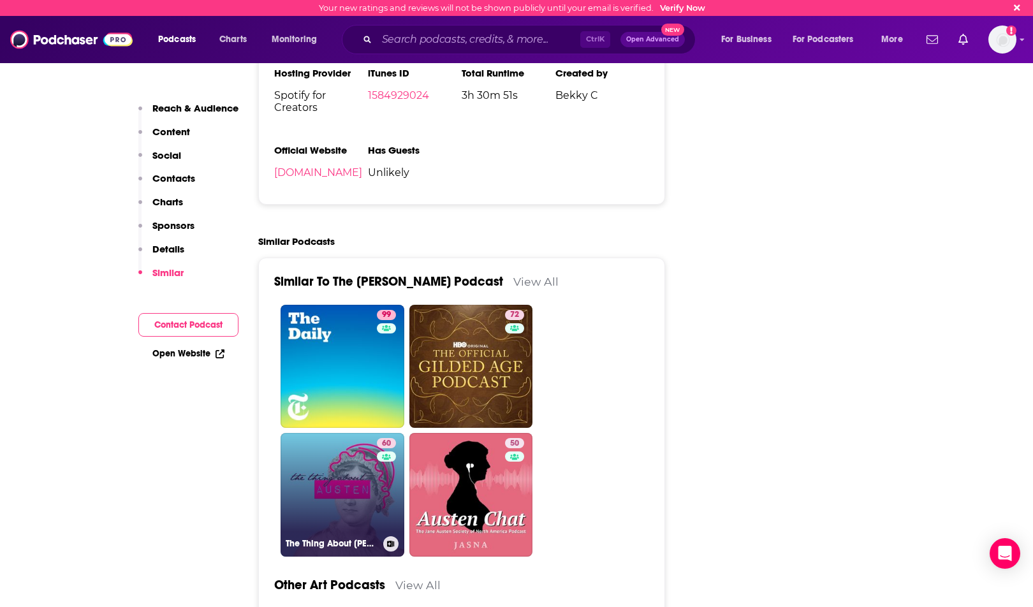
click at [340, 491] on link "60 The Thing About Austen" at bounding box center [343, 495] width 124 height 124
type input "https://www.podchaser.com/podcasts/the-thing-about-austen-1944390"
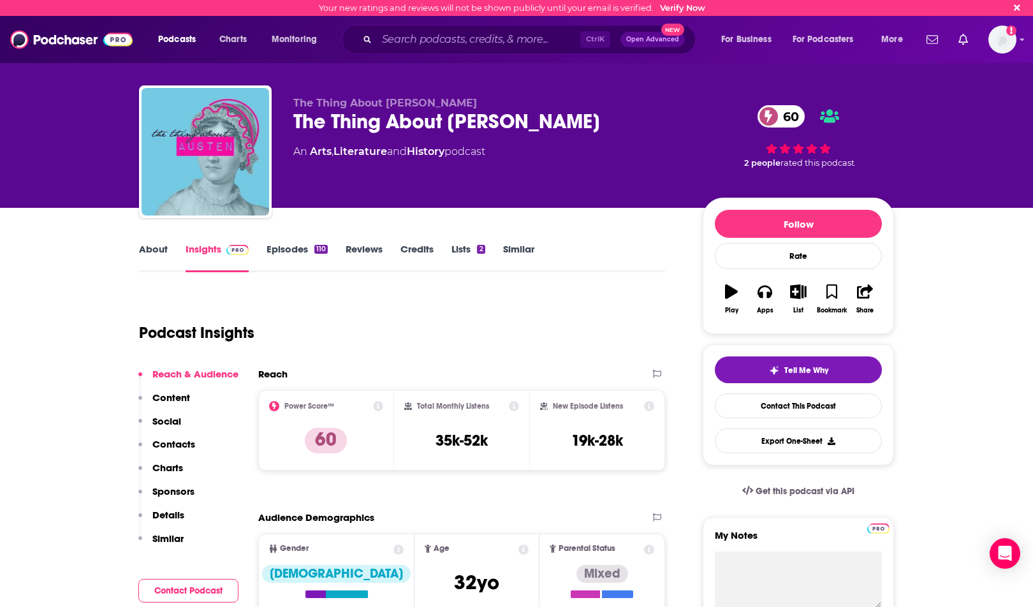
click at [372, 245] on link "Reviews" at bounding box center [364, 257] width 37 height 29
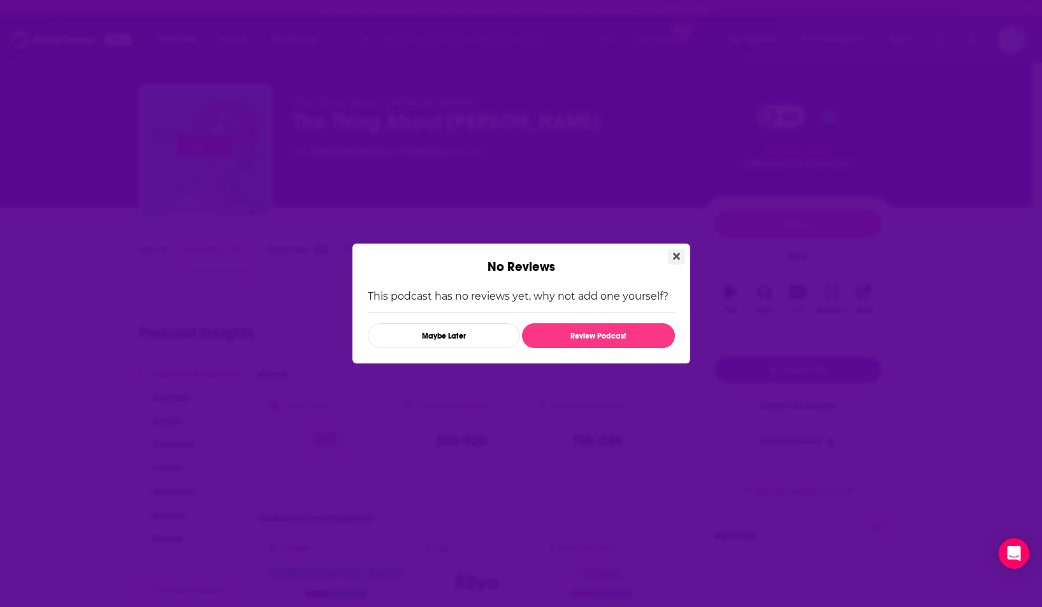
click at [675, 249] on button "Close" at bounding box center [676, 257] width 17 height 16
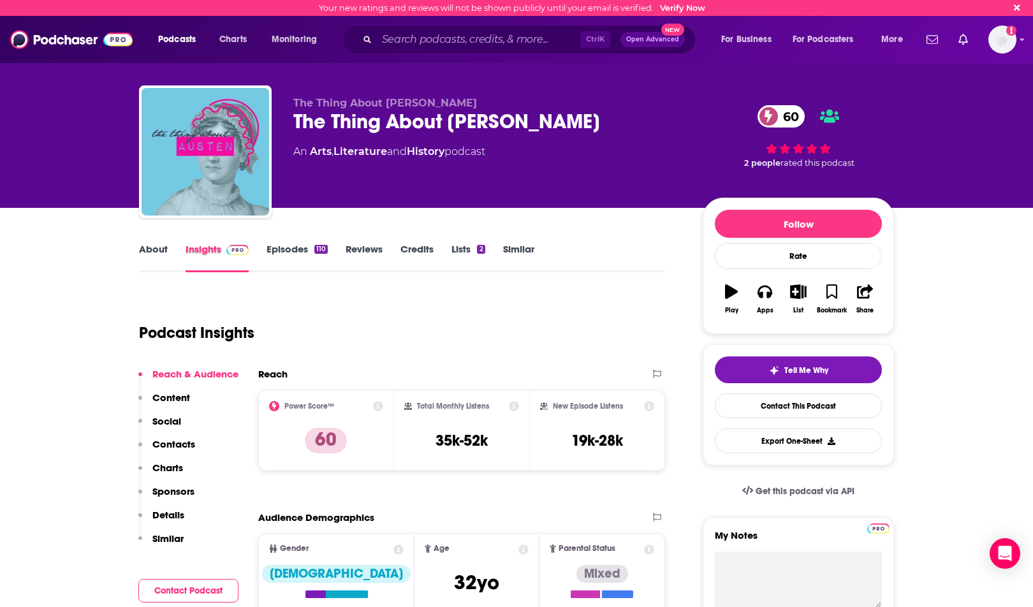
click at [261, 251] on div "Insights" at bounding box center [226, 257] width 81 height 29
click at [280, 252] on link "Episodes 110" at bounding box center [296, 257] width 61 height 29
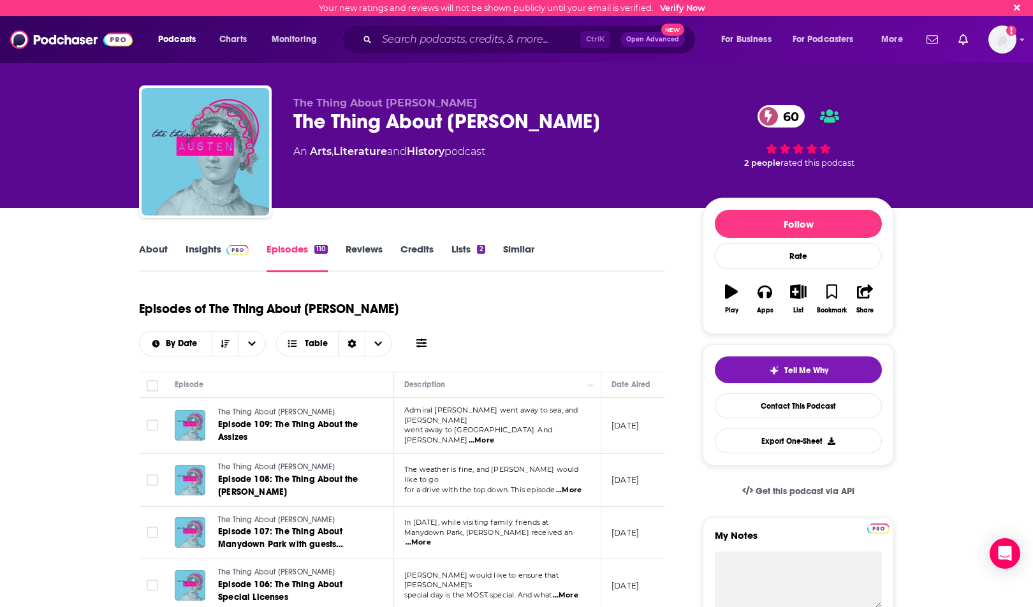
click at [208, 259] on link "Insights" at bounding box center [217, 257] width 63 height 29
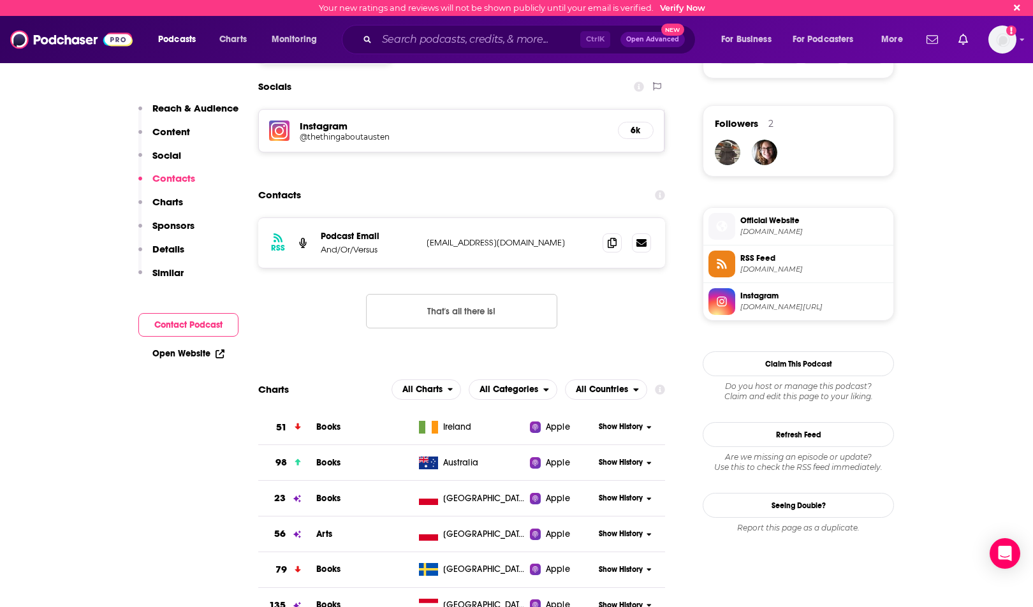
scroll to position [893, 0]
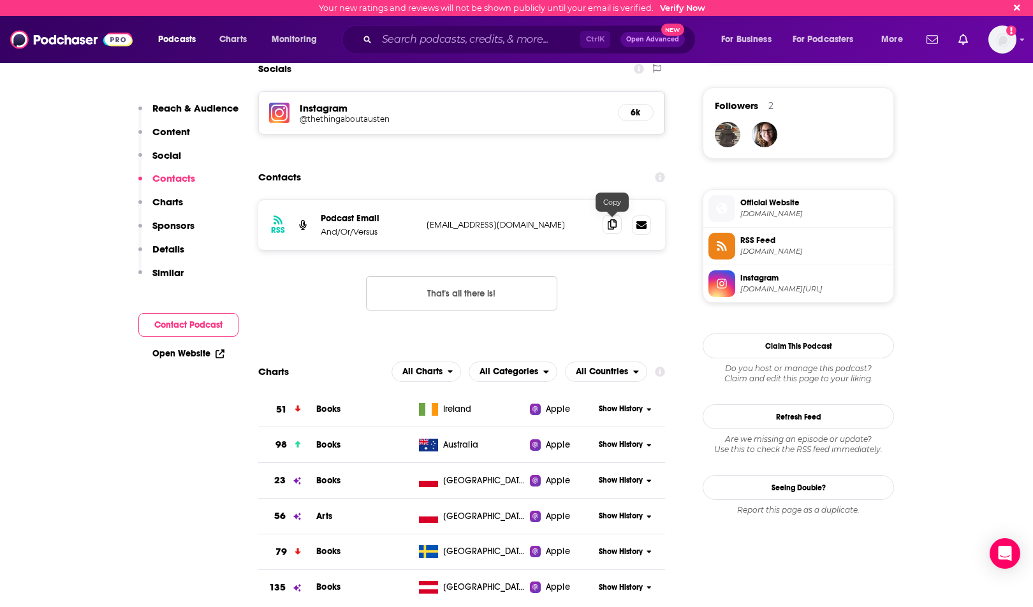
click at [617, 223] on span at bounding box center [611, 224] width 19 height 19
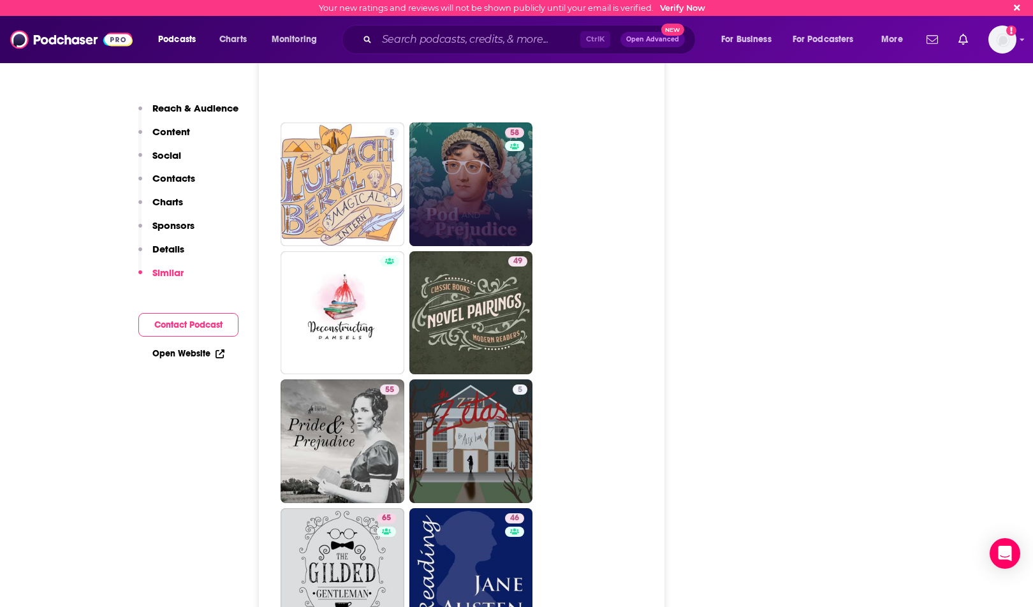
scroll to position [2231, 0]
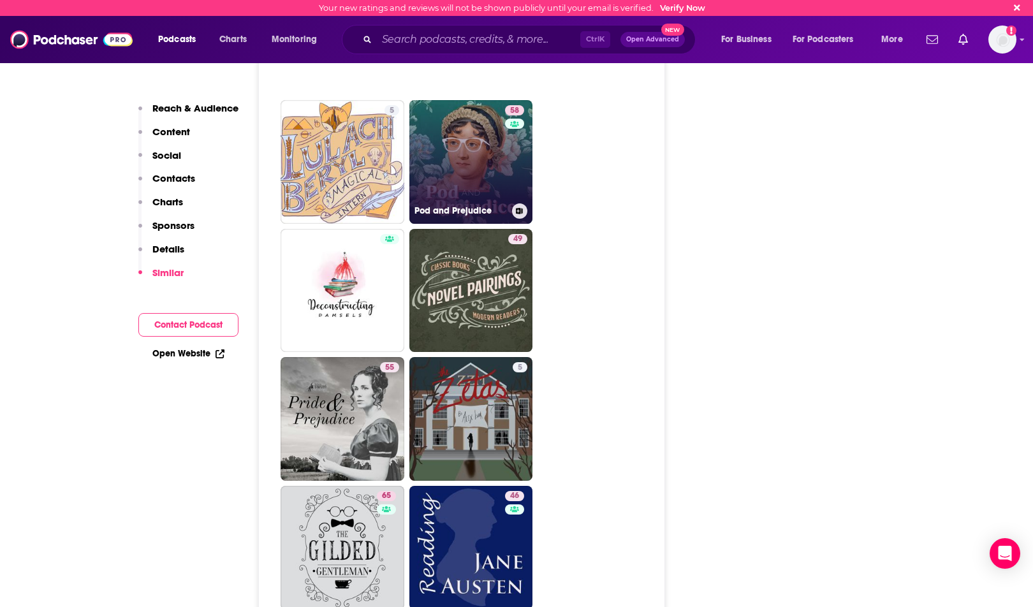
click at [472, 179] on link "58 Pod and Prejudice" at bounding box center [471, 162] width 124 height 124
type input "https://www.podchaser.com/podcasts/pod-and-prejudice-929428"
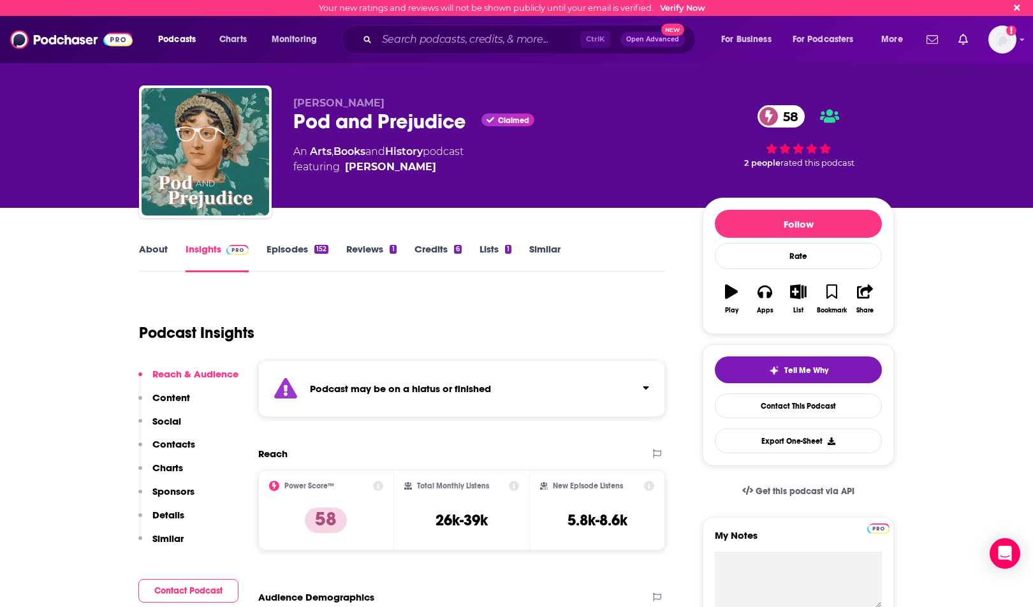
click at [414, 340] on div "Podcast Insights" at bounding box center [397, 325] width 516 height 65
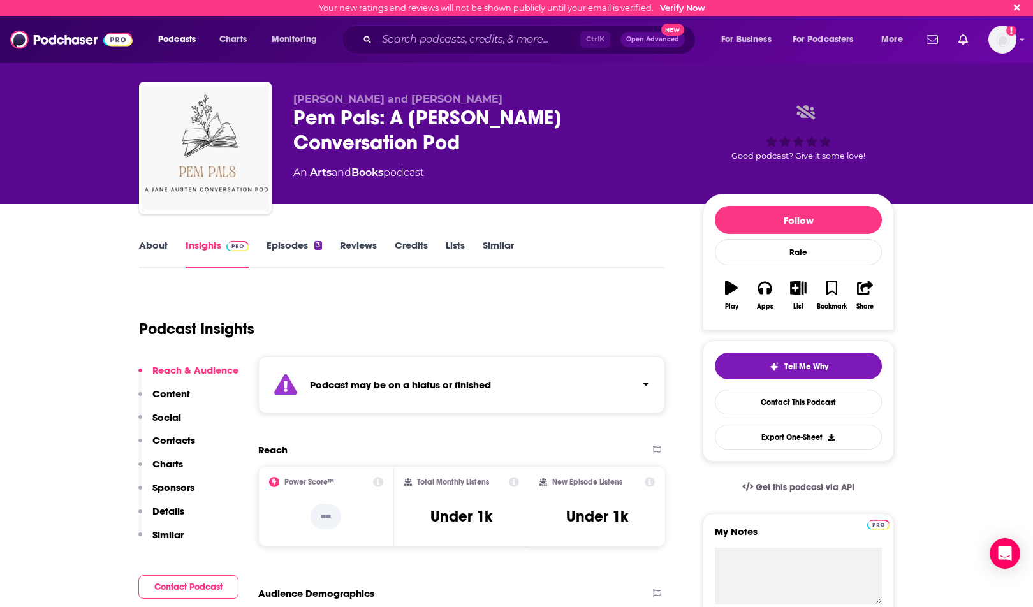
scroll to position [128, 0]
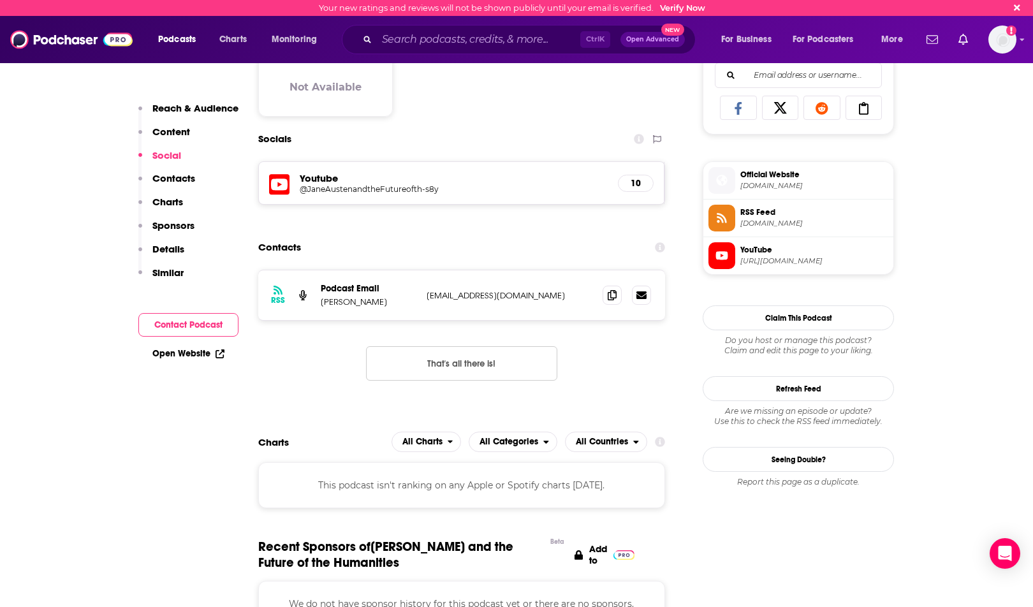
scroll to position [956, 0]
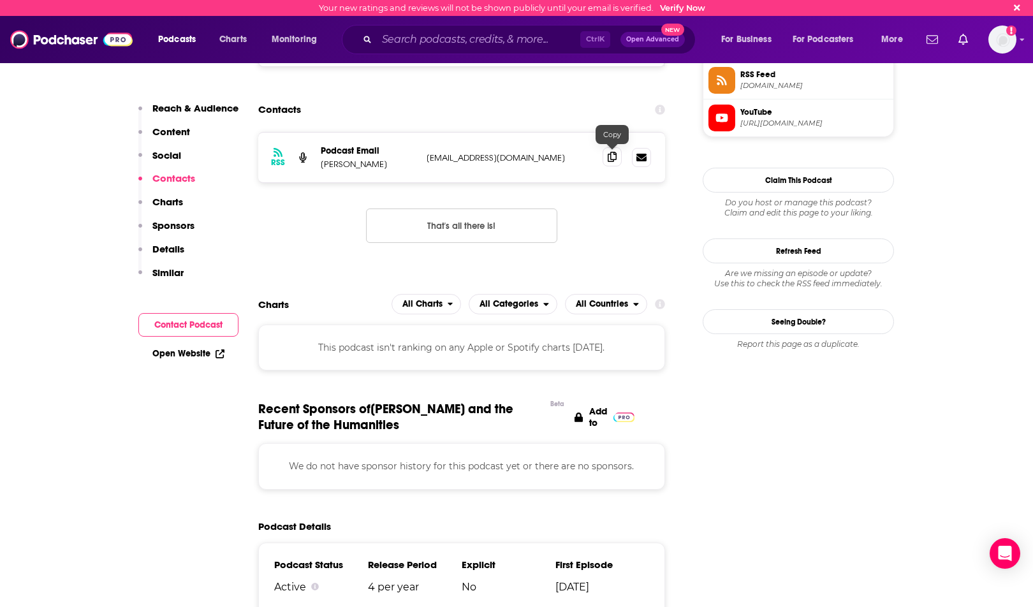
click at [613, 161] on icon at bounding box center [612, 157] width 9 height 10
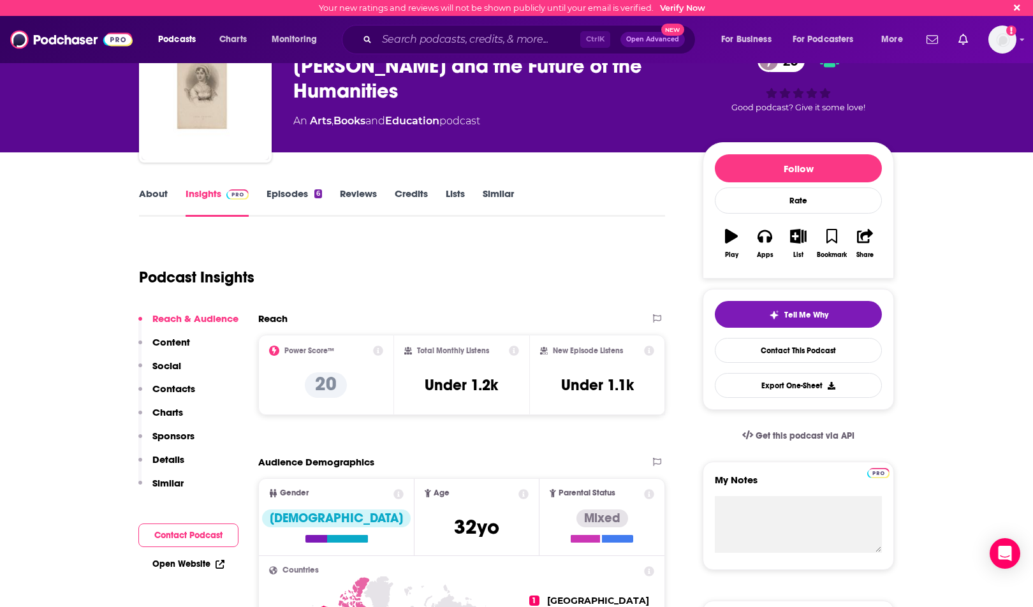
scroll to position [0, 0]
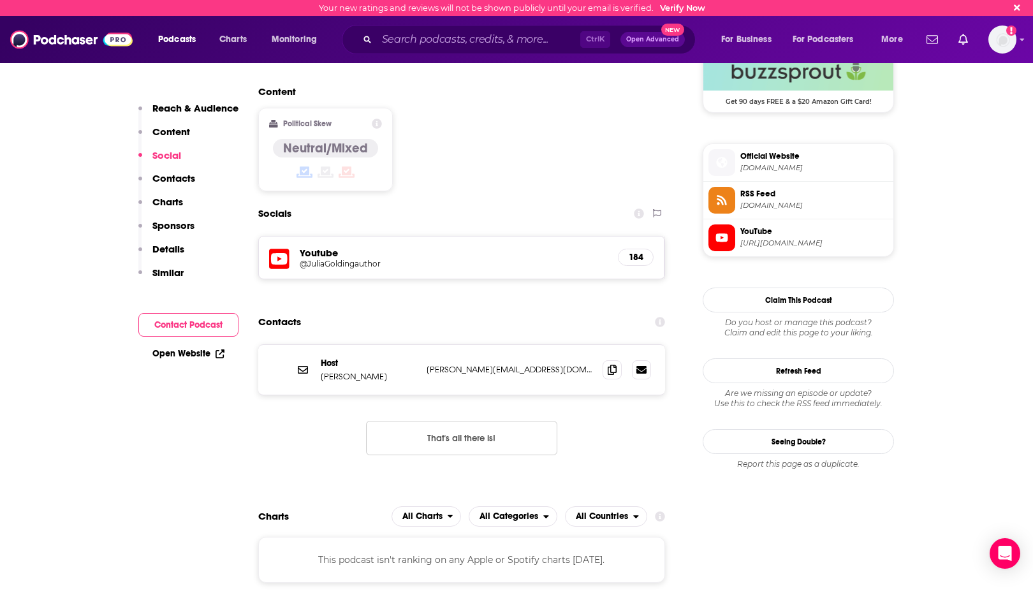
scroll to position [956, 0]
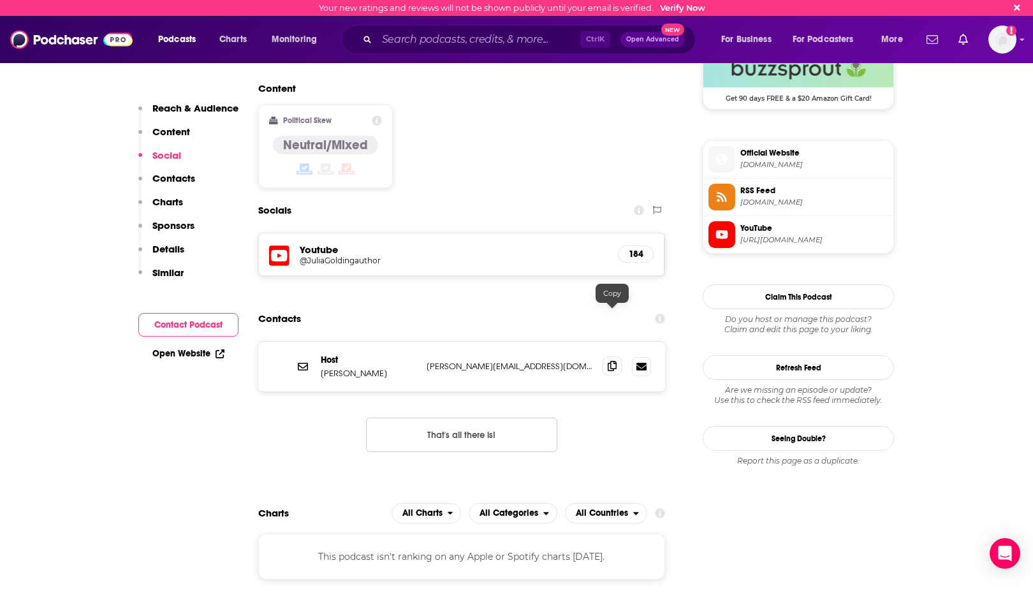
click at [606, 356] on span at bounding box center [611, 365] width 19 height 19
drag, startPoint x: 317, startPoint y: 244, endPoint x: 333, endPoint y: 224, distance: 25.0
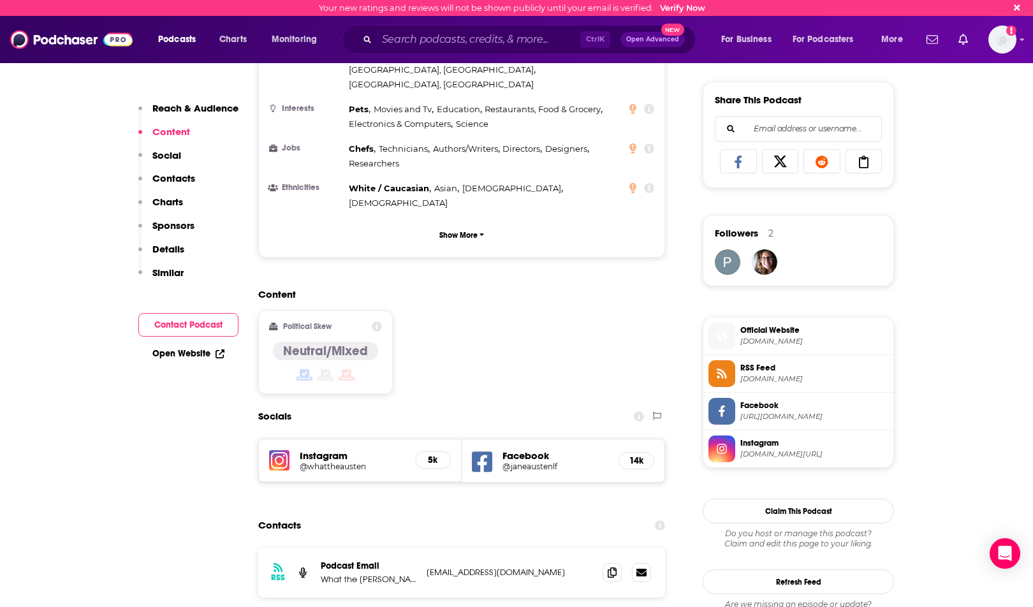
scroll to position [829, 0]
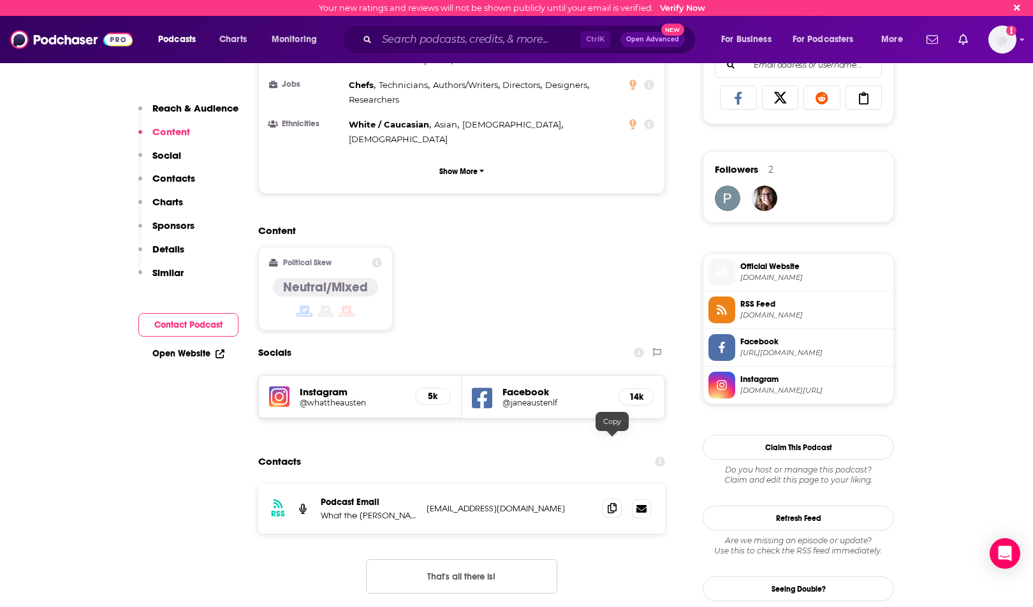
click at [616, 499] on span at bounding box center [611, 508] width 19 height 19
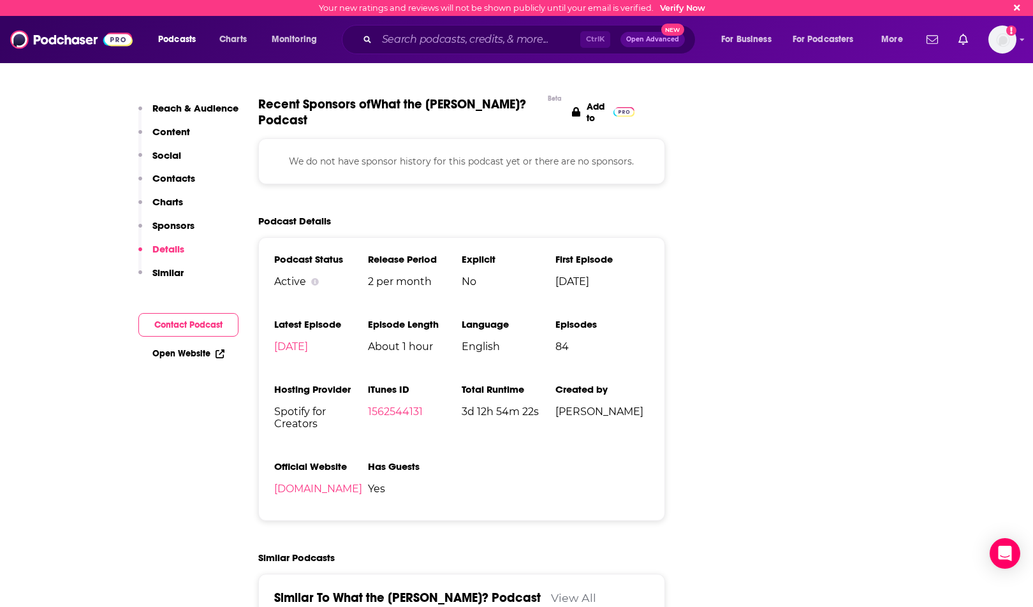
scroll to position [1721, 0]
